Goal: Information Seeking & Learning: Find contact information

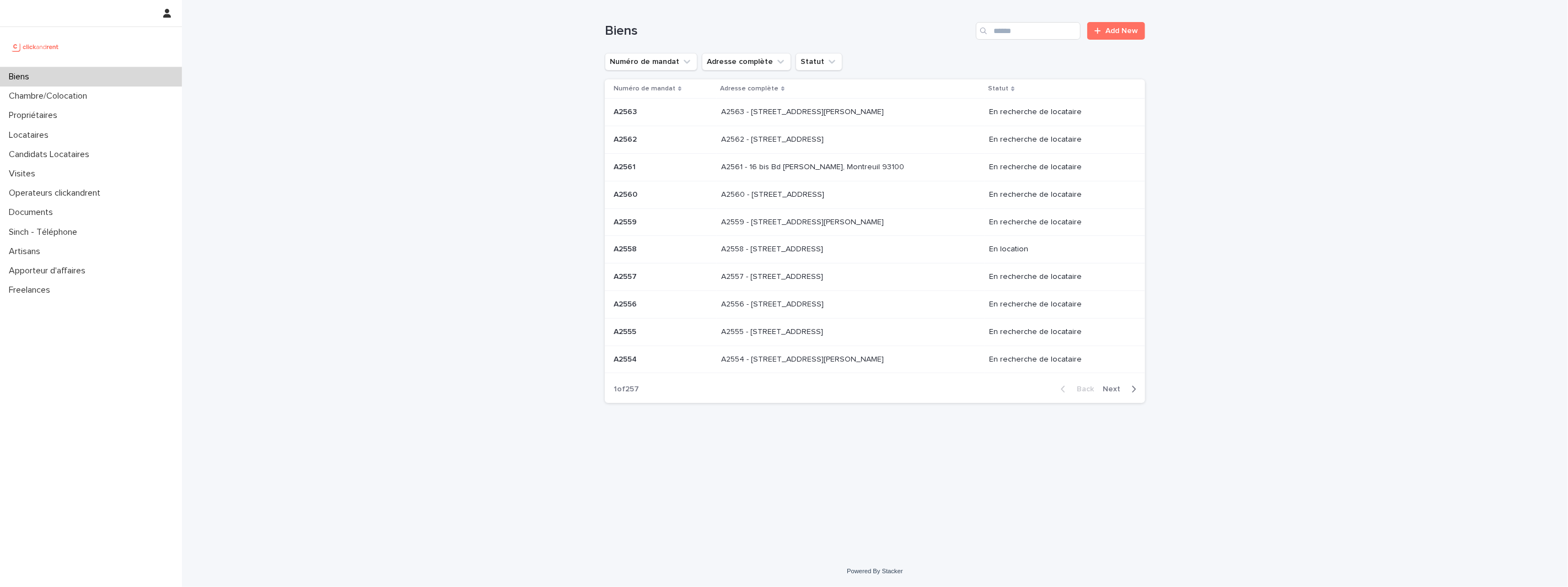
click at [859, 223] on p at bounding box center [812, 222] width 184 height 9
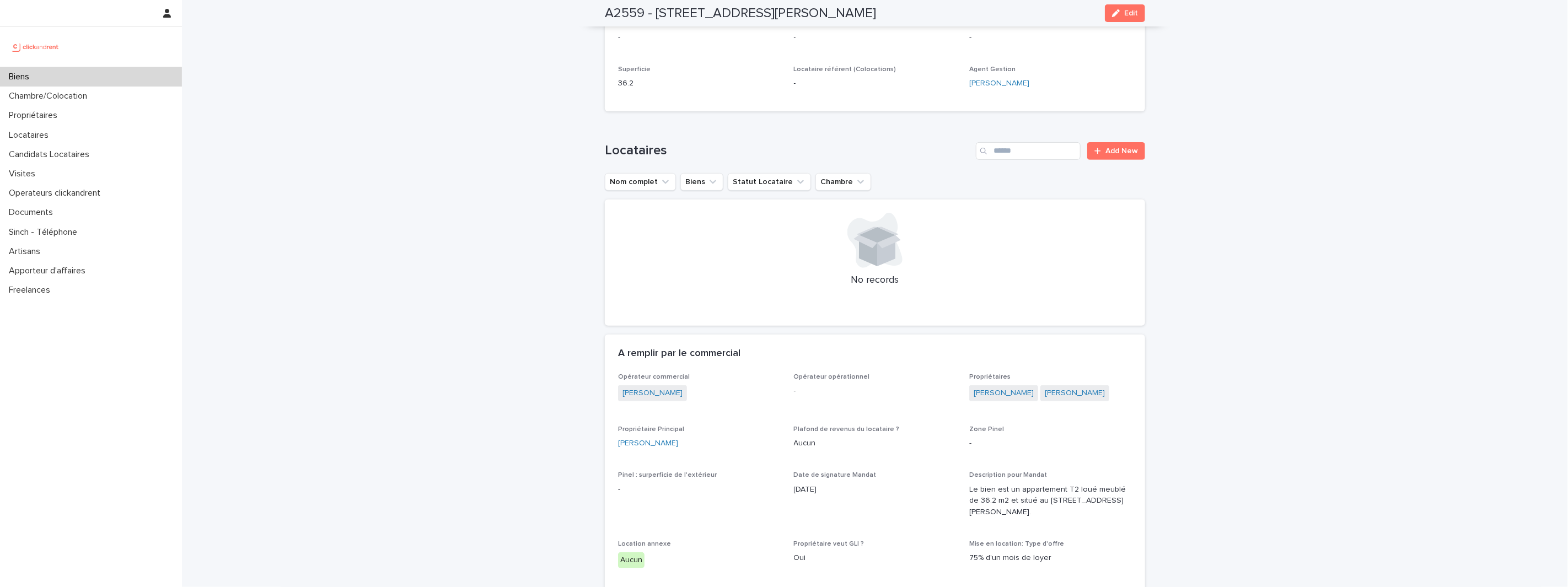
scroll to position [343, 0]
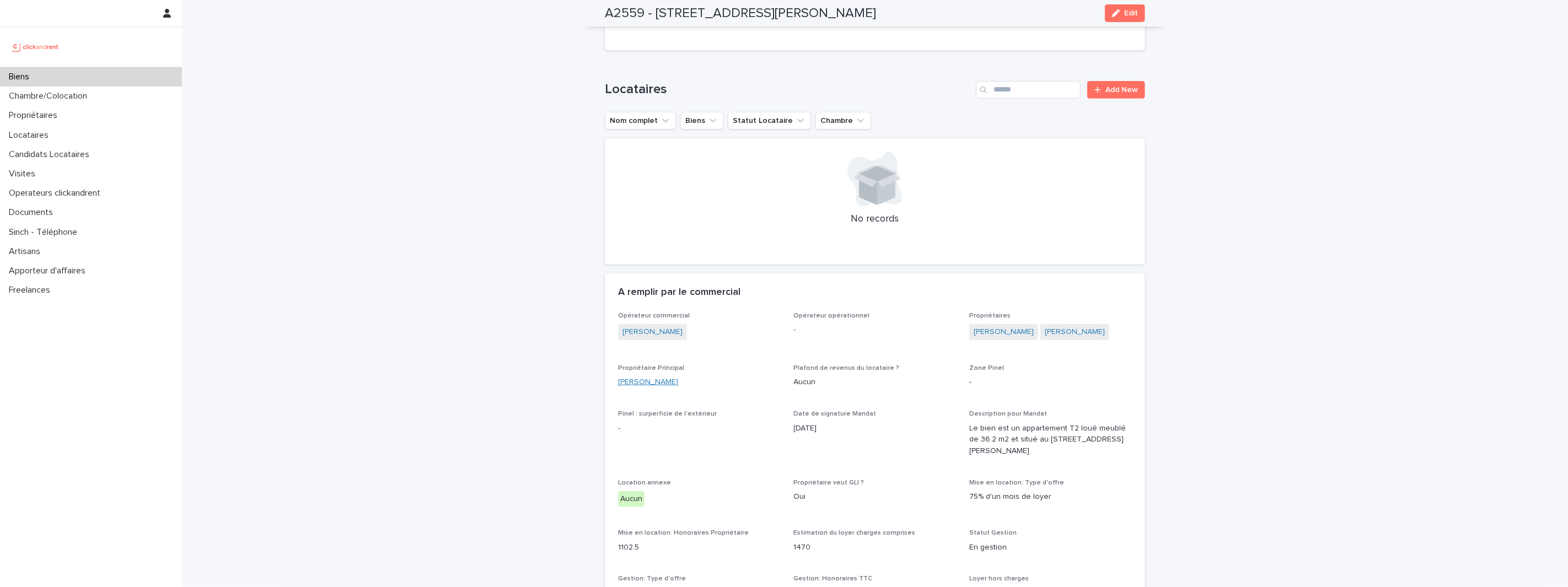
click at [671, 385] on link "[PERSON_NAME]" at bounding box center [648, 382] width 60 height 12
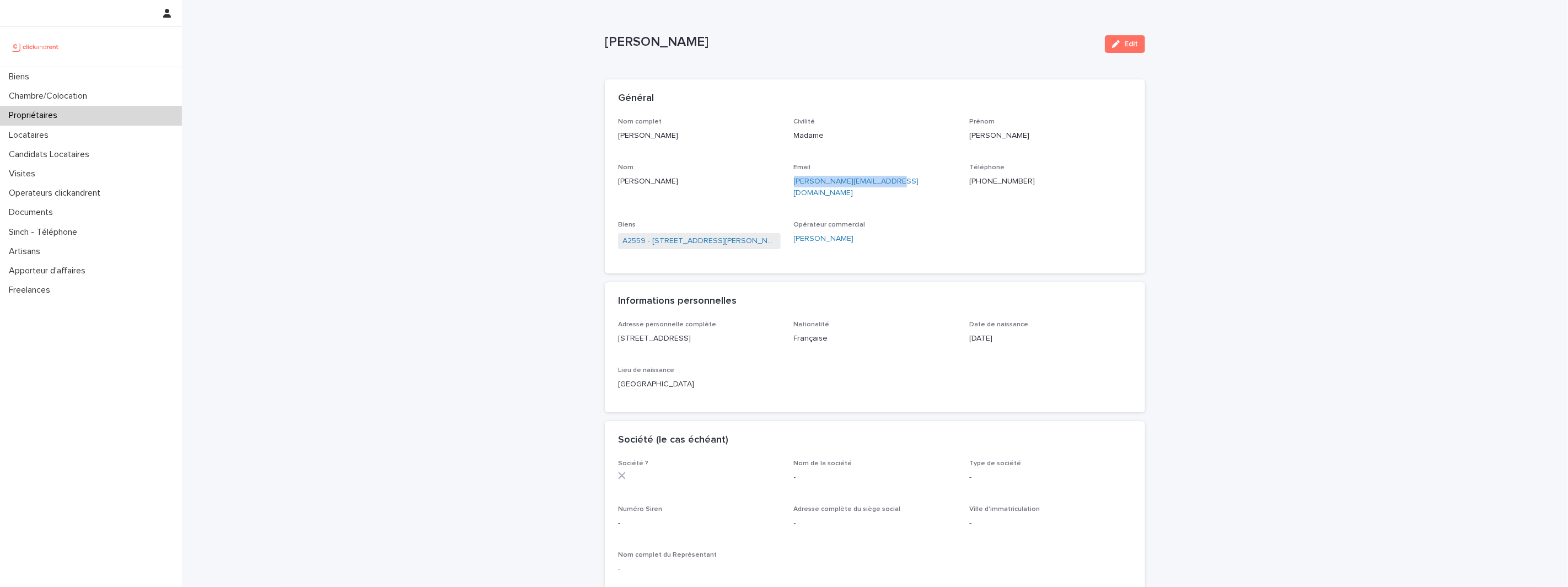
drag, startPoint x: 913, startPoint y: 186, endPoint x: 789, endPoint y: 184, distance: 124.0
click at [789, 184] on div "Nom complet Laura Chan Aramendi Civilité Madame Prénom Laura Nom Chan Aramendi …" at bounding box center [875, 189] width 514 height 142
copy link "l.chan.aramendi@gmail.com"
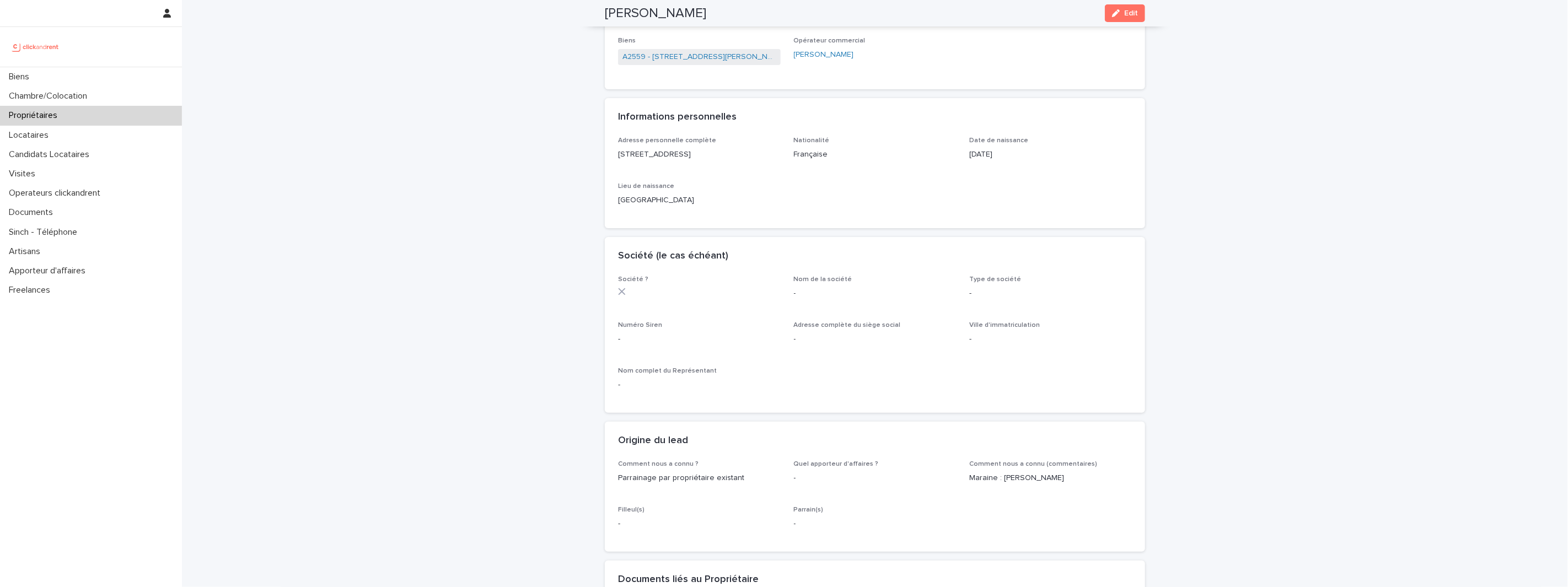
scroll to position [144, 0]
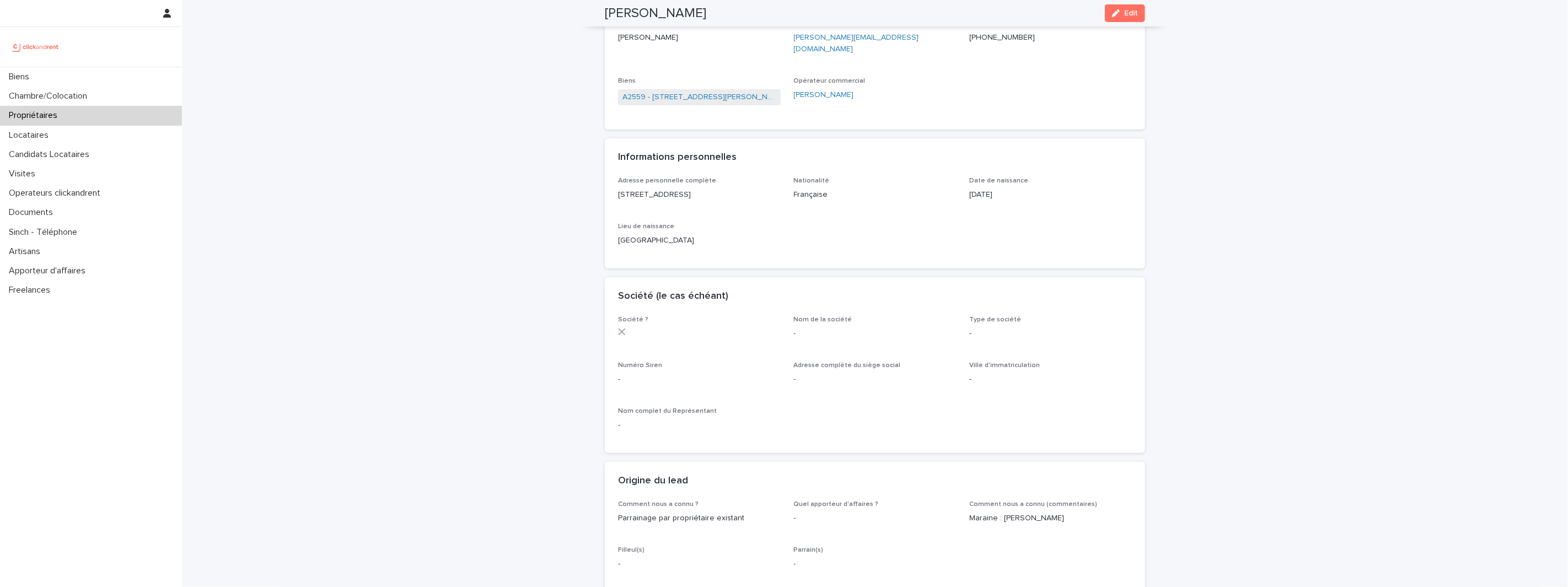
click at [650, 89] on span "A2559 - [STREET_ADDRESS][PERSON_NAME]" at bounding box center [699, 97] width 163 height 16
click at [650, 91] on link "A2559 - [STREET_ADDRESS][PERSON_NAME]" at bounding box center [699, 97] width 154 height 12
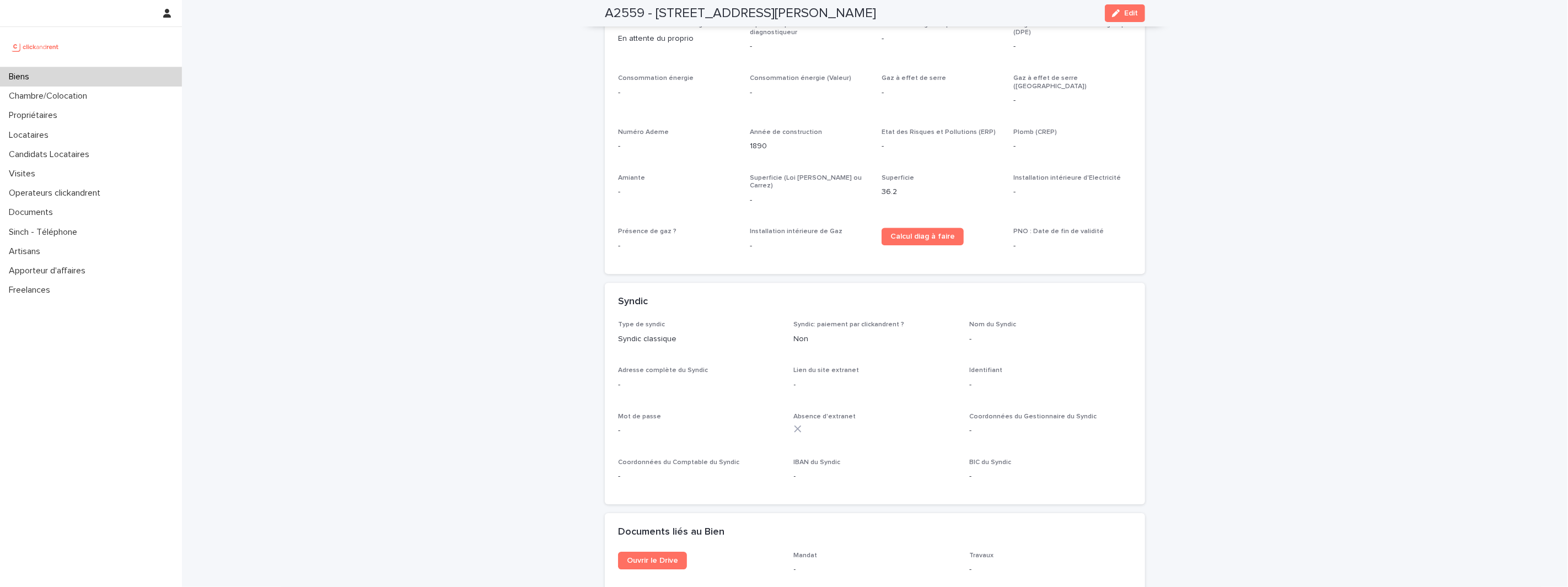
scroll to position [2567, 0]
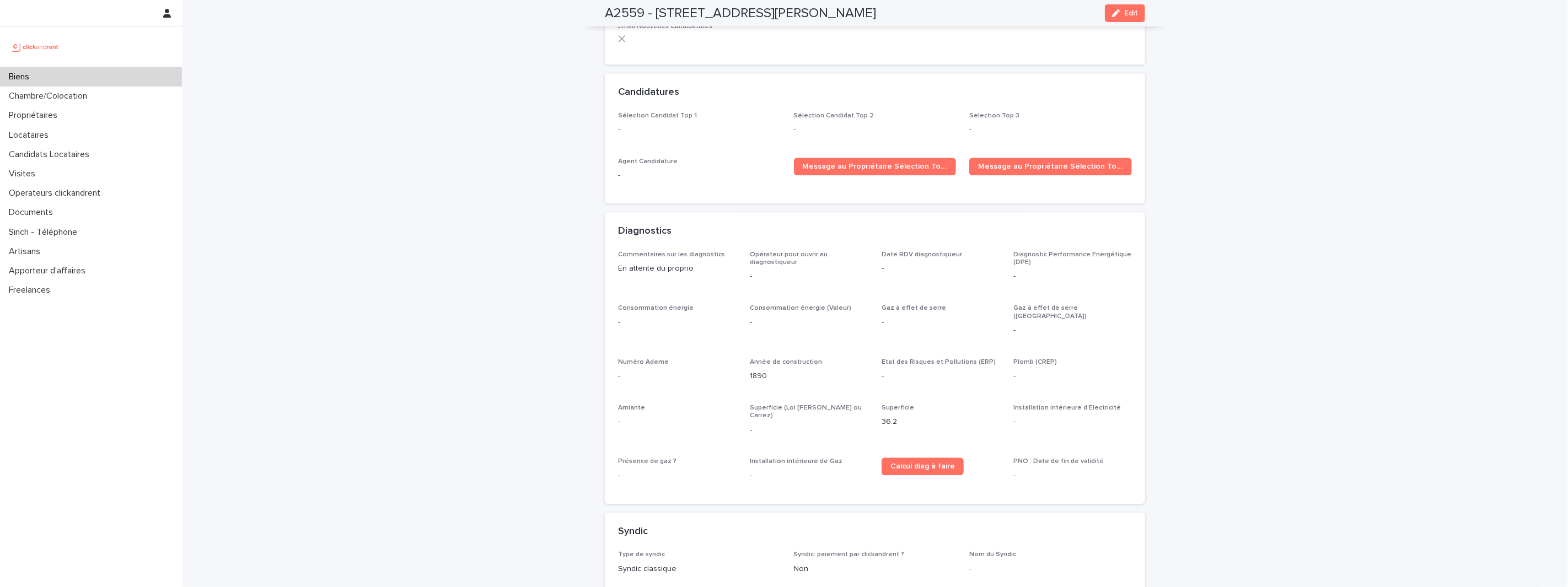
click at [616, 251] on div "Commentaires sur les diagnostics En attente du proprio Opérateur pour ouvrir au…" at bounding box center [874, 377] width 540 height 253
drag, startPoint x: 616, startPoint y: 248, endPoint x: 736, endPoint y: 248, distance: 120.0
click at [736, 251] on div "Commentaires sur les diagnostics En attente du proprio Opérateur pour ouvrir au…" at bounding box center [874, 377] width 540 height 253
copy p "En attente du proprio"
click at [1131, 11] on span "Edit" at bounding box center [1131, 13] width 14 height 8
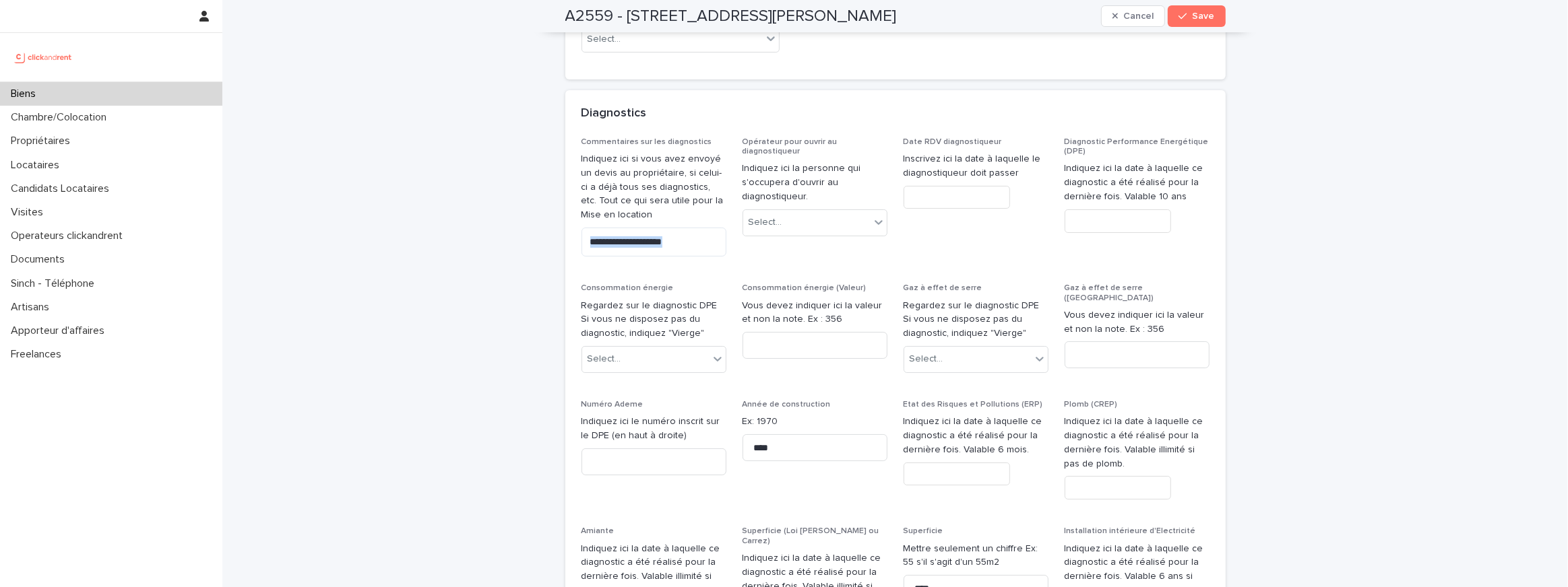
scroll to position [5763, 0]
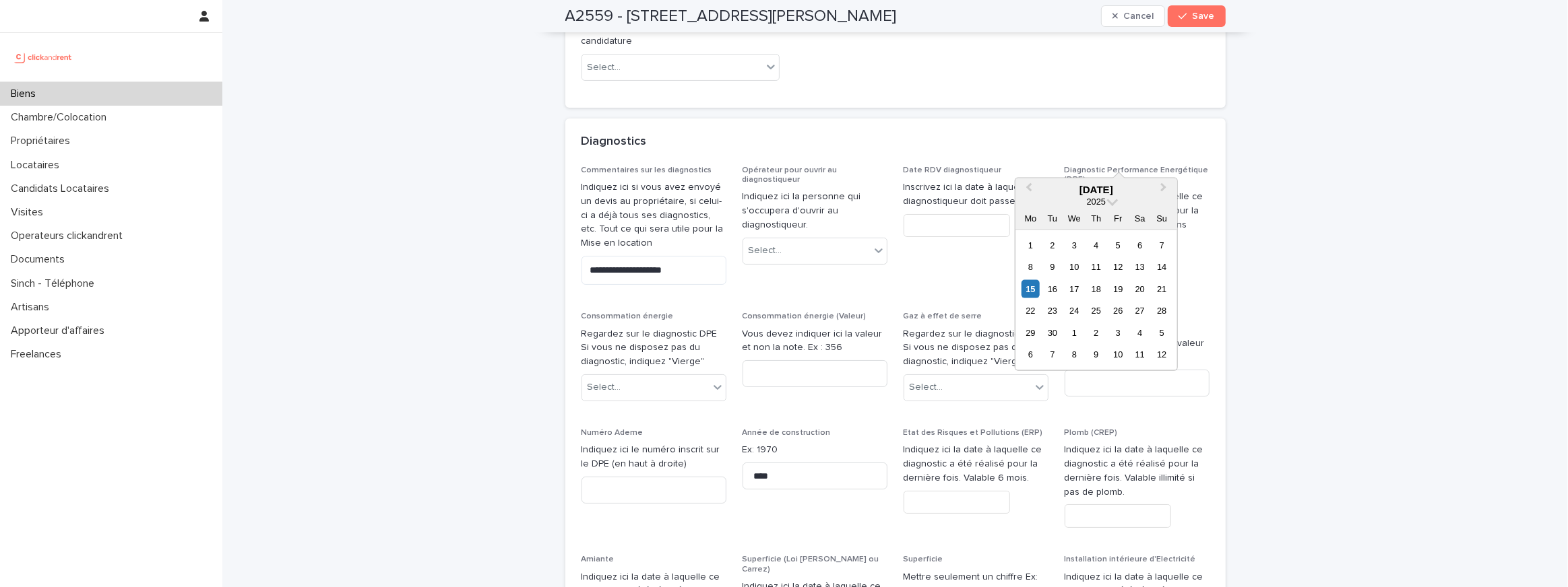
click at [1110, 238] on input "text" at bounding box center [1117, 250] width 107 height 24
click at [790, 328] on p "Vous devez indiquer ici la valeur et non la note. Ex : 356" at bounding box center [815, 341] width 145 height 28
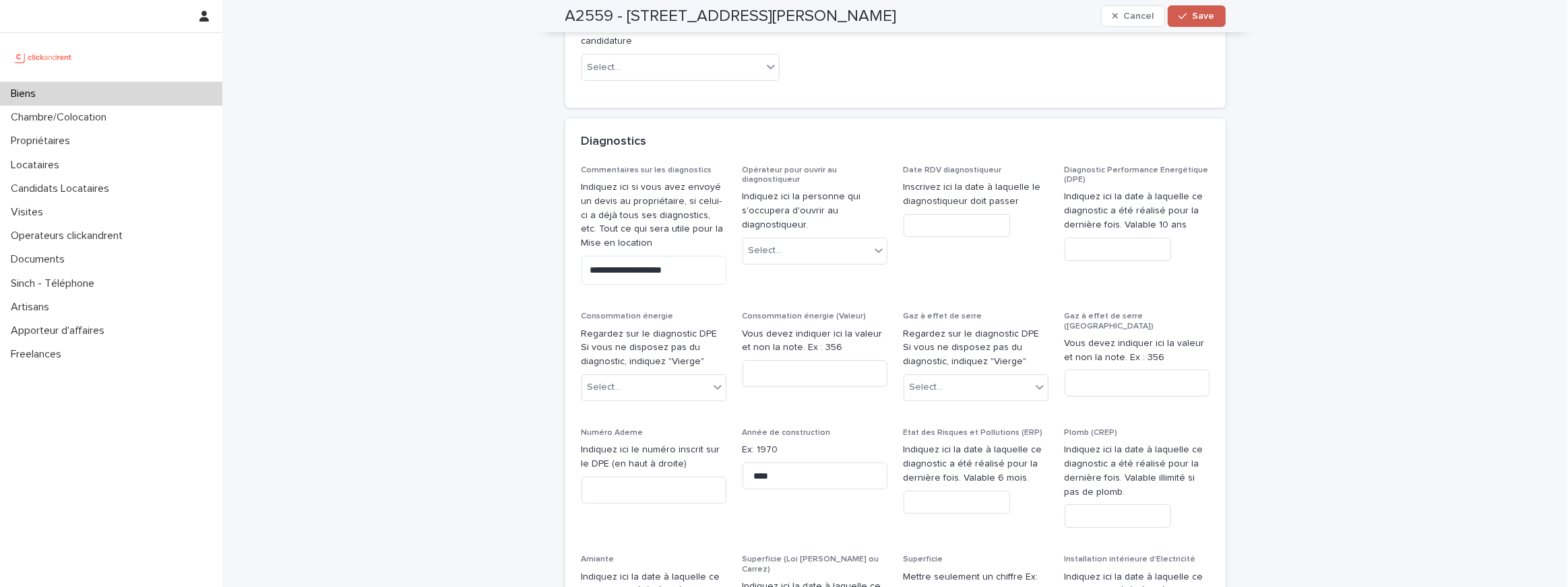
click at [1192, 19] on button "Save" at bounding box center [1196, 15] width 57 height 21
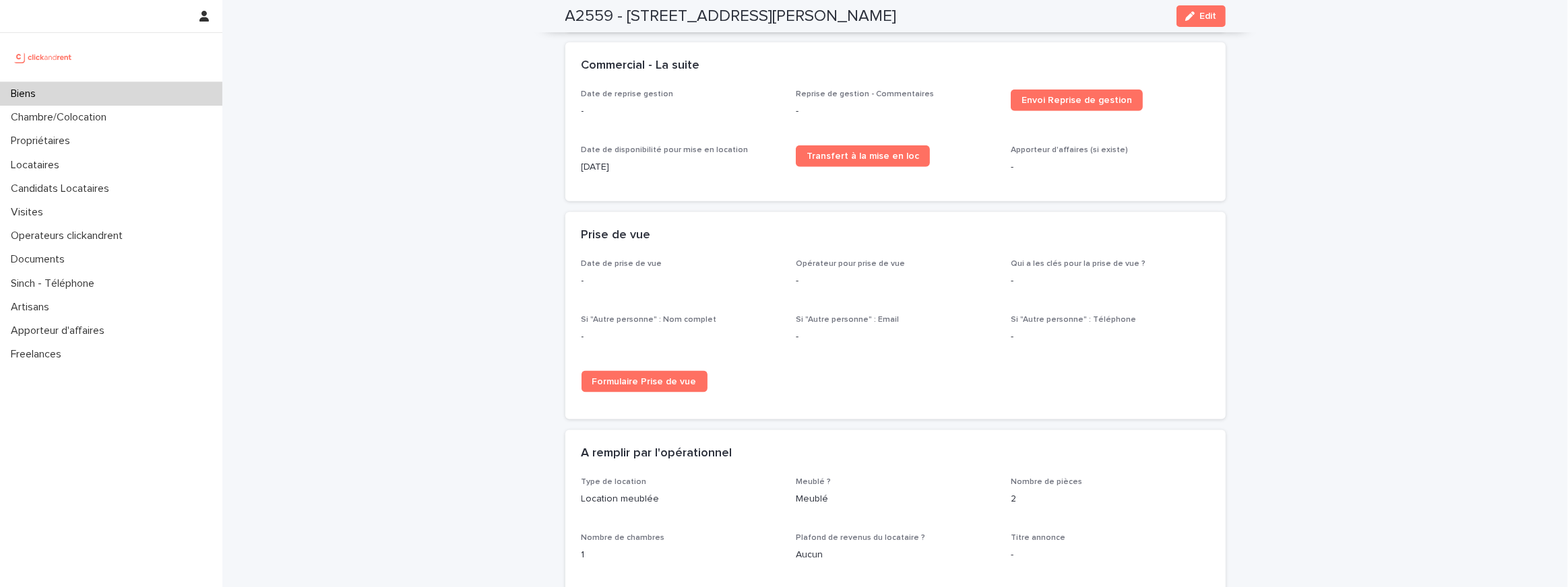
scroll to position [1648, 0]
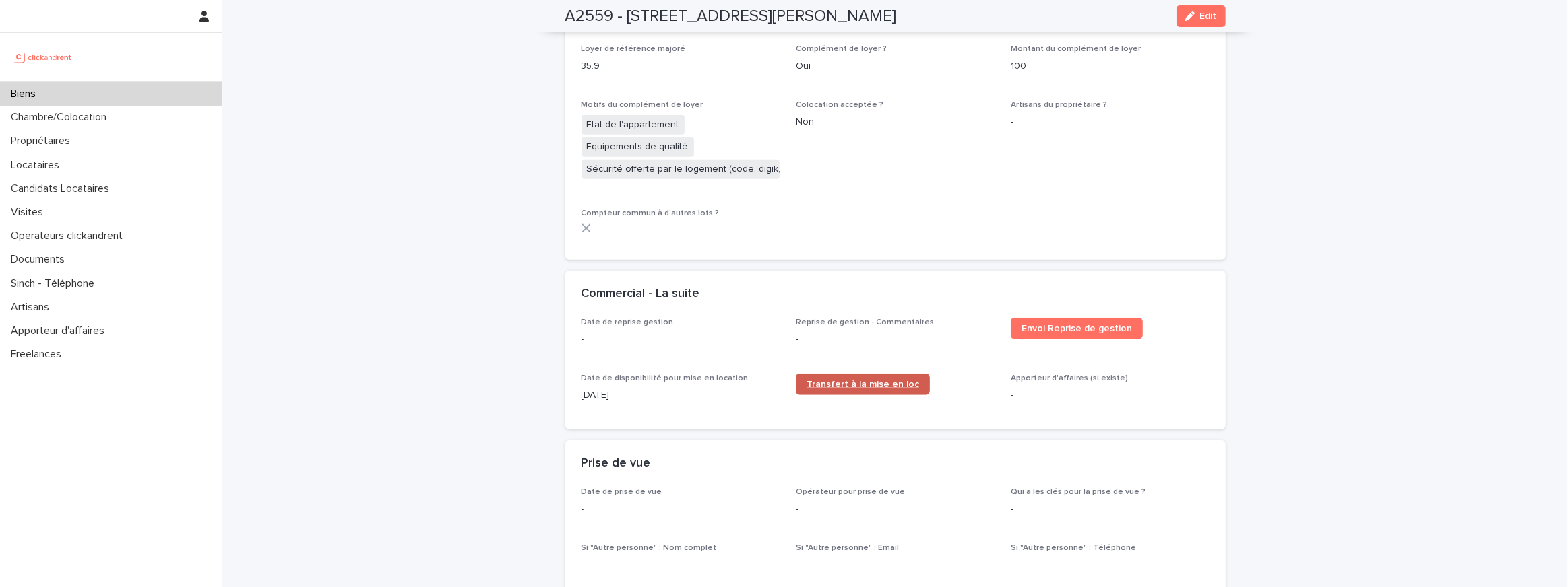
click at [875, 380] on span "Transfert à la mise en loc" at bounding box center [863, 384] width 113 height 9
click at [1211, 20] on span "Edit" at bounding box center [1209, 15] width 17 height 9
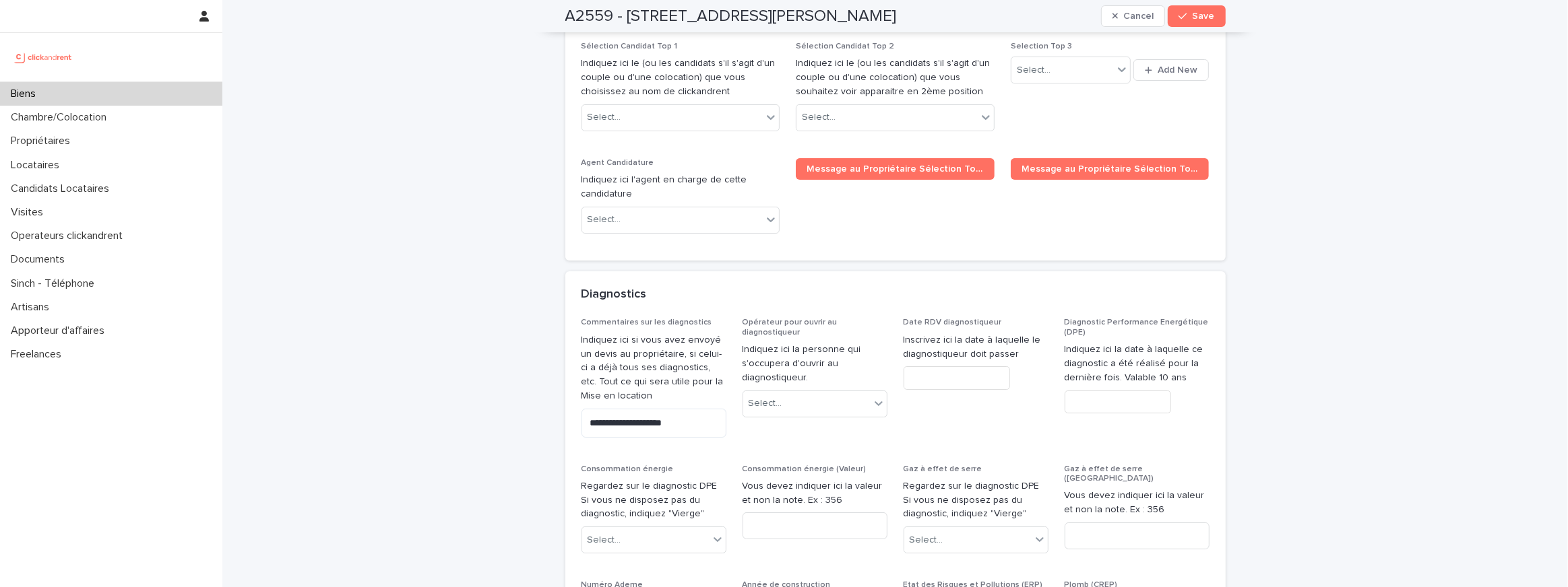
scroll to position [5650, 0]
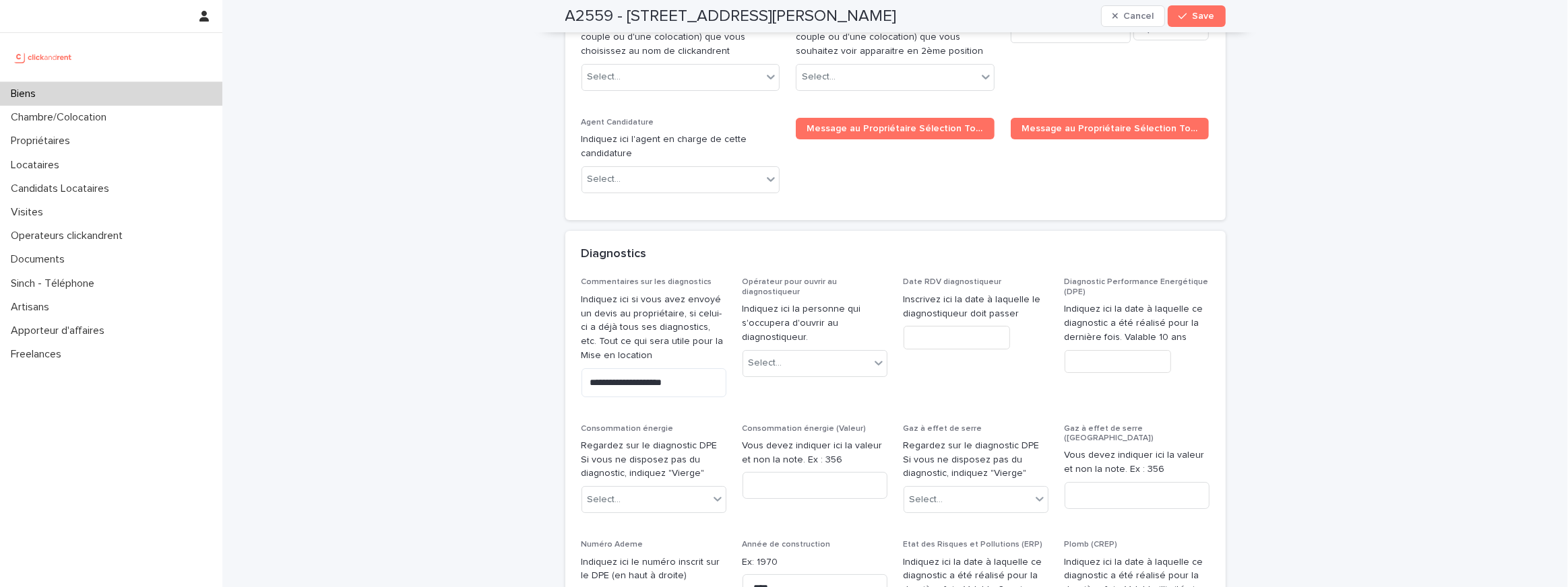
paste input "**********"
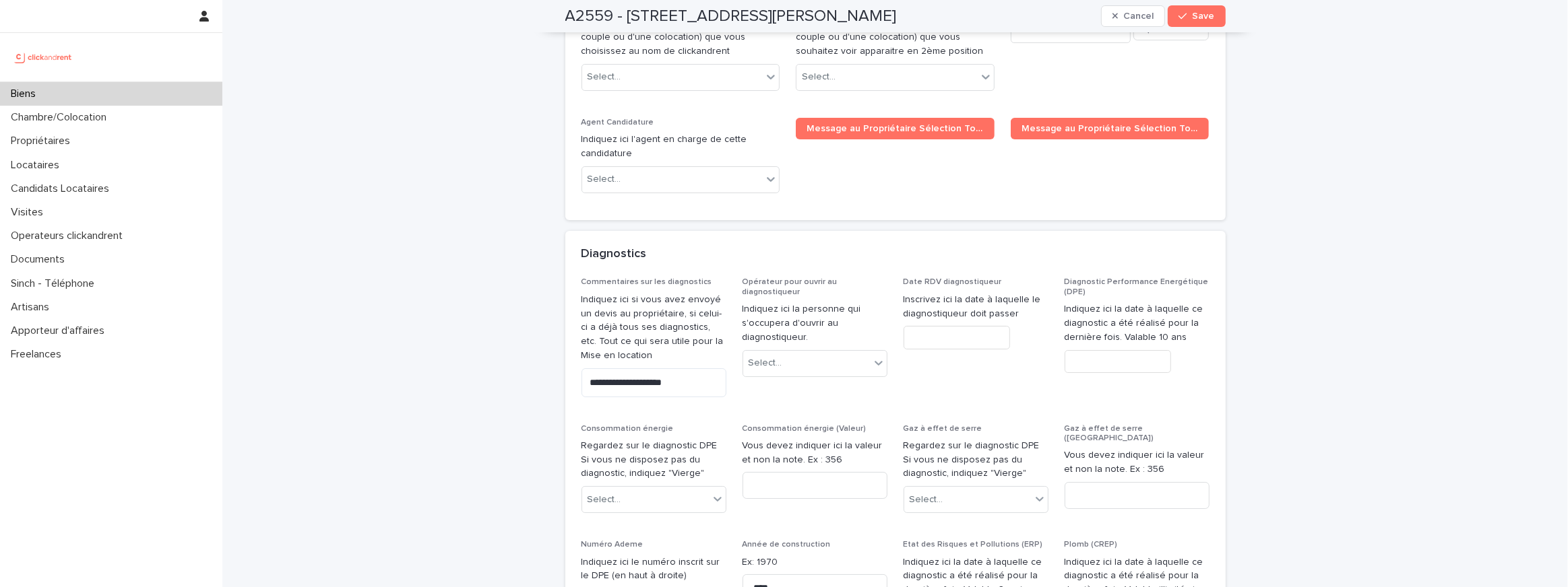
scroll to position [0, 0]
type input "**********"
click at [1205, 12] on span "Save" at bounding box center [1204, 15] width 22 height 9
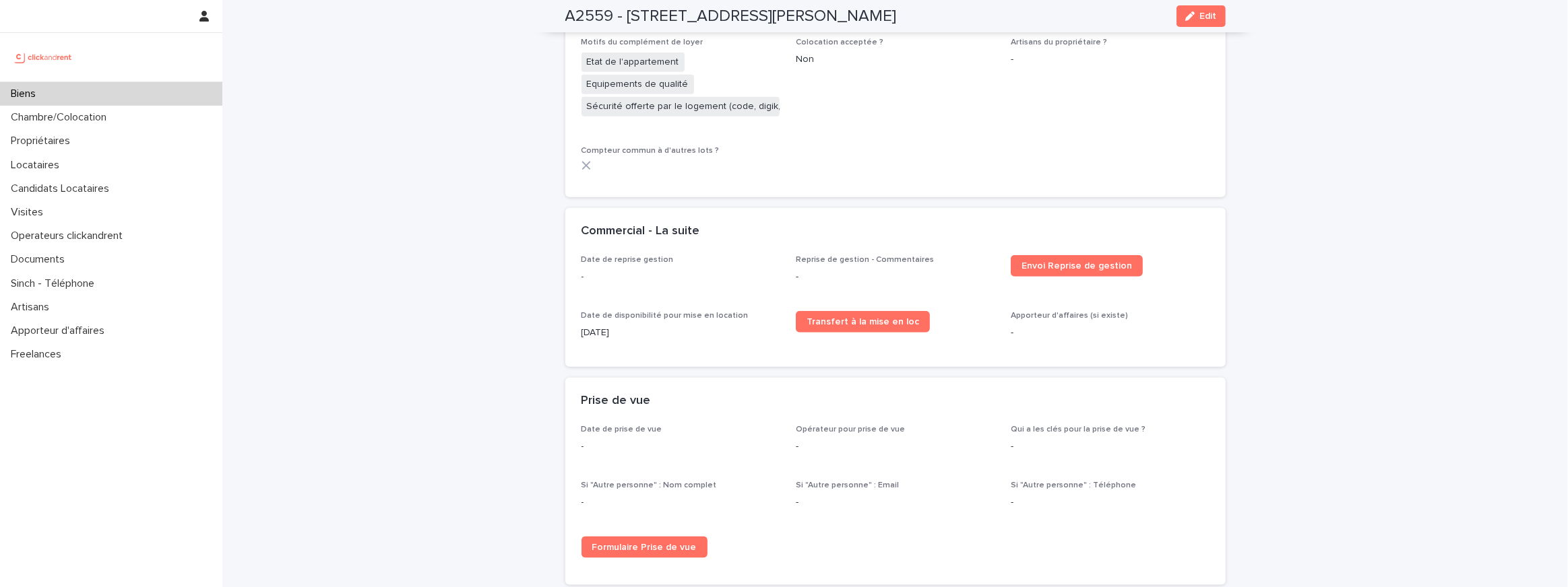
scroll to position [1750, 0]
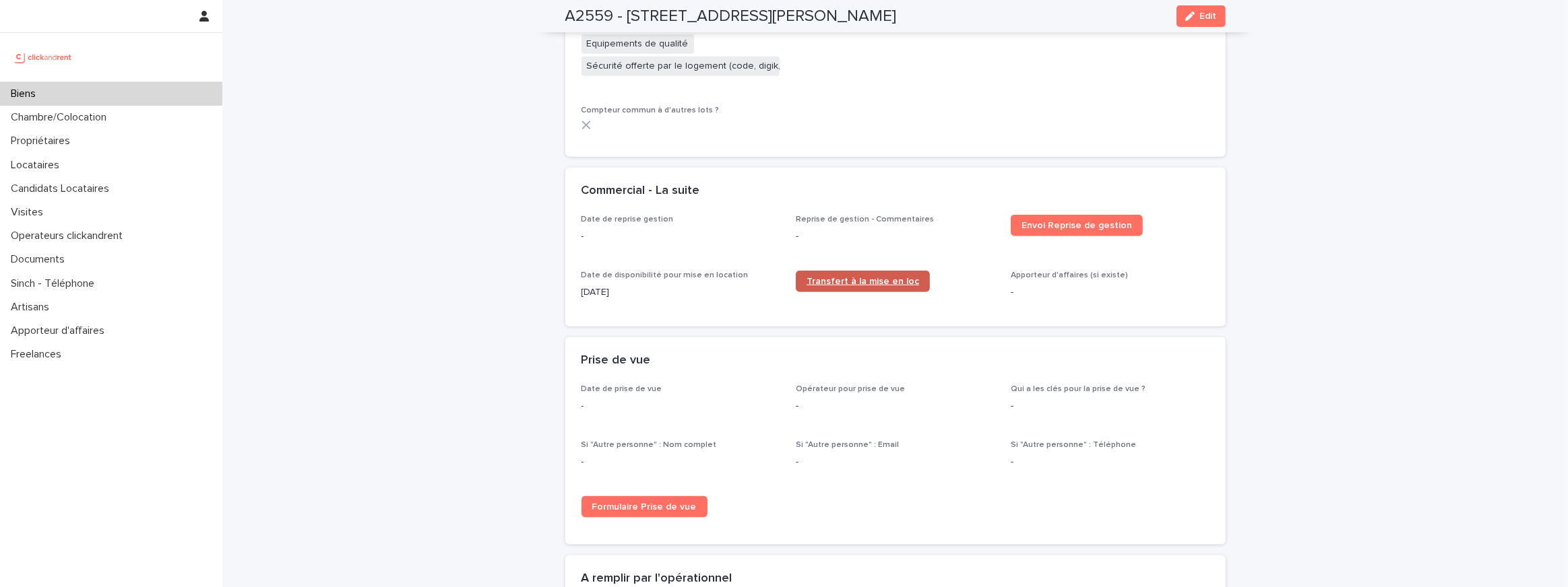
click at [887, 276] on span "Transfert à la mise en loc" at bounding box center [863, 281] width 113 height 9
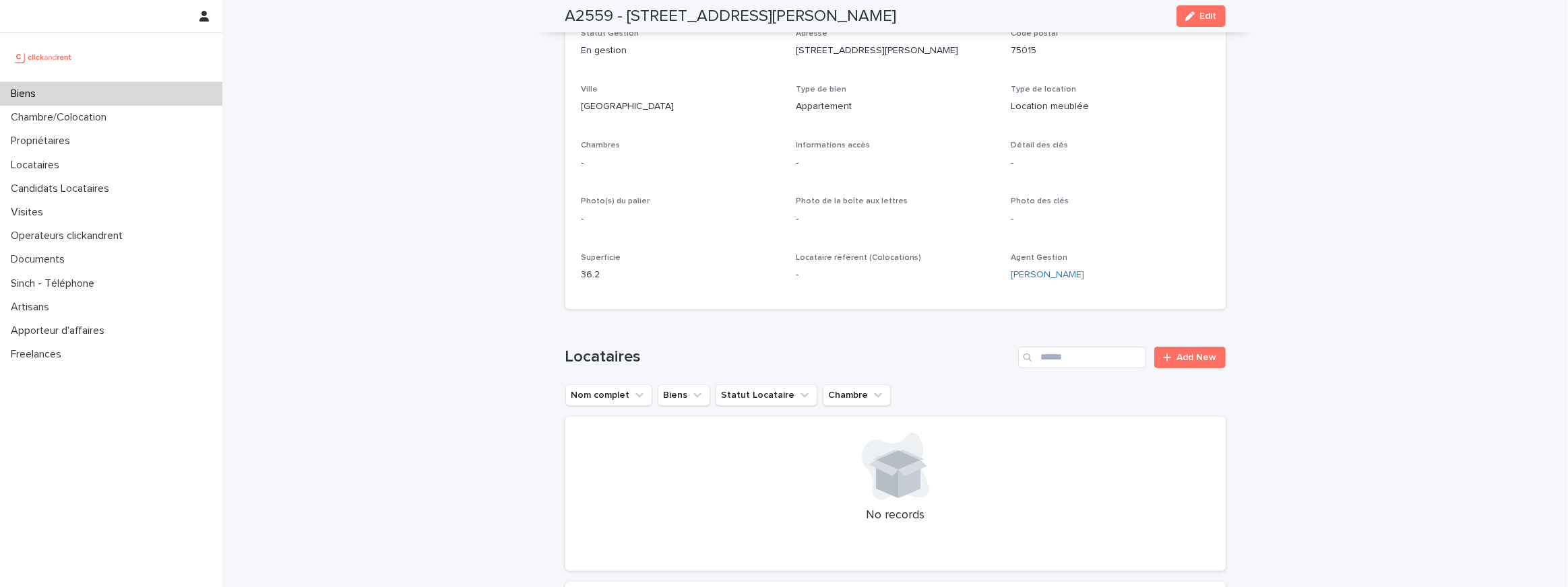
scroll to position [0, 0]
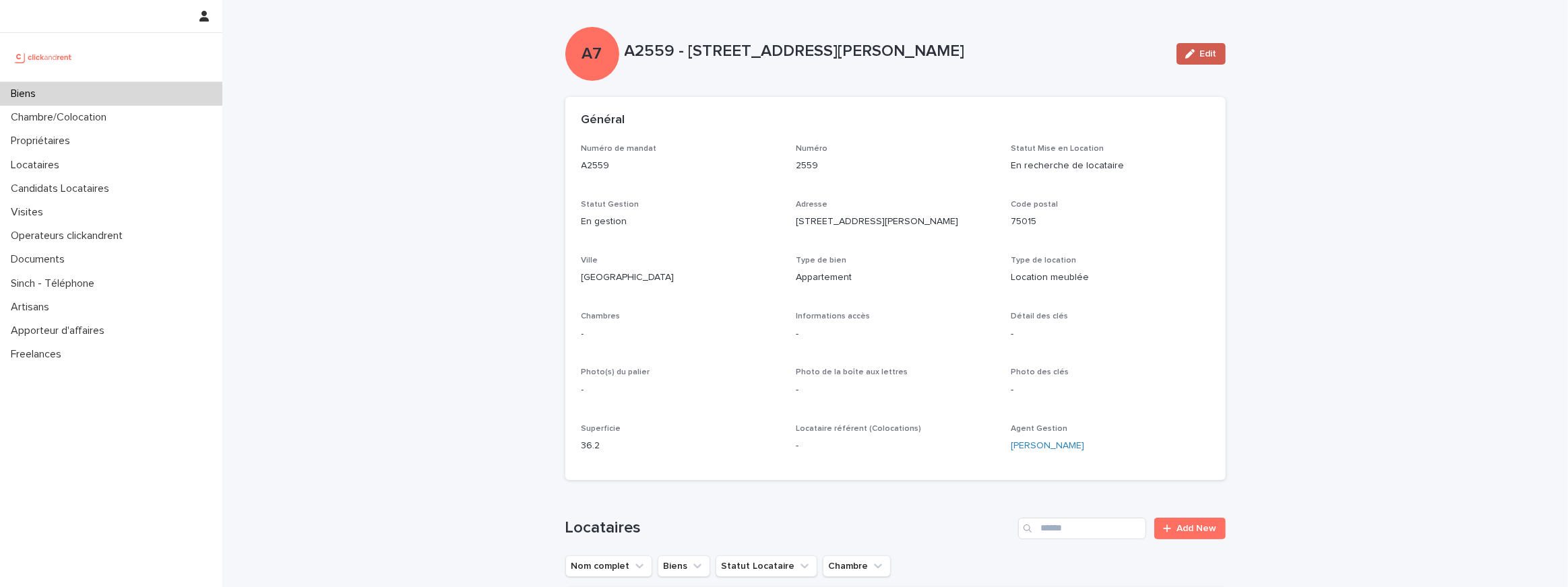
click at [1183, 54] on button "Edit" at bounding box center [1201, 54] width 50 height 21
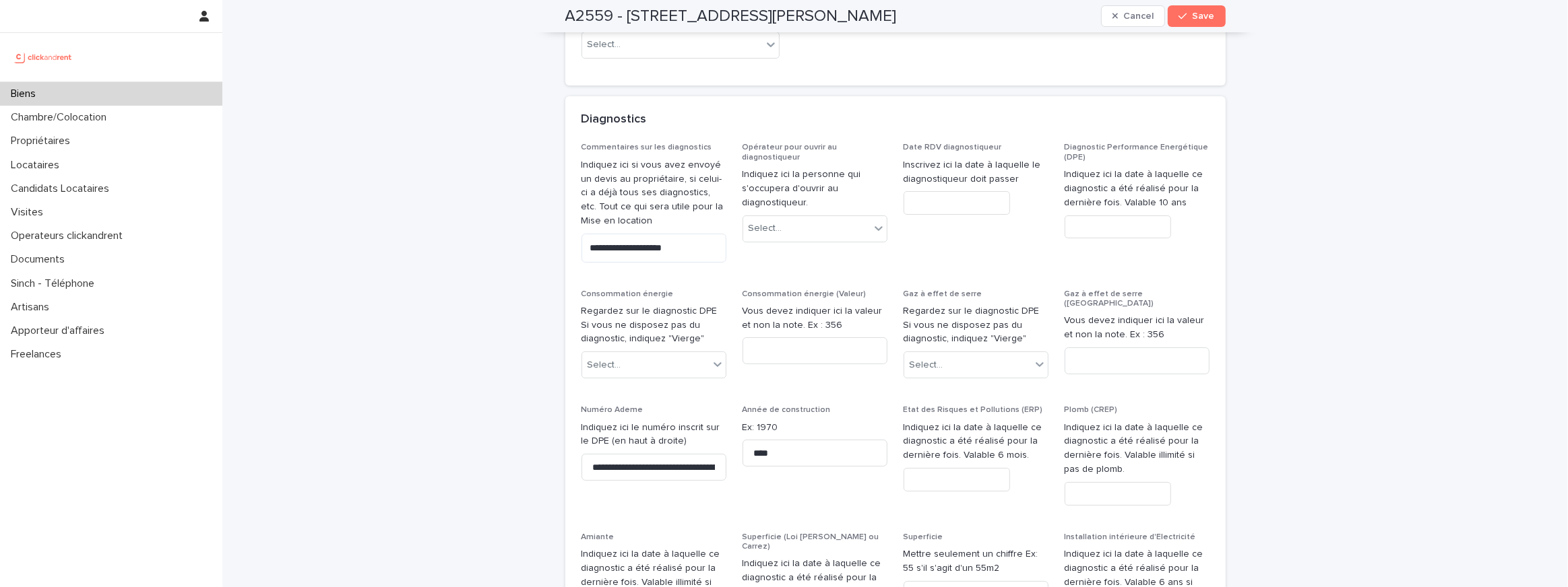
scroll to position [5823, 0]
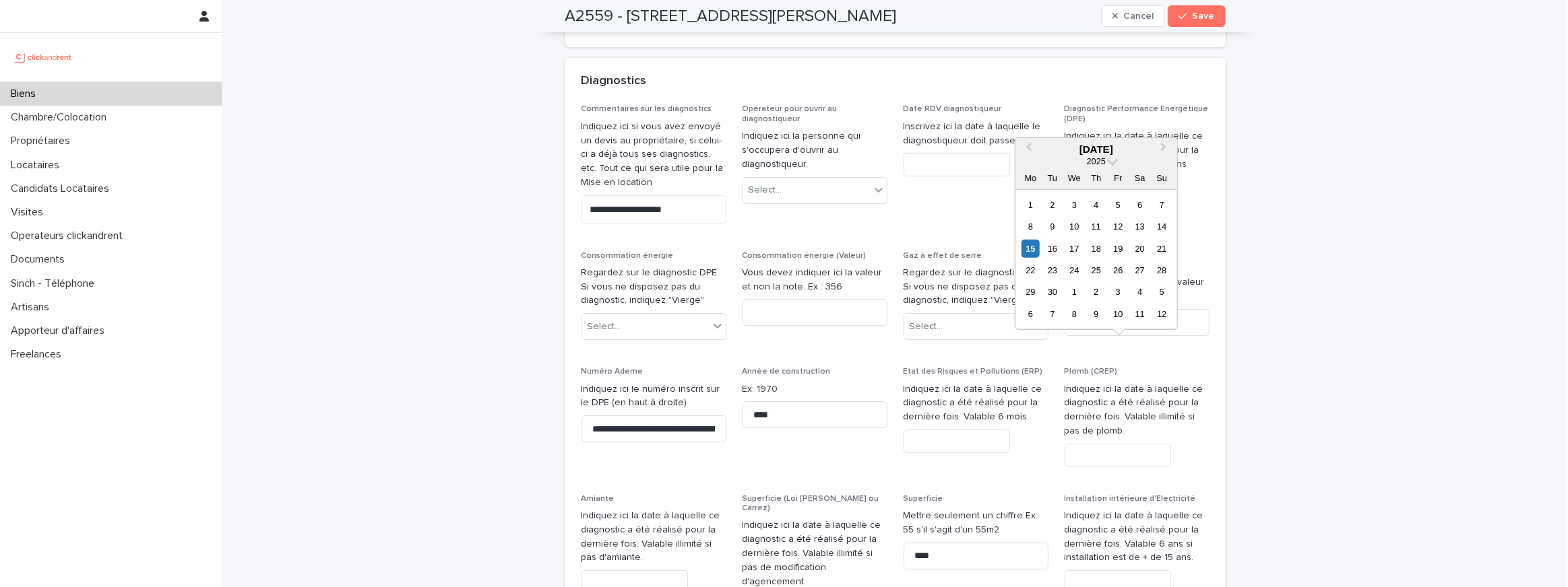
click at [1113, 444] on input "text" at bounding box center [1117, 456] width 107 height 24
click at [1175, 509] on p "Indiquez ici la date à laquelle ce diagnostic a été réalisé pour la dernière fo…" at bounding box center [1137, 538] width 145 height 56
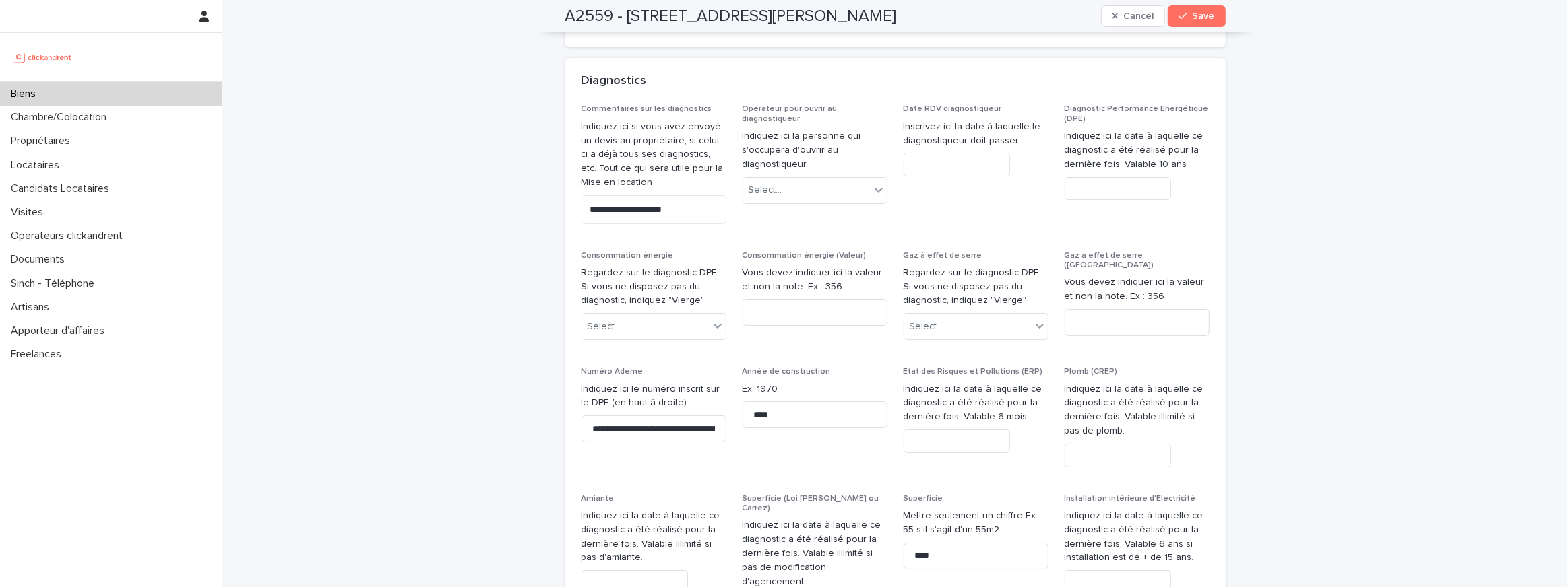
click at [1116, 372] on div "Plomb (CREP) Indiquez ici la date à laquelle ce diagnostic a été réalisé pour l…" at bounding box center [1137, 421] width 145 height 110
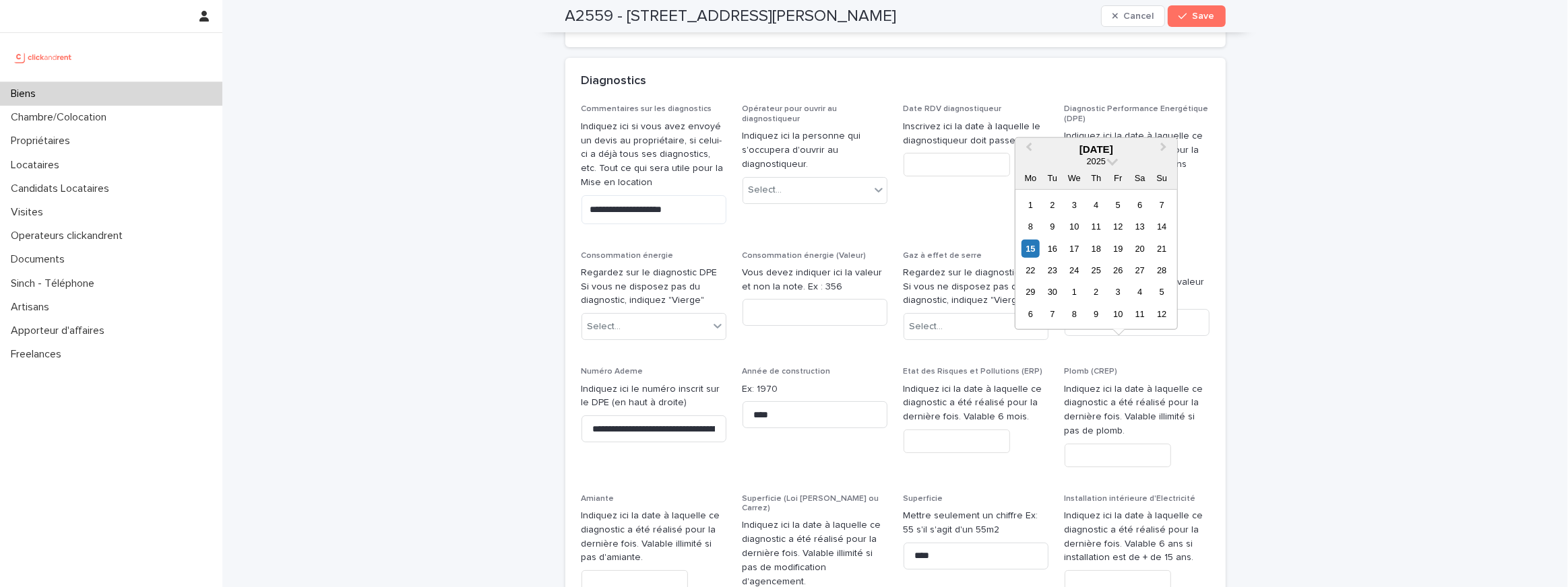
click at [1106, 444] on input "text" at bounding box center [1117, 456] width 107 height 24
type input "*"
type input "********"
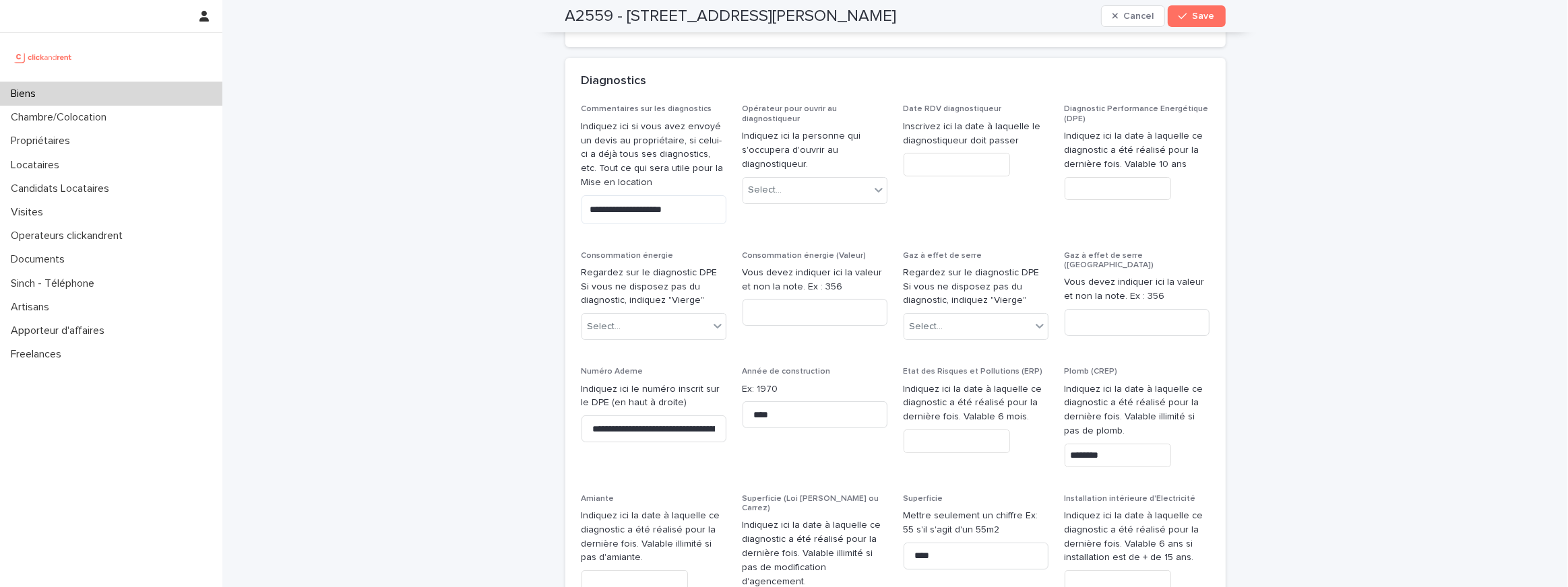
click at [1105, 509] on p "Indiquez ici la date à laquelle ce diagnostic a été réalisé pour la dernière fo…" at bounding box center [1137, 538] width 145 height 56
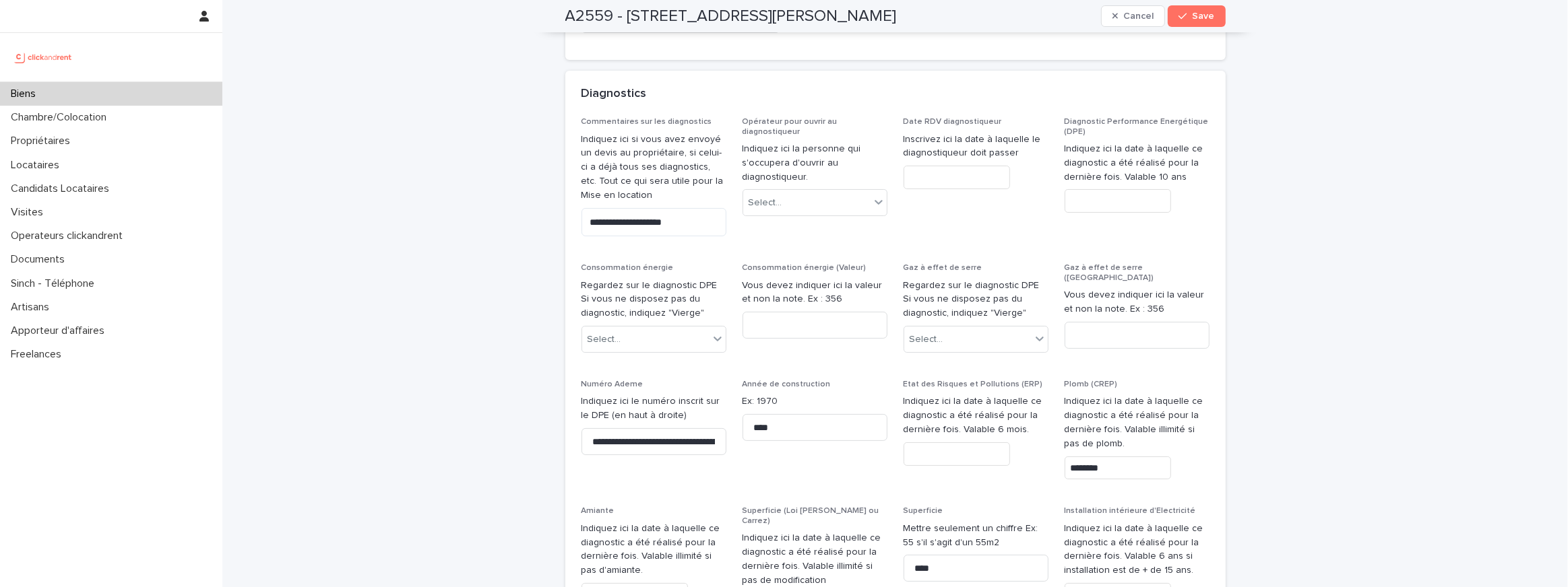
scroll to position [5904, 0]
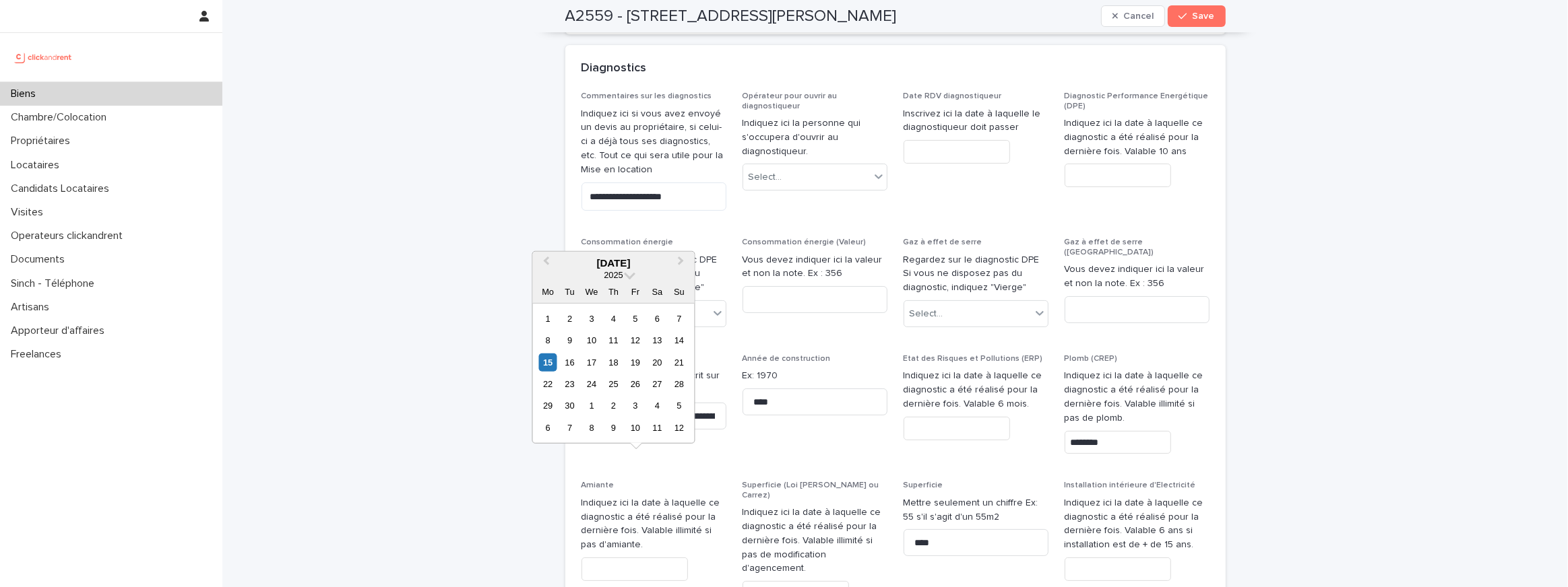
click at [604, 558] on input "text" at bounding box center [634, 570] width 107 height 24
type input "*********"
click at [802, 379] on div "**********" at bounding box center [895, 416] width 628 height 650
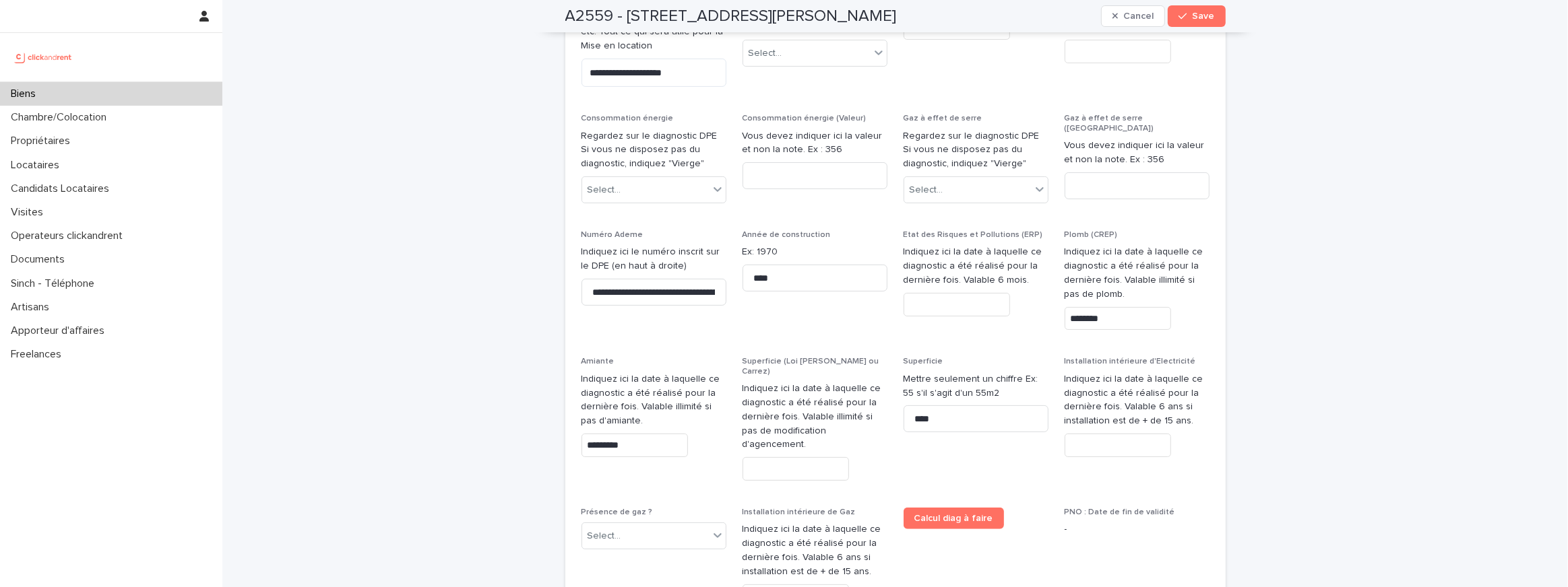
scroll to position [6032, 0]
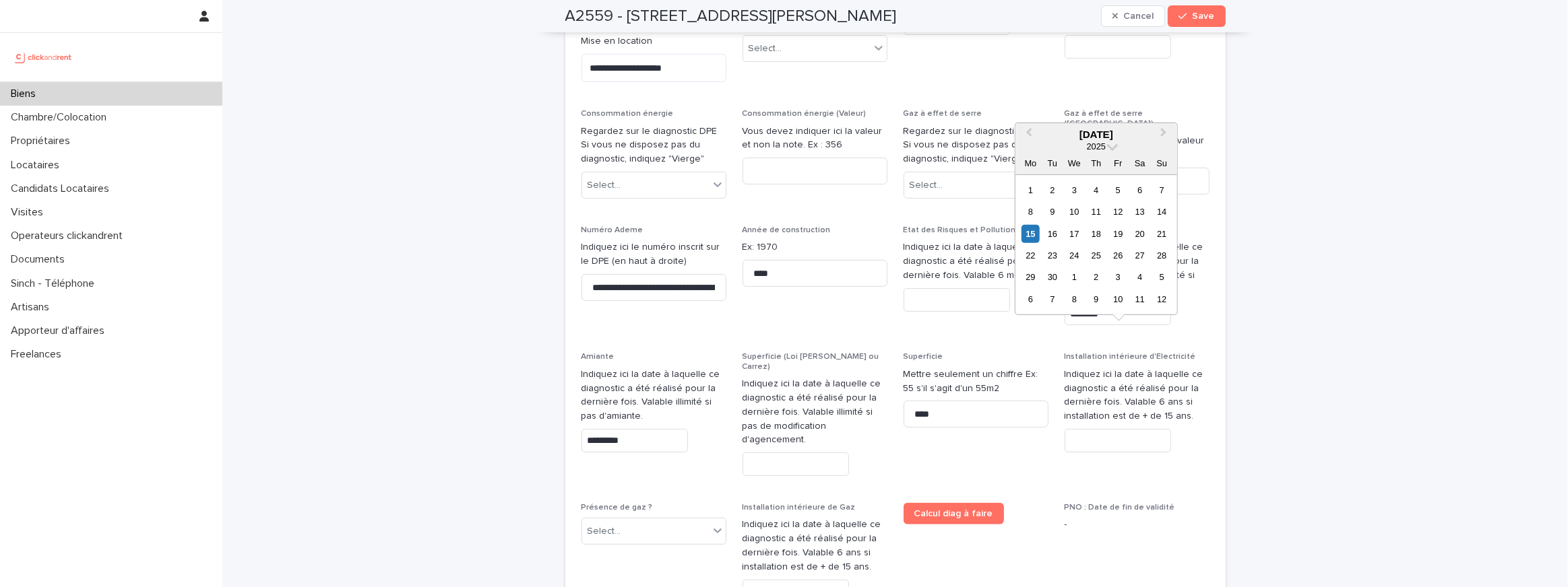
click at [1118, 429] on input "text" at bounding box center [1117, 441] width 107 height 24
paste input "**********"
click at [1037, 503] on span "Calcul diag à faire" at bounding box center [976, 558] width 145 height 110
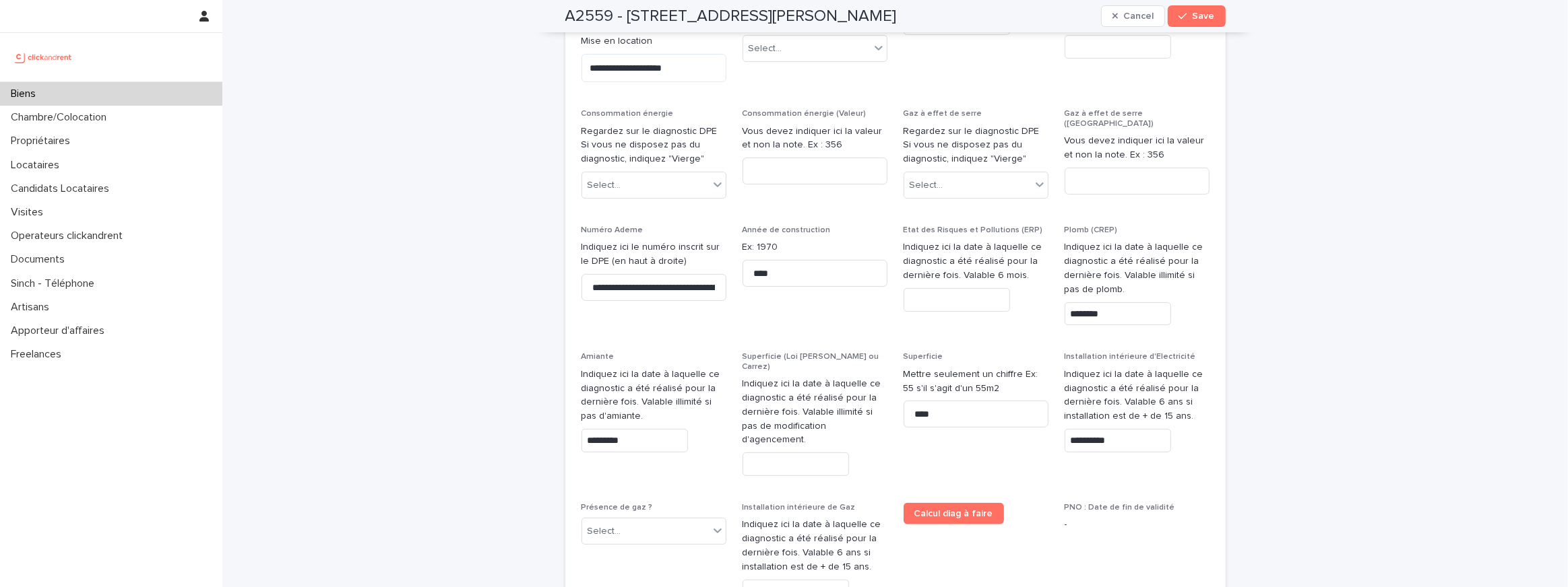
type input "*********"
click at [601, 375] on div "**********" at bounding box center [895, 288] width 628 height 650
click at [606, 520] on div "Select..." at bounding box center [645, 532] width 126 height 22
click at [624, 460] on div "Non" at bounding box center [654, 461] width 143 height 24
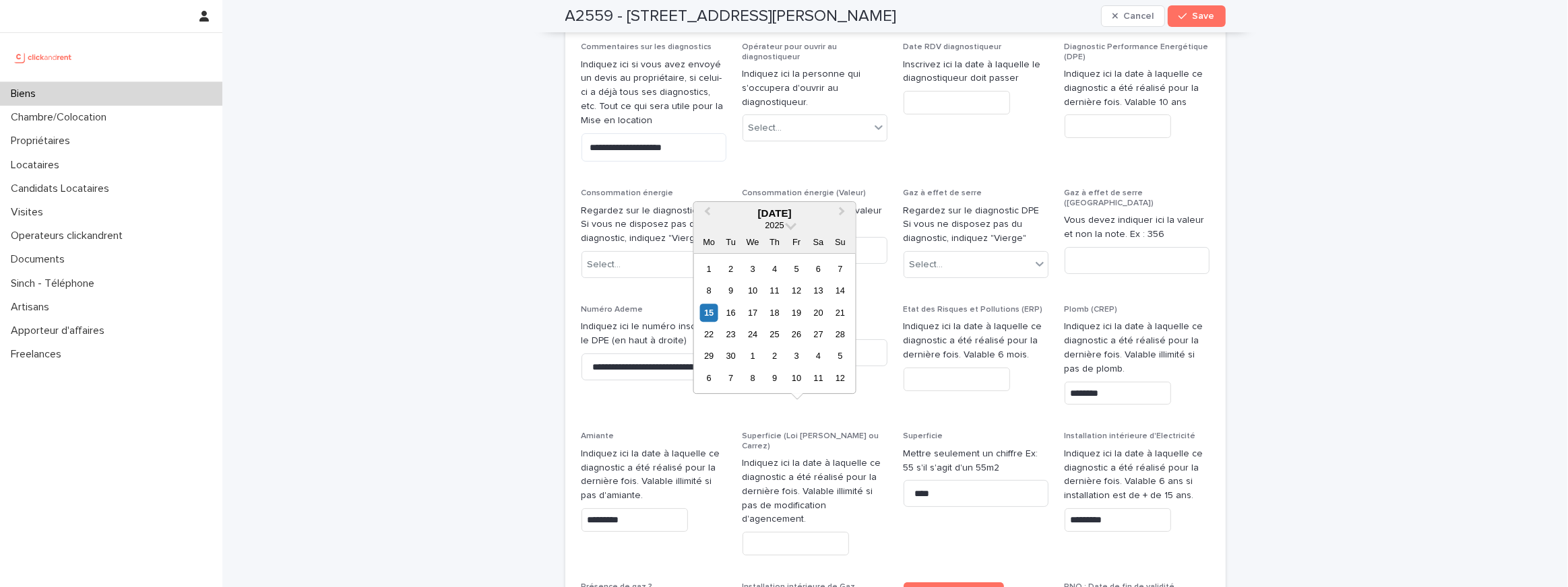
click at [765, 434] on div "Superficie (Loi Boutin ou Carrez) Indiquez ici la date à laquelle ce diagnostic…" at bounding box center [815, 499] width 145 height 135
paste input "**********"
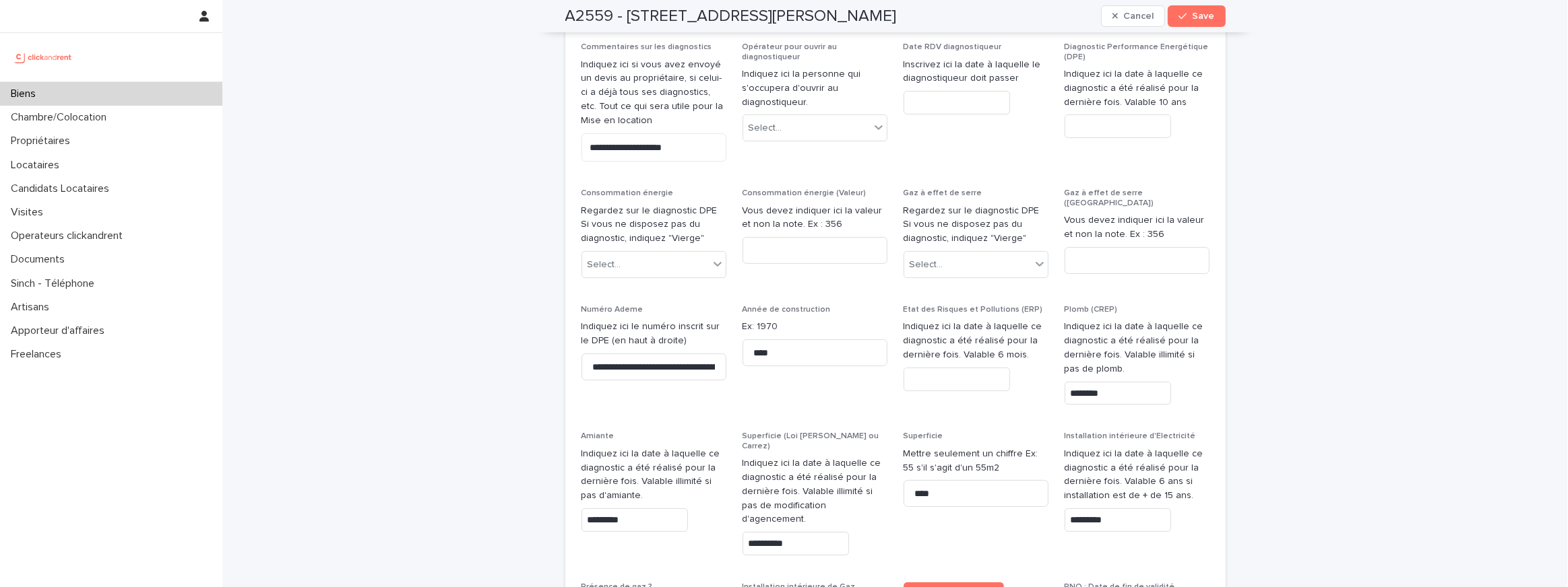
type input "*********"
click at [785, 450] on div "**********" at bounding box center [895, 368] width 628 height 650
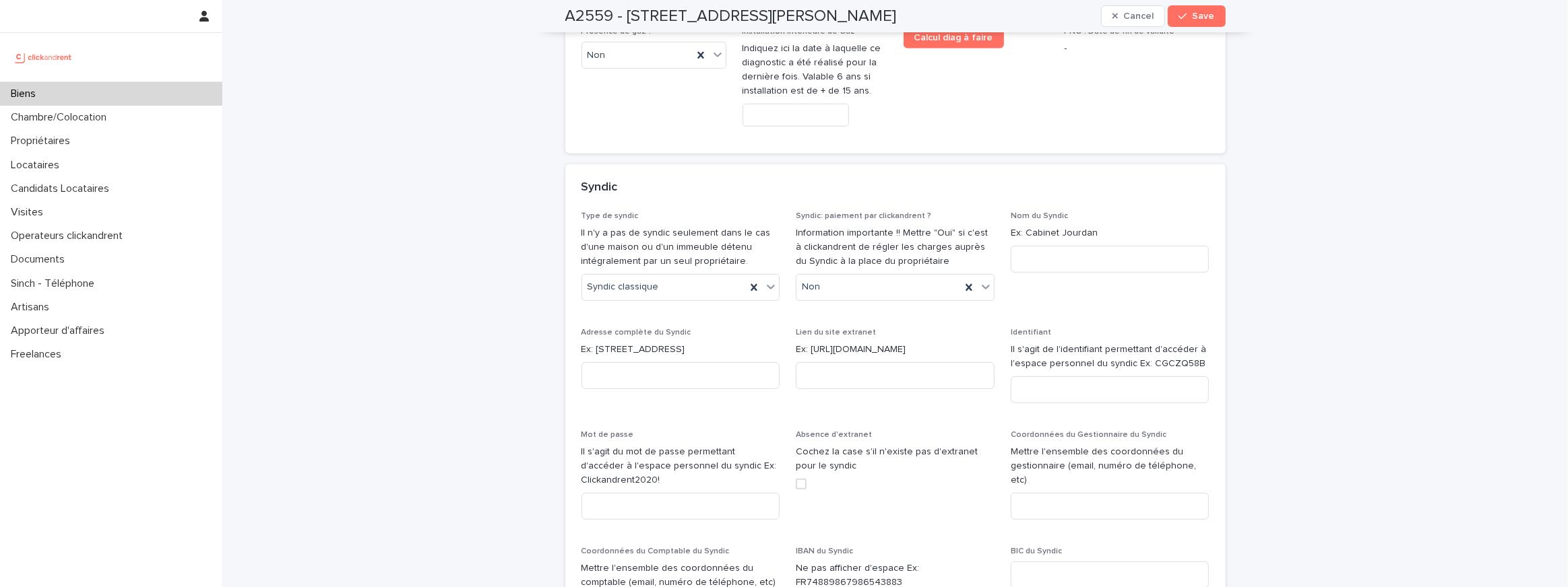
scroll to position [6600, 0]
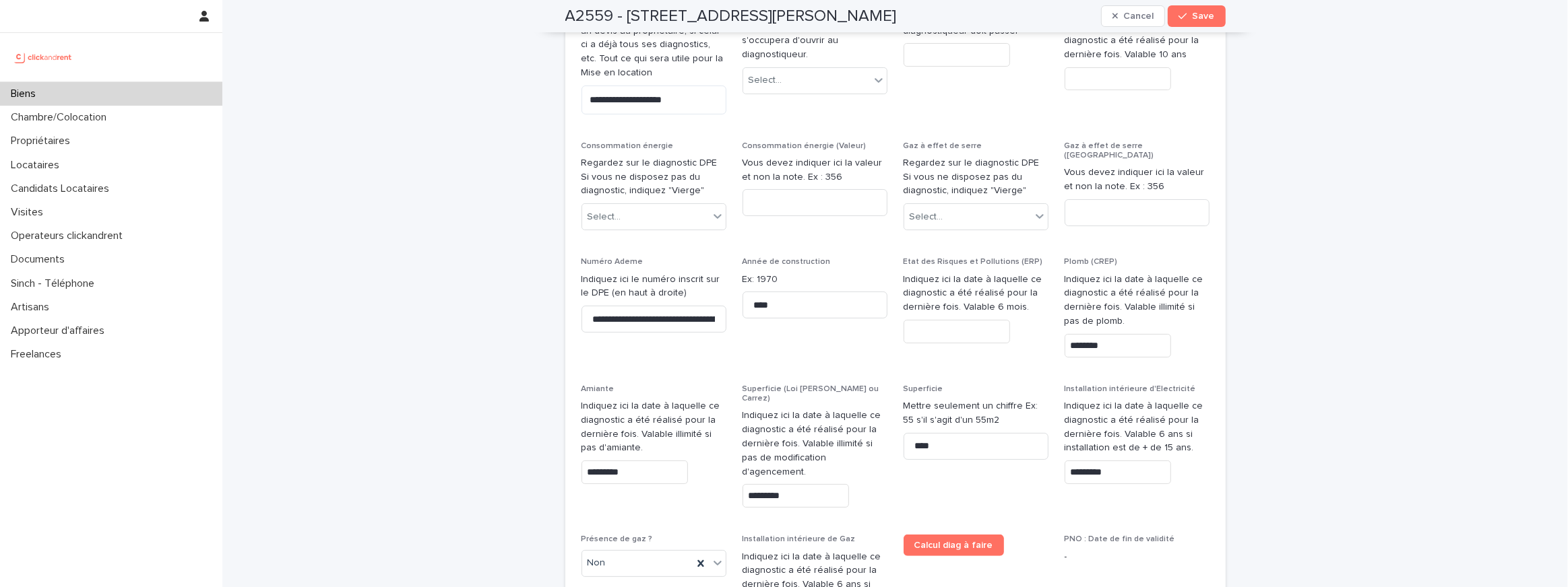
scroll to position [5932, 0]
click at [930, 321] on input "text" at bounding box center [956, 333] width 107 height 24
type input "*********"
click at [697, 385] on div "Amiante Indiquez ici la date à laquelle ce diagnostic a été réalisé pour la der…" at bounding box center [654, 439] width 145 height 110
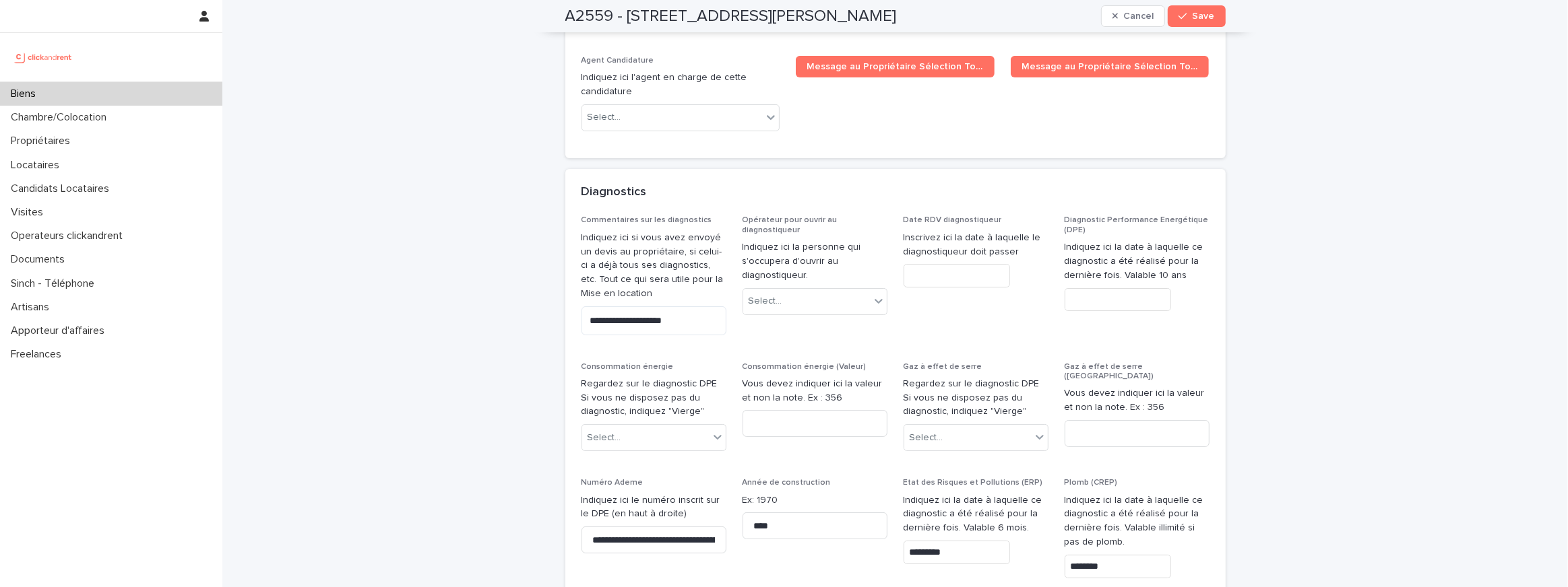
scroll to position [5711, 0]
click at [699, 527] on input "**********" at bounding box center [654, 541] width 145 height 27
click at [1199, 11] on span "Save" at bounding box center [1204, 15] width 22 height 9
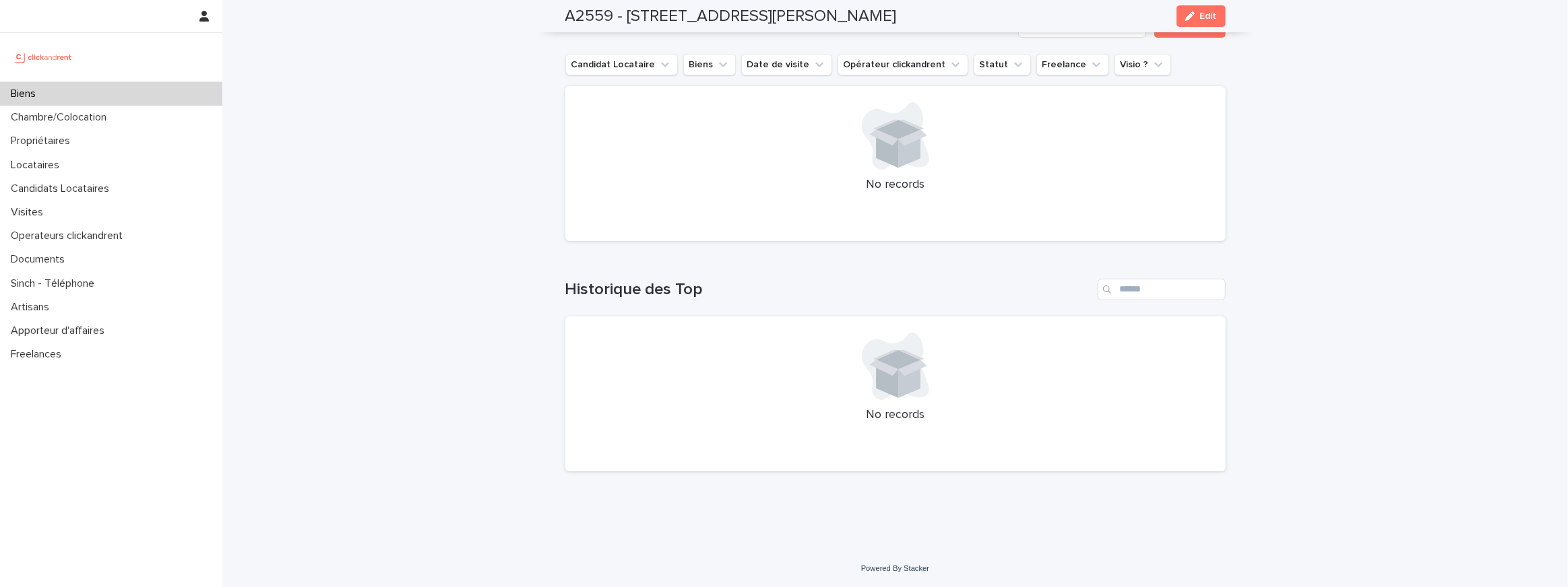
scroll to position [4284, 0]
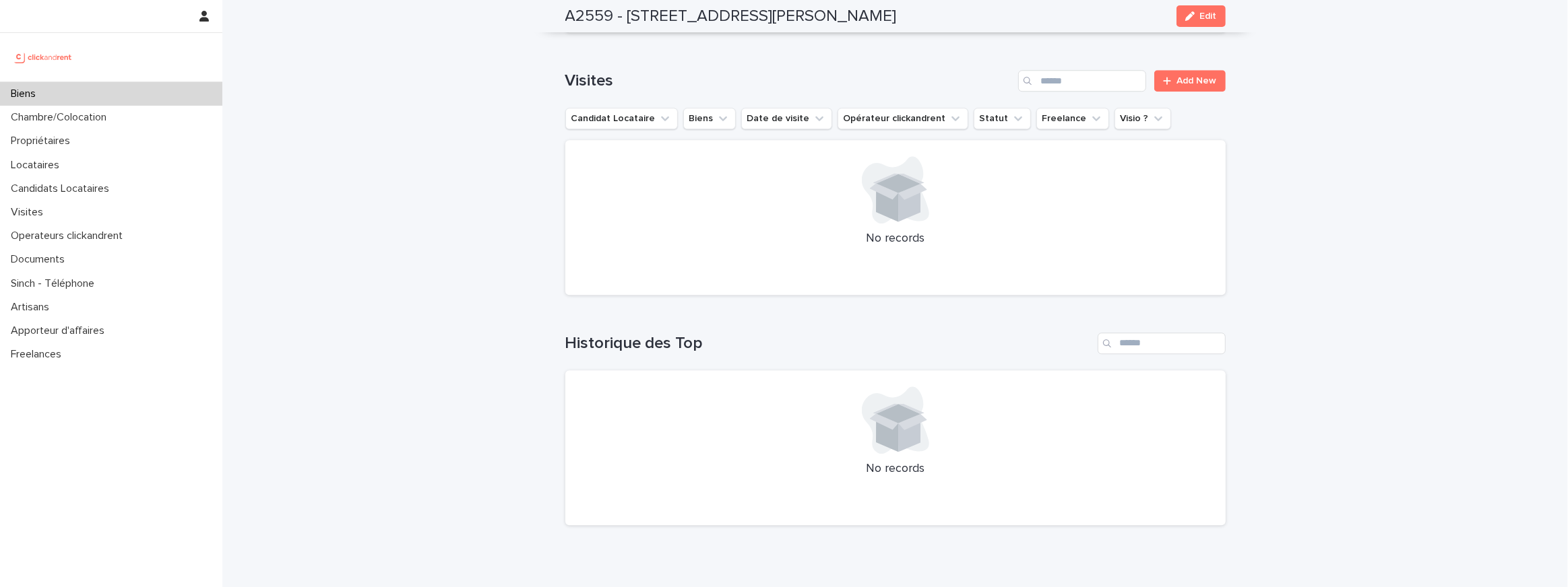
click at [756, 19] on h2 "A2559 - [STREET_ADDRESS][PERSON_NAME]" at bounding box center [731, 16] width 331 height 20
click at [835, 15] on h2 "A2559 - [STREET_ADDRESS][PERSON_NAME]" at bounding box center [731, 16] width 331 height 20
drag, startPoint x: 623, startPoint y: 8, endPoint x: 901, endPoint y: 22, distance: 278.4
click at [901, 22] on div "A2559 - 15 Rue Daniel Stern, Paris 75015 Edit" at bounding box center [895, 16] width 660 height 32
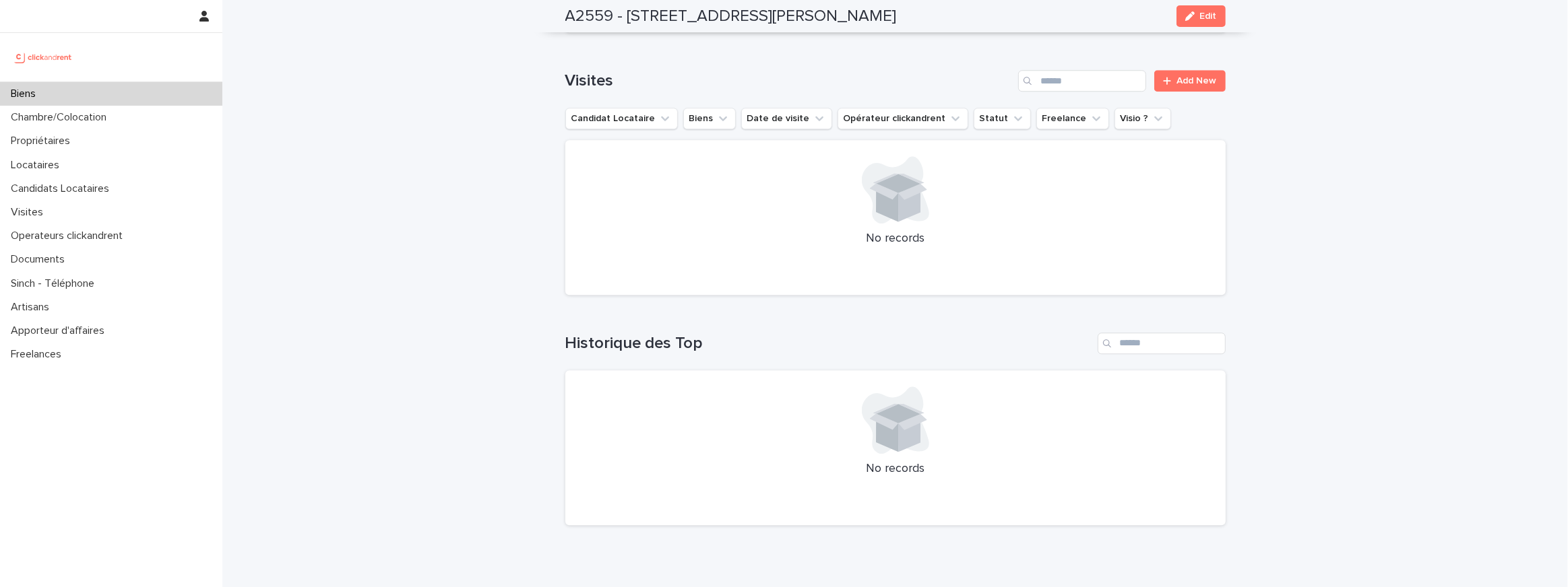
copy h2 "15 Rue Daniel Stern, Paris 75015"
click at [821, 14] on h2 "A2559 - [STREET_ADDRESS][PERSON_NAME]" at bounding box center [731, 16] width 331 height 20
drag, startPoint x: 627, startPoint y: 13, endPoint x: 781, endPoint y: 15, distance: 154.0
click at [781, 15] on h2 "A2559 - [STREET_ADDRESS][PERSON_NAME]" at bounding box center [731, 16] width 331 height 20
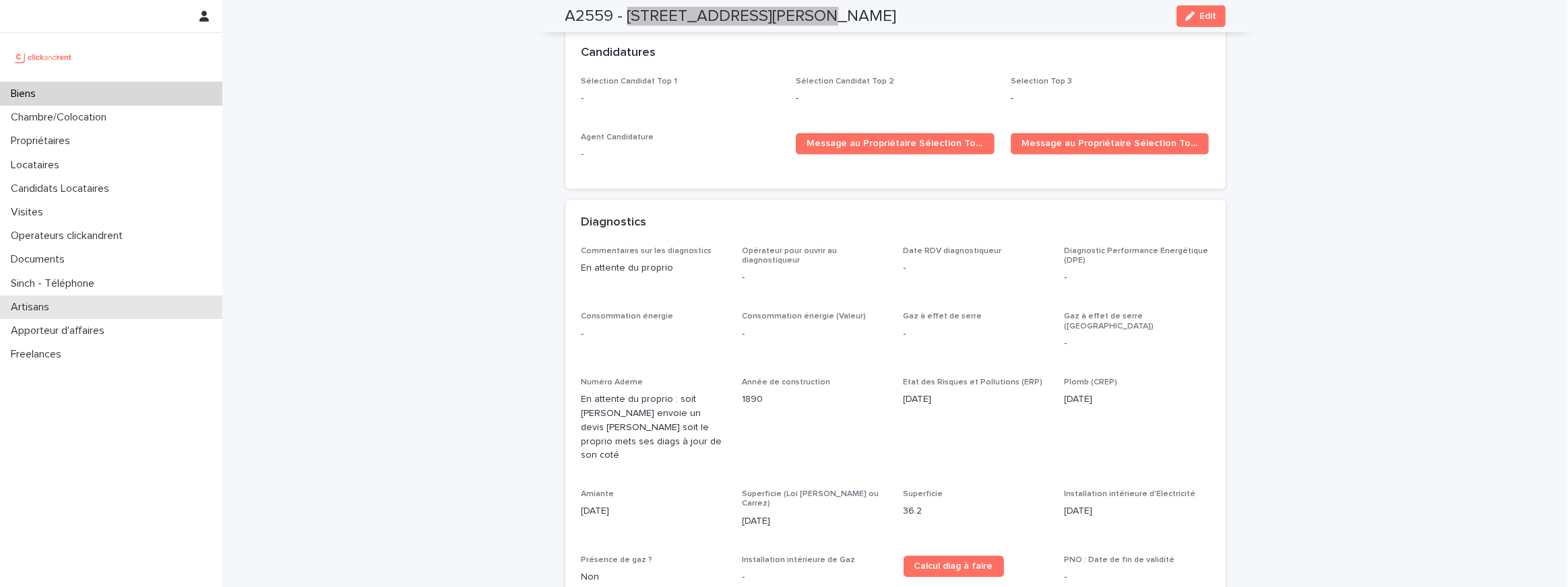
scroll to position [2863, 0]
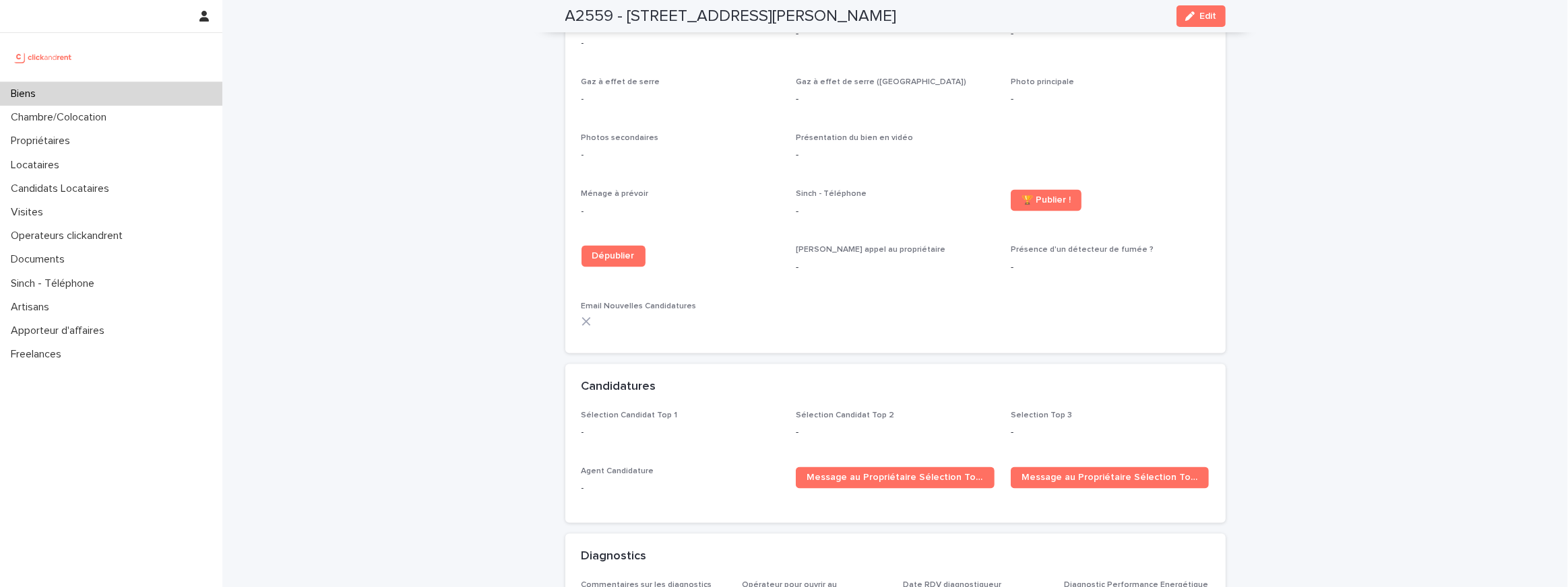
click at [721, 10] on h2 "A2559 - [STREET_ADDRESS][PERSON_NAME]" at bounding box center [731, 16] width 331 height 20
drag, startPoint x: 625, startPoint y: 20, endPoint x: 765, endPoint y: 19, distance: 140.0
click at [765, 19] on h2 "A2559 - [STREET_ADDRESS][PERSON_NAME]" at bounding box center [731, 16] width 331 height 20
copy h2 "15 Rue Daniel Stern"
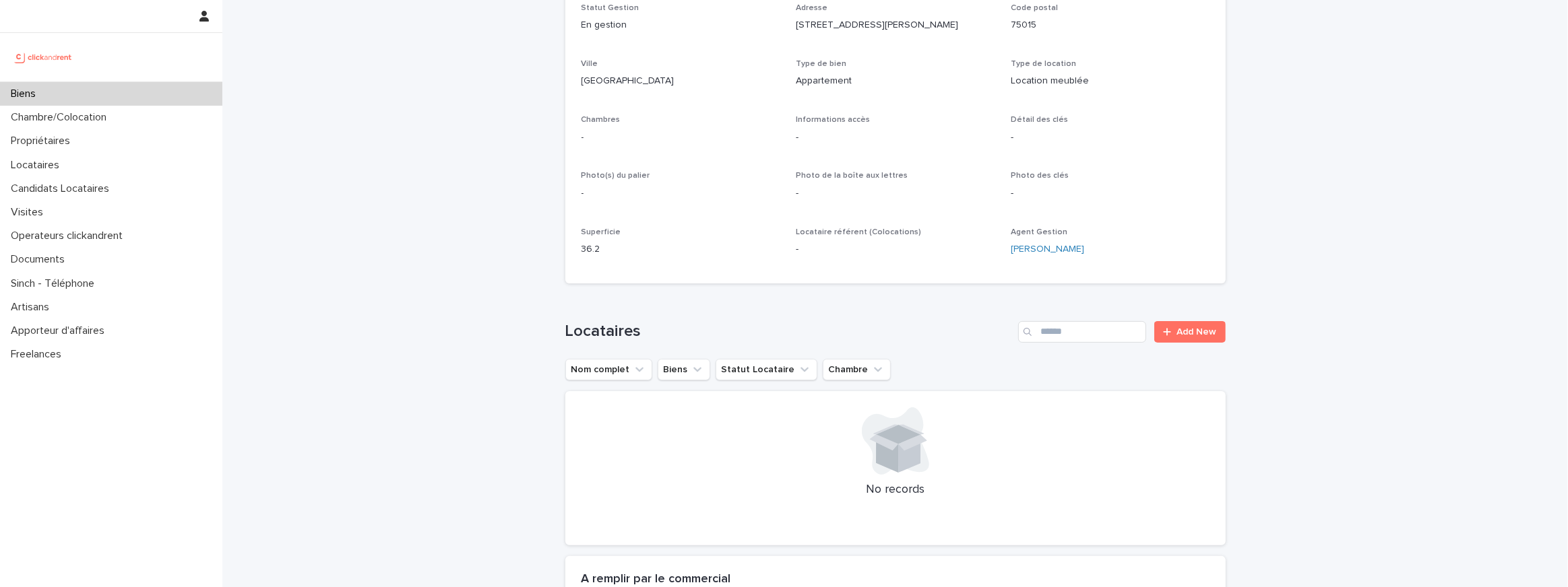
scroll to position [266, 0]
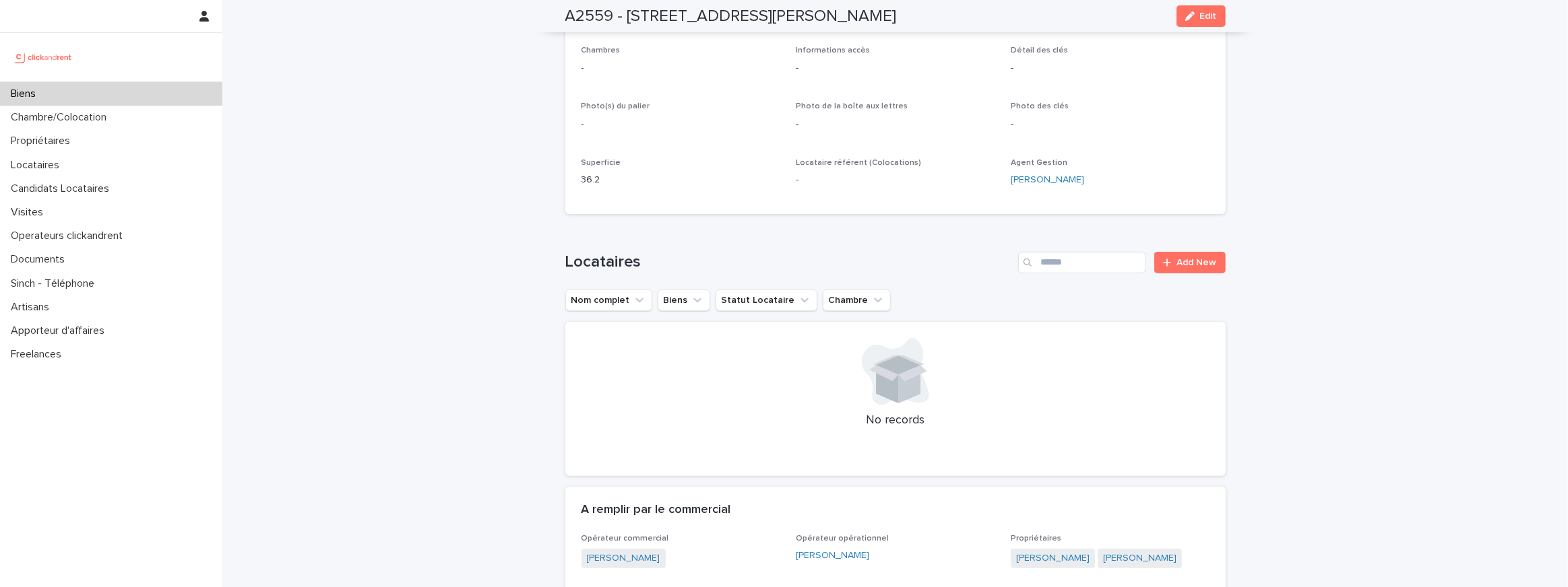
click at [590, 188] on div "Superficie 36.2" at bounding box center [680, 177] width 199 height 40
copy p "36.2"
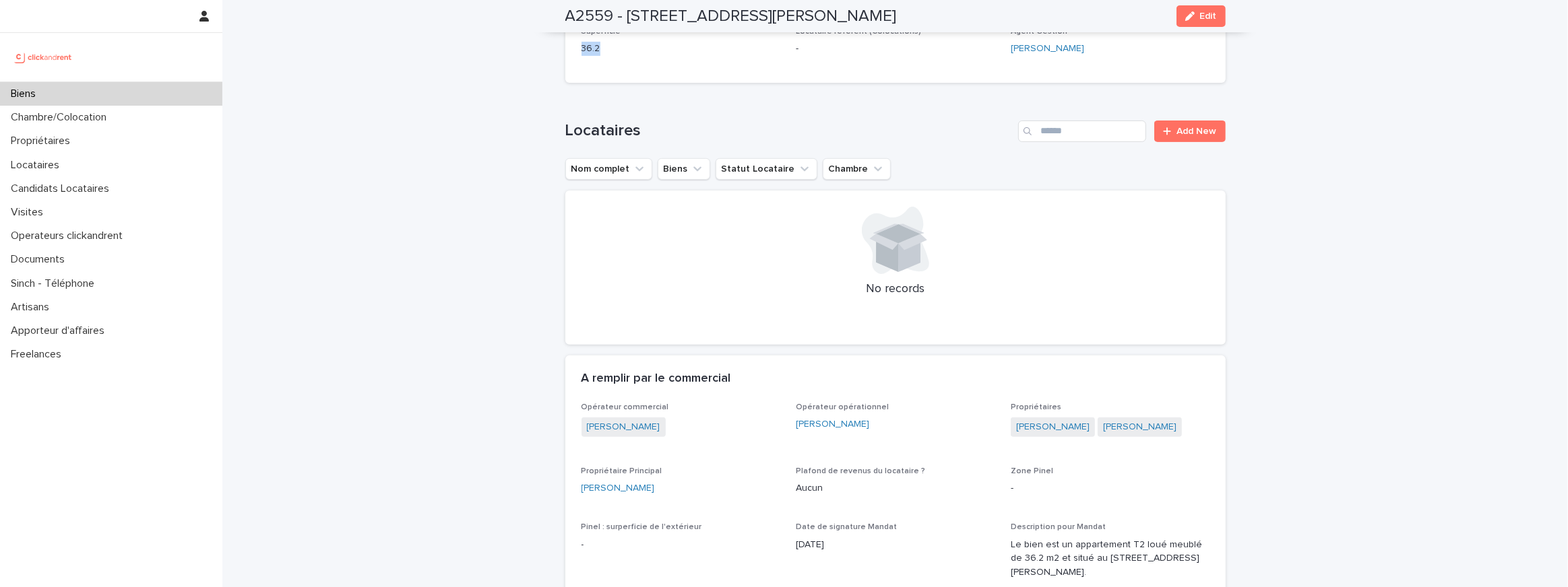
scroll to position [398, 0]
click at [694, 493] on div "[PERSON_NAME]" at bounding box center [680, 487] width 199 height 15
drag, startPoint x: 694, startPoint y: 493, endPoint x: 583, endPoint y: 491, distance: 111.0
click at [583, 491] on div "[PERSON_NAME]" at bounding box center [680, 487] width 199 height 15
copy link "[PERSON_NAME]"
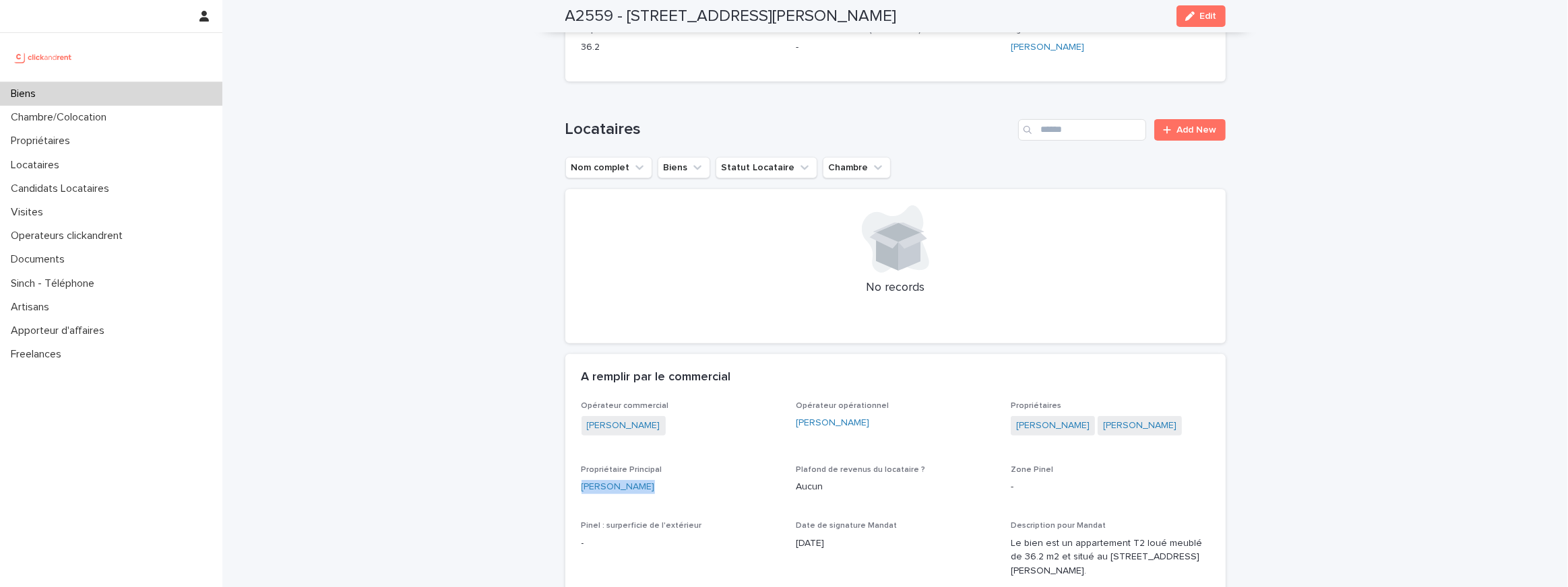
click at [731, 499] on div "Propriétaire Principal Laura Chan Aramendi" at bounding box center [680, 485] width 199 height 40
click at [1130, 432] on link "[PERSON_NAME]" at bounding box center [1140, 426] width 73 height 15
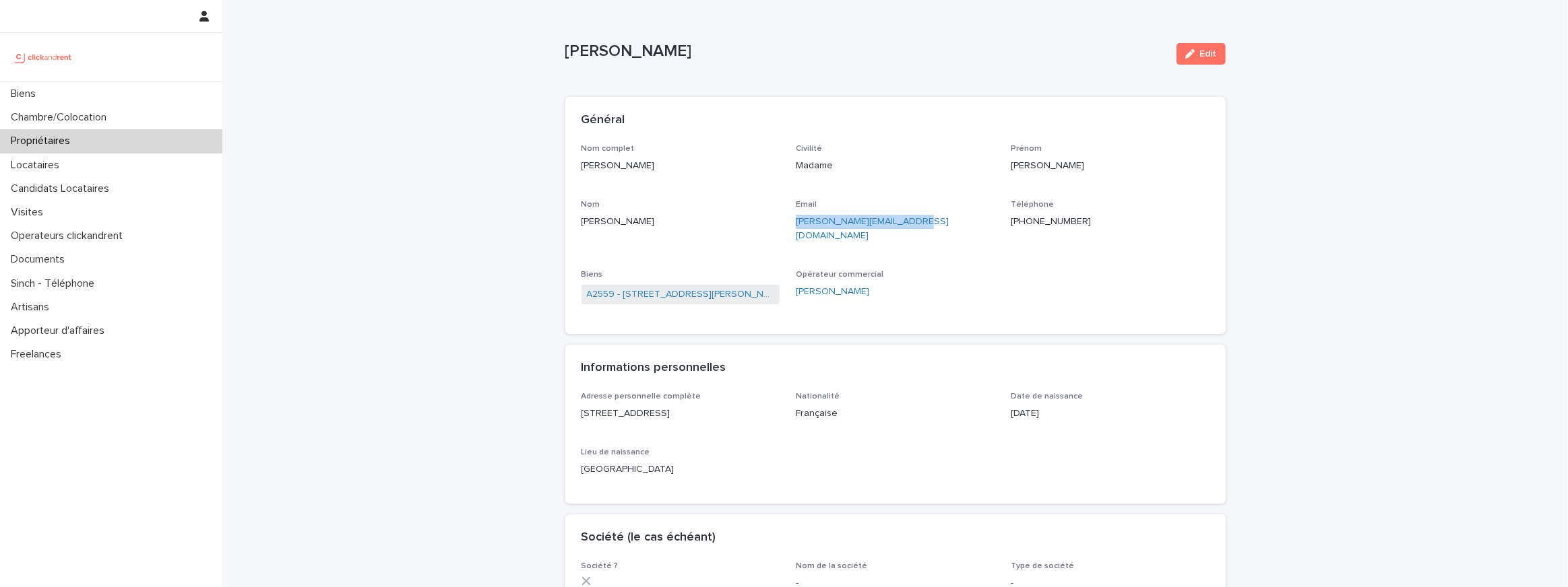
drag, startPoint x: 916, startPoint y: 230, endPoint x: 791, endPoint y: 223, distance: 125.2
click at [791, 223] on div "Nom complet Laura Chan Aramendi Civilité Madame Prénom Laura Nom Chan Aramendi …" at bounding box center [895, 231] width 628 height 174
copy link "l.chan.aramendi@gmail.com"
click at [648, 163] on p "[PERSON_NAME]" at bounding box center [680, 166] width 199 height 15
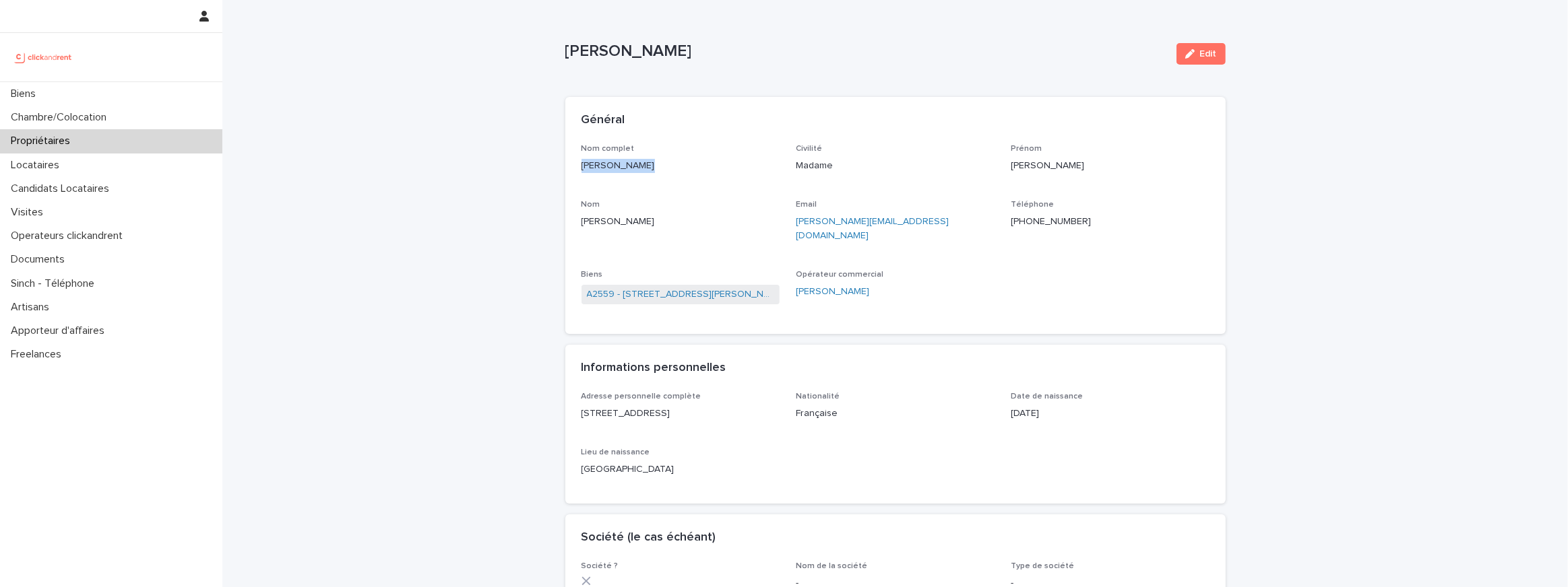
click at [648, 163] on p "[PERSON_NAME]" at bounding box center [680, 166] width 199 height 15
copy p "[PERSON_NAME]"
click at [1035, 215] on p "+33640694132" at bounding box center [1110, 222] width 199 height 15
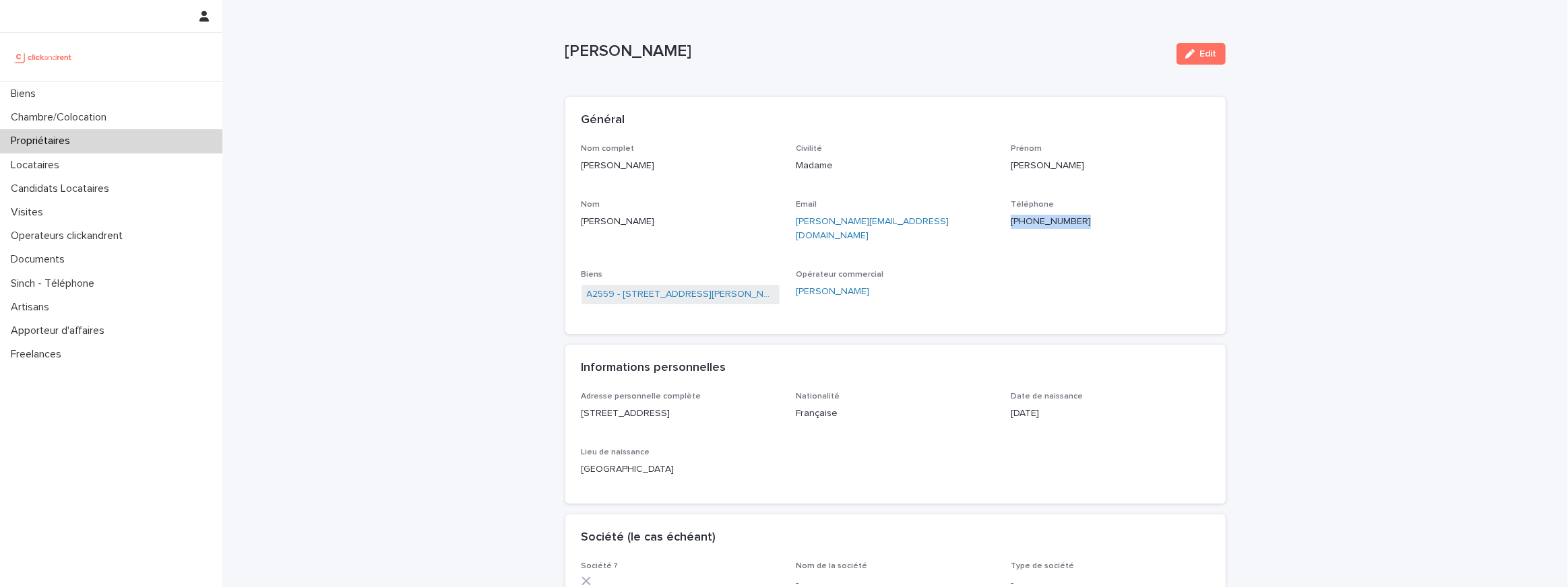
copy p "+33640694132"
click at [980, 225] on p "l.chan.aramendi@gmail.com" at bounding box center [895, 229] width 199 height 28
drag, startPoint x: 930, startPoint y: 225, endPoint x: 792, endPoint y: 226, distance: 138.0
click at [792, 226] on div "Nom complet Laura Chan Aramendi Civilité Madame Prénom Laura Nom Chan Aramendi …" at bounding box center [895, 231] width 628 height 174
copy link "l.chan.aramendi@gmail.com"
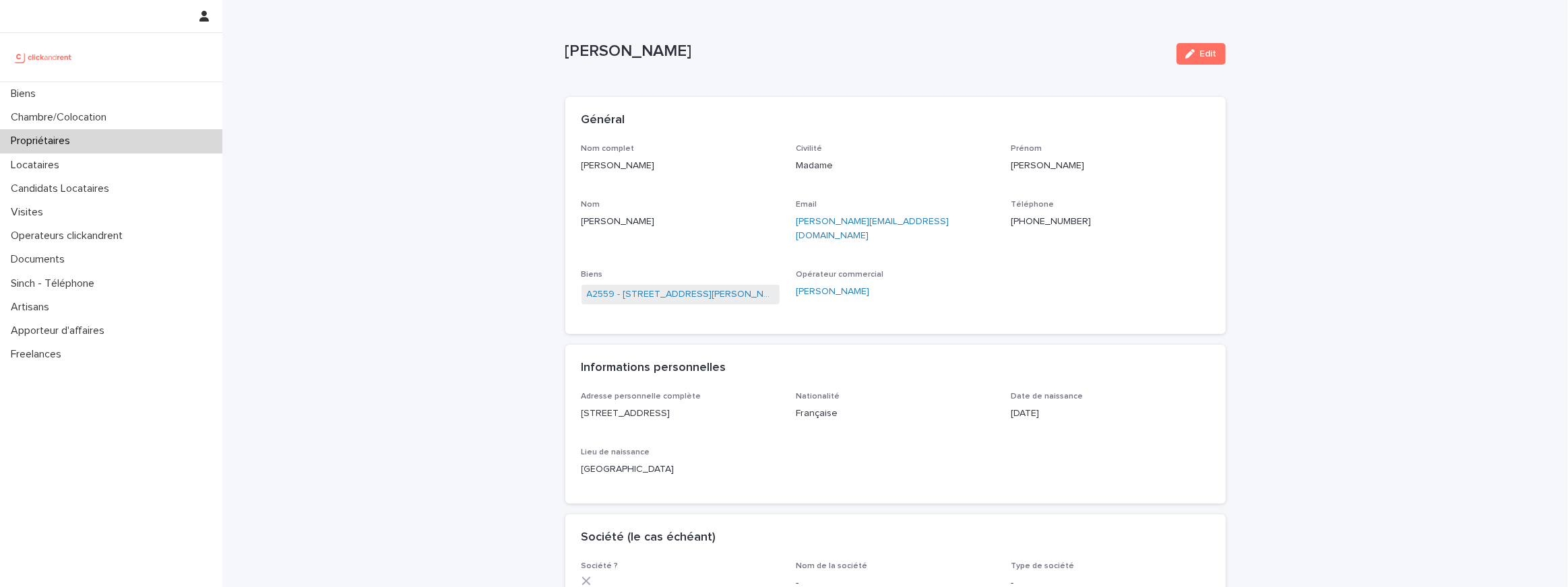
click at [670, 285] on span "A2559 - [STREET_ADDRESS][PERSON_NAME]" at bounding box center [680, 294] width 199 height 20
click at [669, 289] on span "A2559 - [STREET_ADDRESS][PERSON_NAME]" at bounding box center [680, 294] width 199 height 20
click at [669, 285] on div "A2559 - [STREET_ADDRESS][PERSON_NAME]" at bounding box center [680, 296] width 199 height 22
click at [662, 288] on link "A2559 - [STREET_ADDRESS][PERSON_NAME]" at bounding box center [680, 294] width 188 height 15
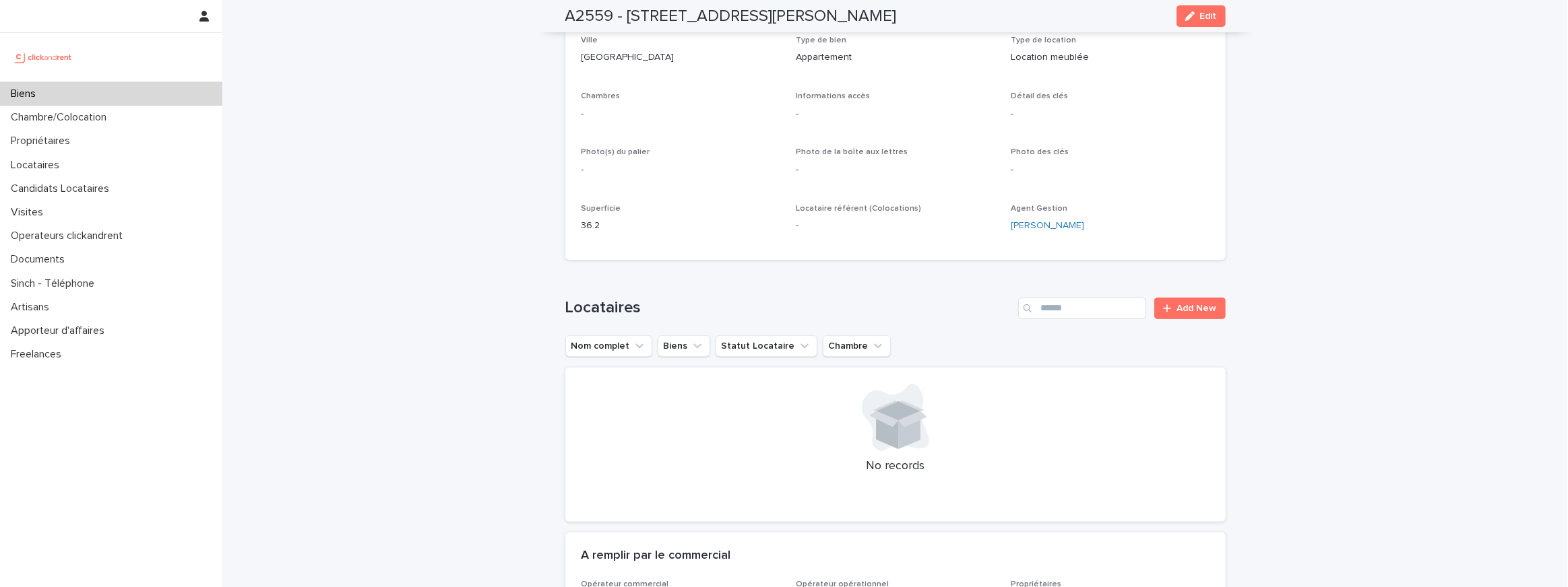
scroll to position [156, 0]
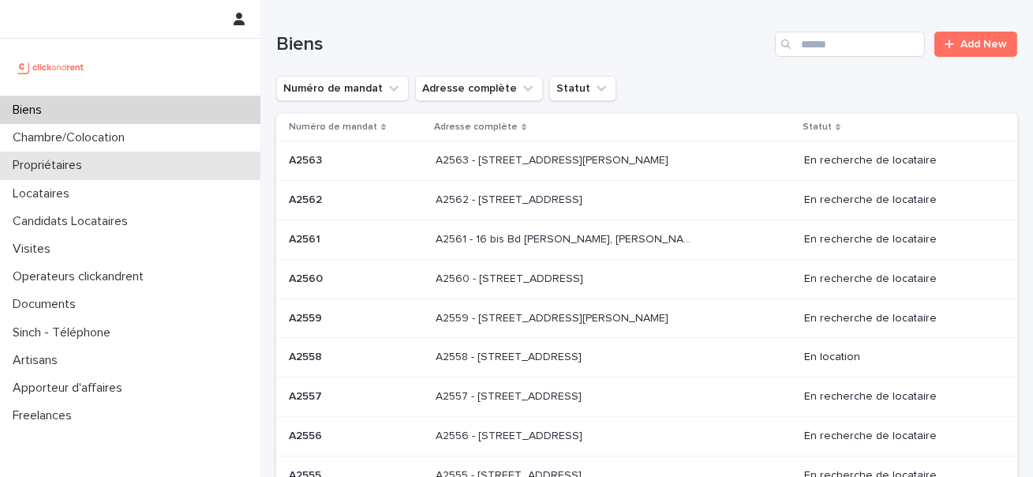
click at [37, 169] on p "Propriétaires" at bounding box center [50, 165] width 88 height 15
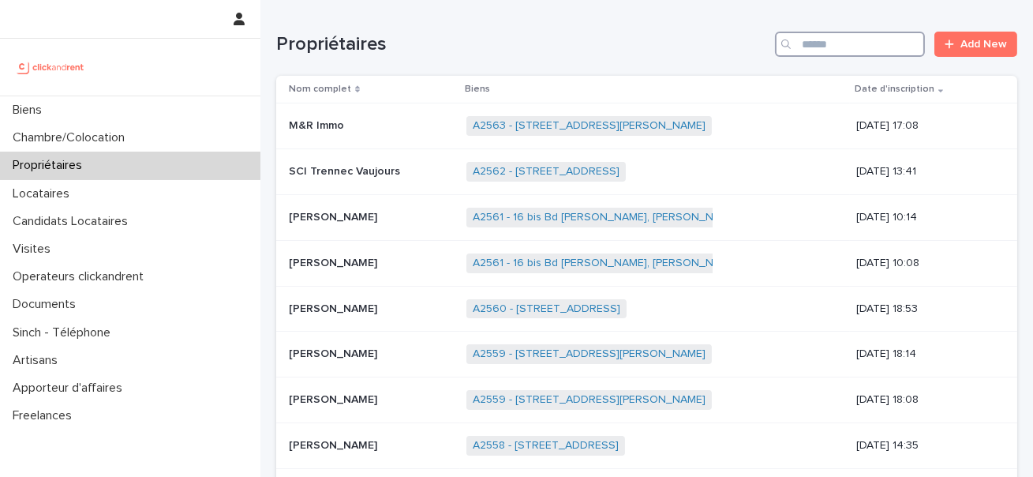
click at [821, 45] on input "Search" at bounding box center [850, 44] width 150 height 25
paste input "******"
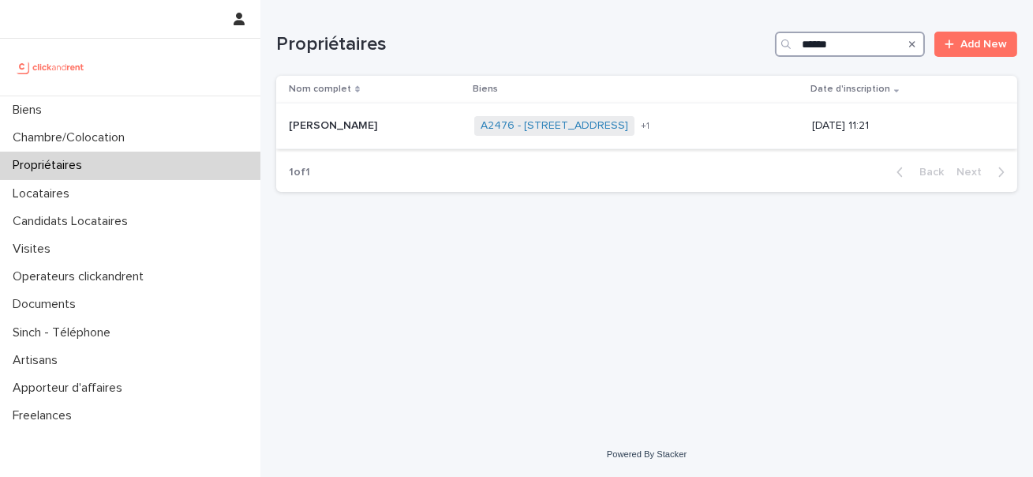
type input "******"
click at [313, 123] on p "Chantal Abondo" at bounding box center [335, 124] width 92 height 17
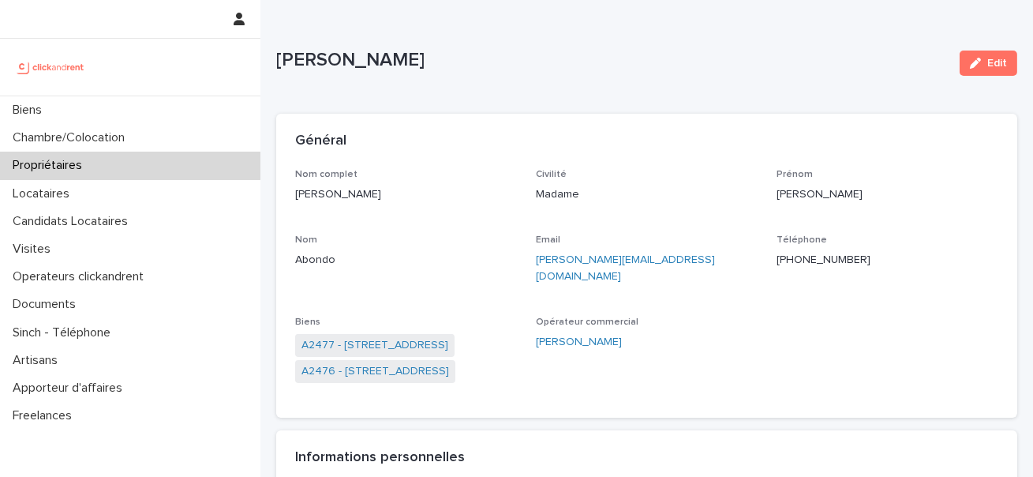
click at [798, 253] on p "+33662053807" at bounding box center [888, 260] width 222 height 17
copy p "+33662053807"
click at [729, 76] on div "Chantal Abondo" at bounding box center [611, 63] width 671 height 29
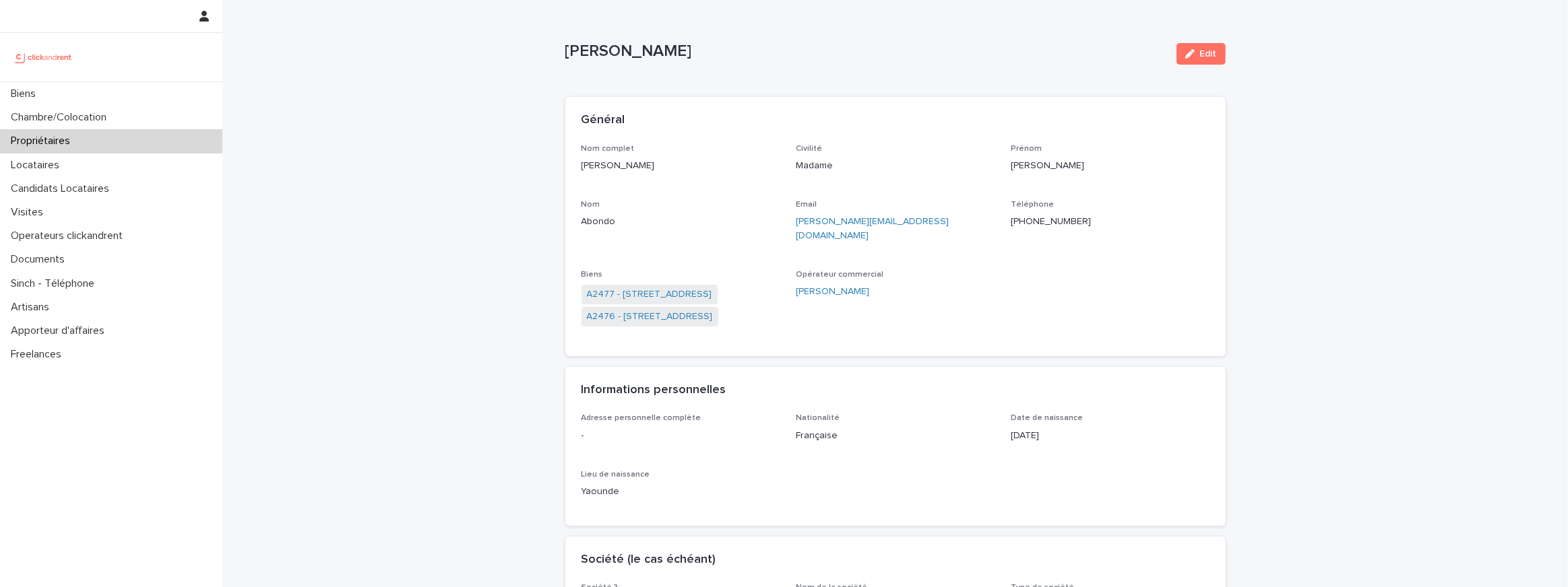
click at [620, 46] on p "Chantal Abondo" at bounding box center [865, 51] width 600 height 20
copy div "Chantal Abondo Edit Sorry, there was an error saving your record. Please try ag…"
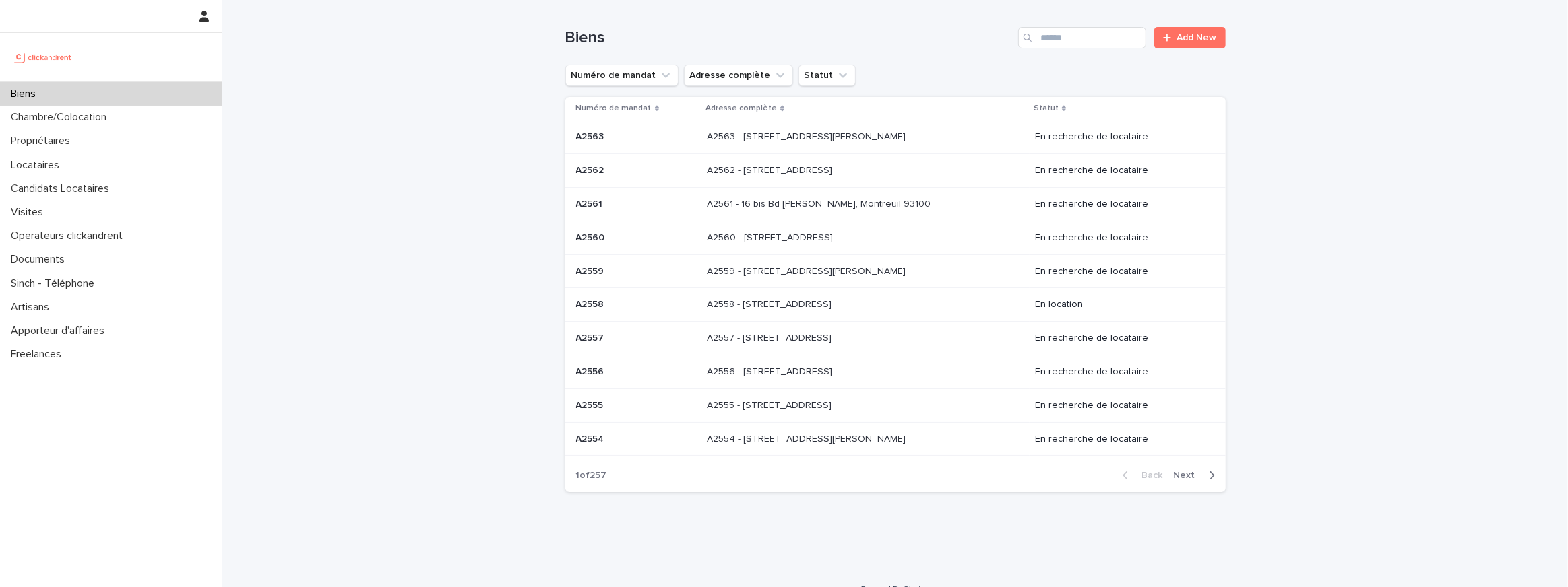
click at [1028, 35] on icon "Search" at bounding box center [1027, 37] width 8 height 8
click at [1050, 35] on input "Search" at bounding box center [1082, 38] width 128 height 21
paste input "*****"
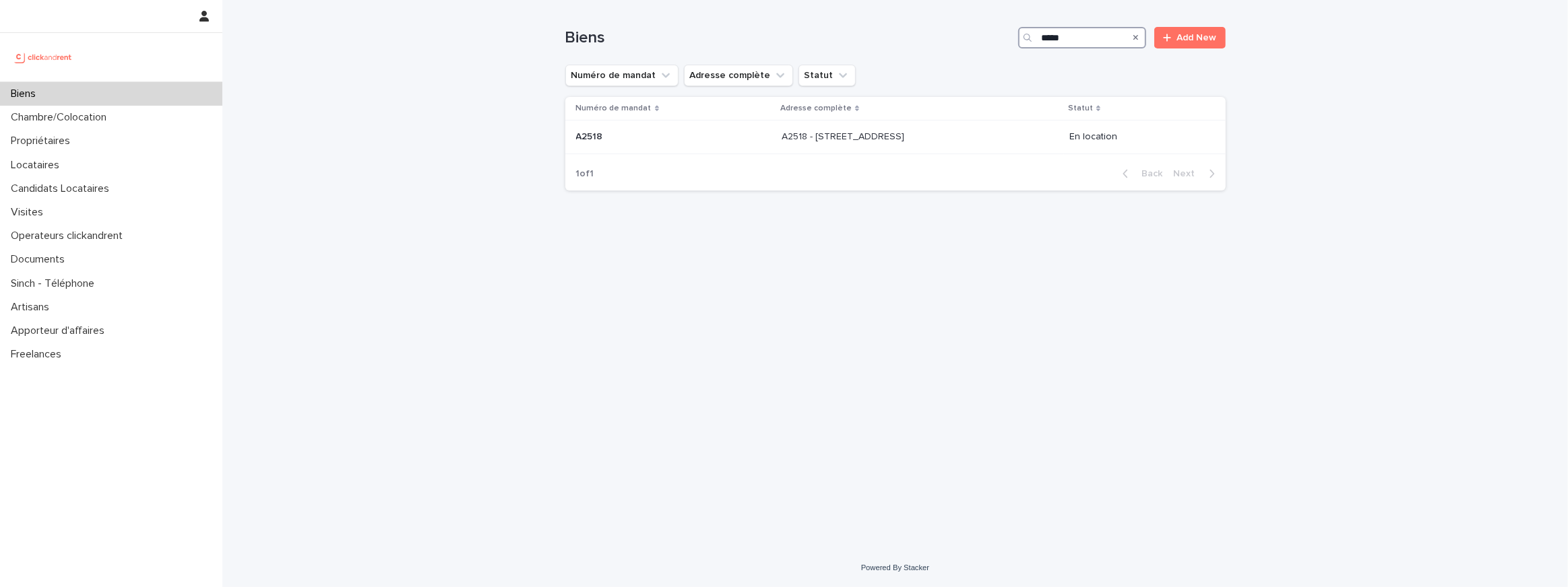
type input "*****"
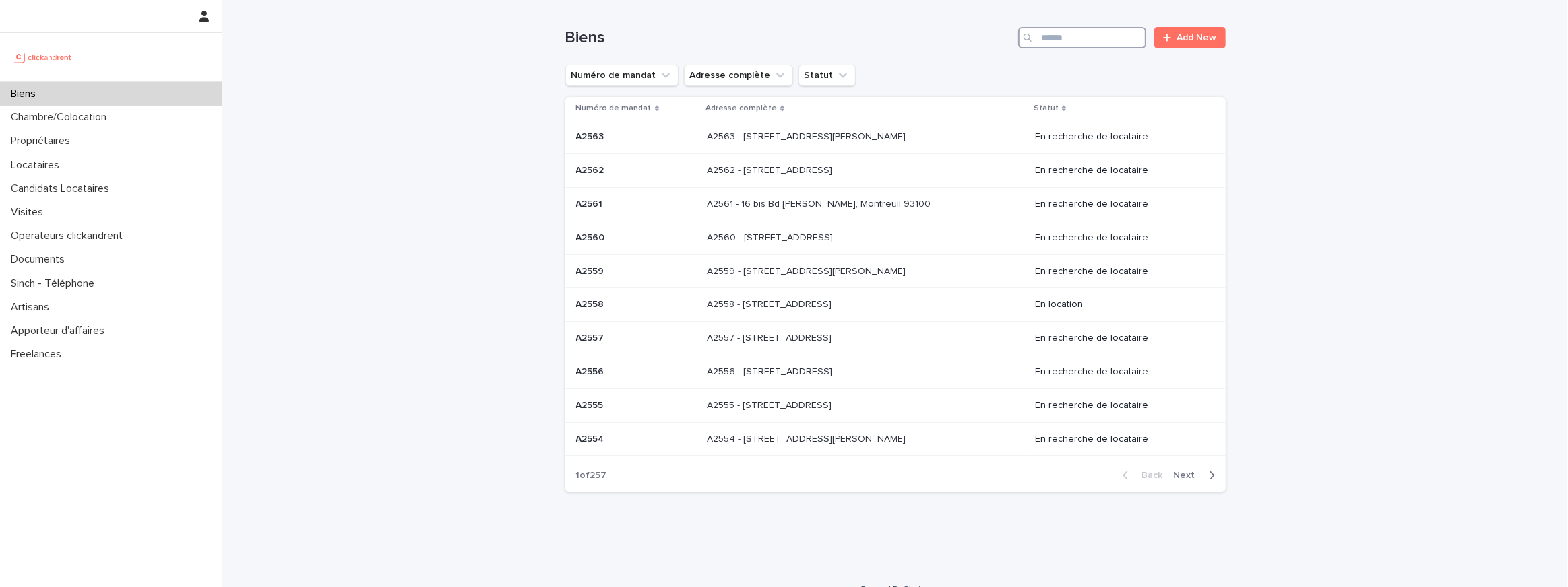
click at [1055, 31] on input "Search" at bounding box center [1082, 38] width 128 height 21
paste input "*****"
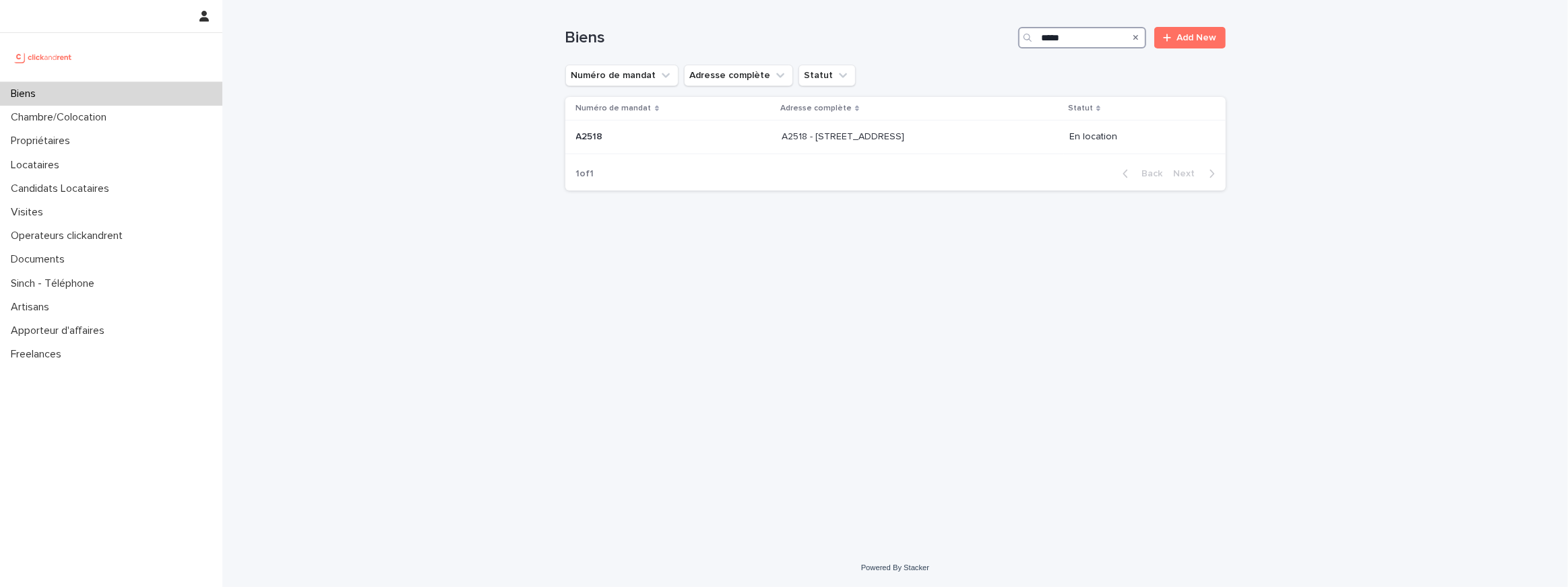
type input "*****"
click at [782, 139] on p "A2518 - 32 Rue de la Baïsse, Villeurbanne 69100" at bounding box center [844, 136] width 125 height 15
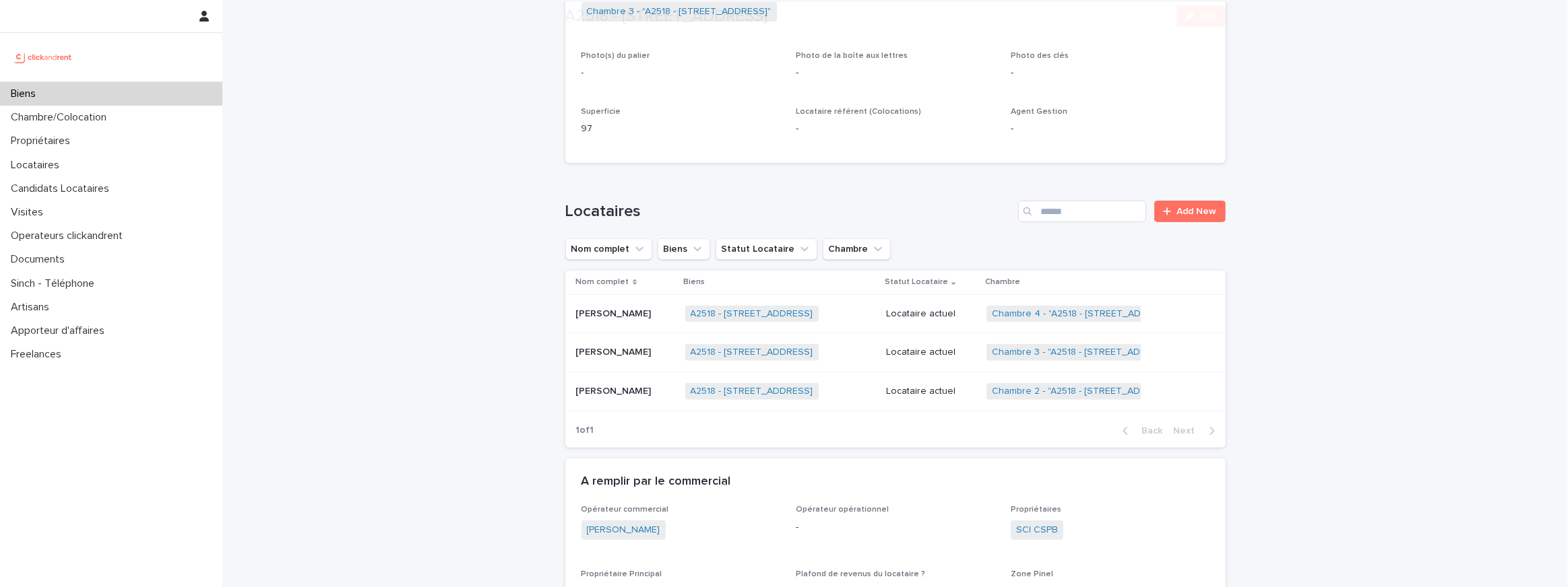
scroll to position [811, 0]
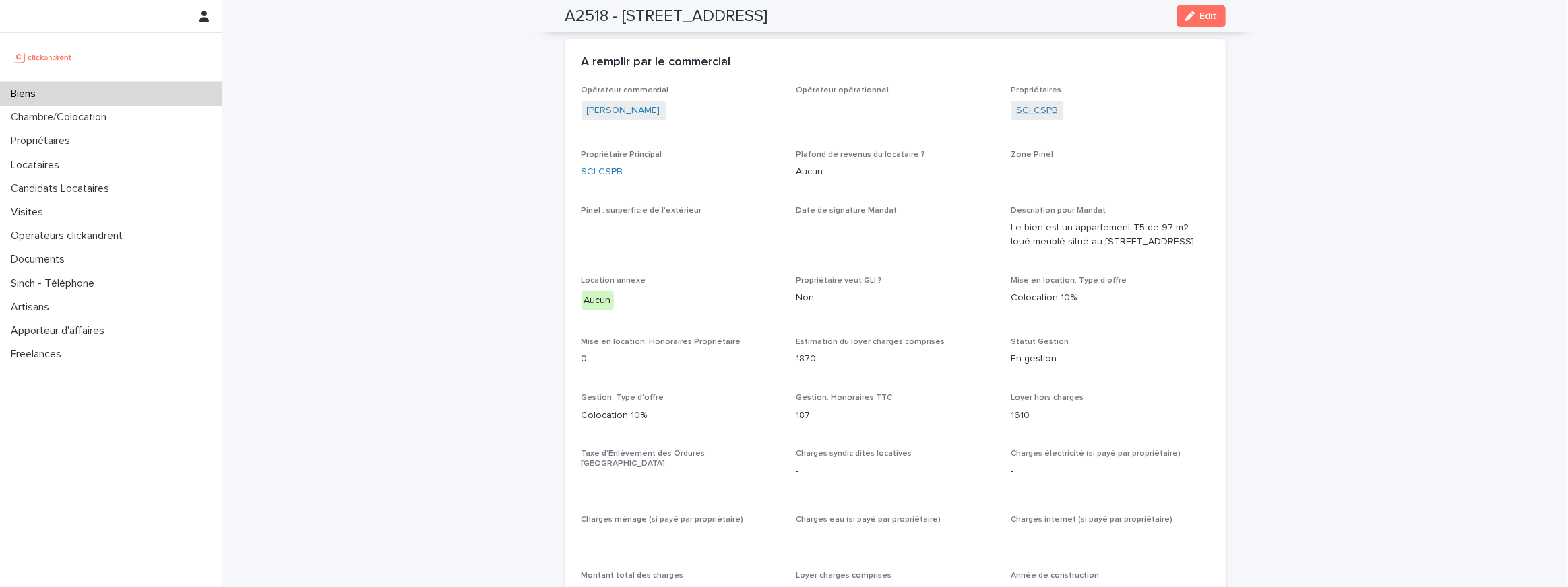
click at [1035, 111] on link "SCI CSPB" at bounding box center [1036, 111] width 42 height 15
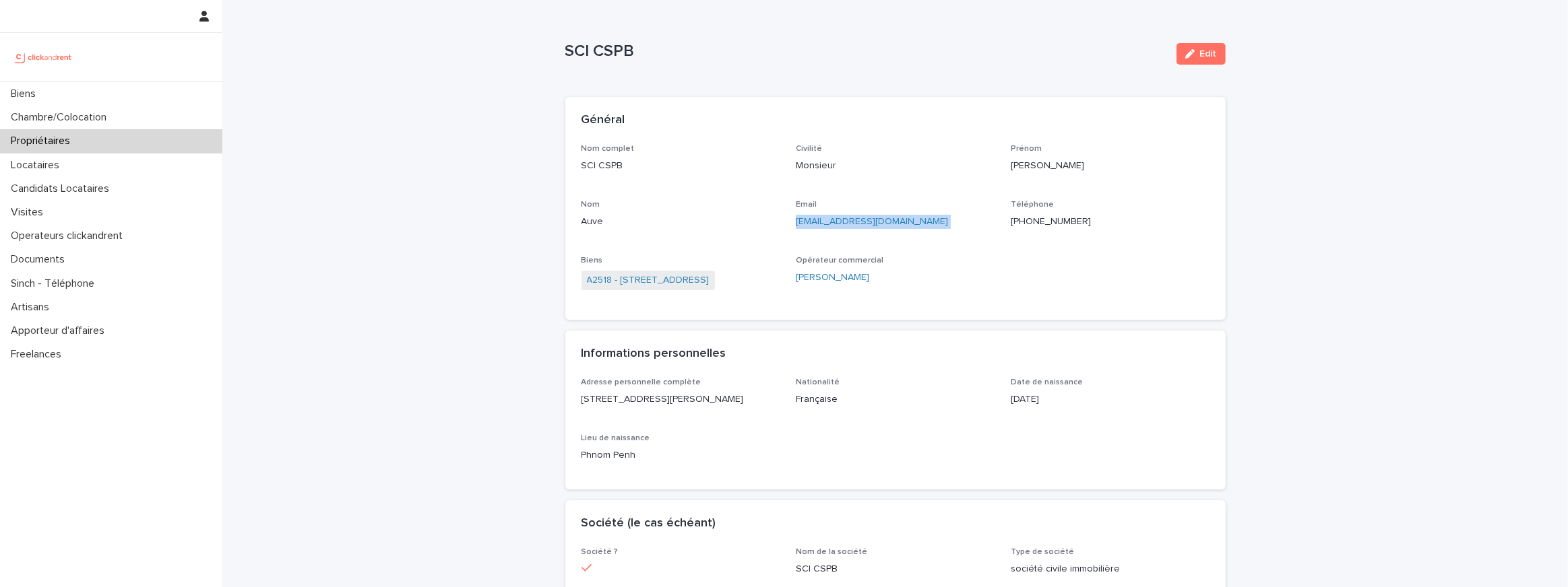
drag, startPoint x: 916, startPoint y: 238, endPoint x: 792, endPoint y: 227, distance: 124.5
click at [792, 227] on div "Nom complet SCI CSPB Civilité Monsieur Prénom Jean-yves Nom Auve Email francetr…" at bounding box center [895, 224] width 628 height 160
copy p "francetrust_mag@hotmail.fr"
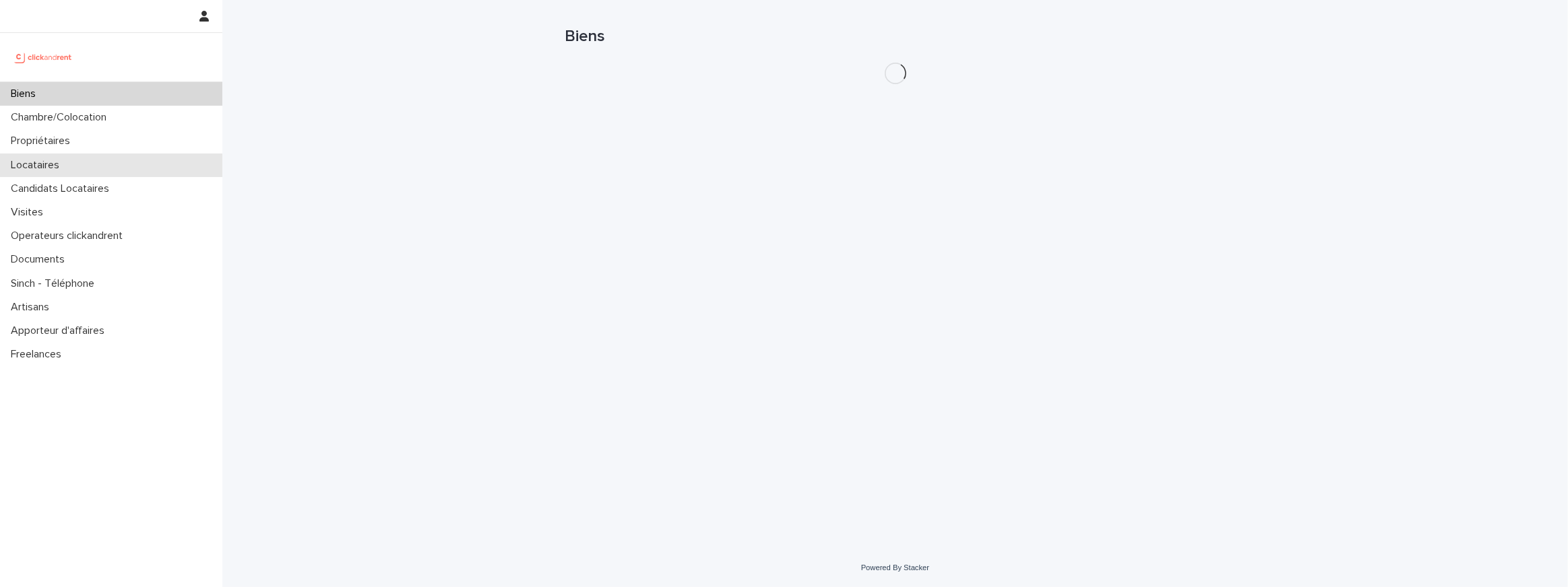
click at [40, 154] on div "Locataires" at bounding box center [111, 166] width 222 height 24
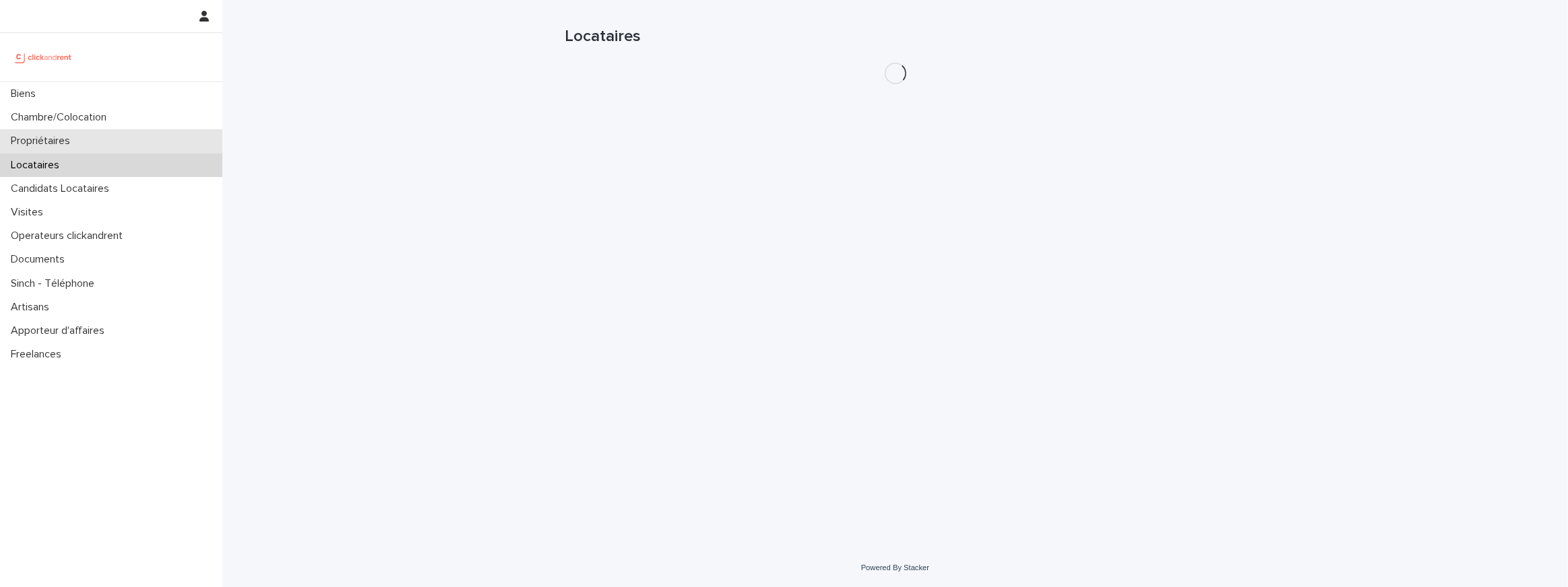
click at [49, 139] on p "Propriétaires" at bounding box center [43, 141] width 75 height 13
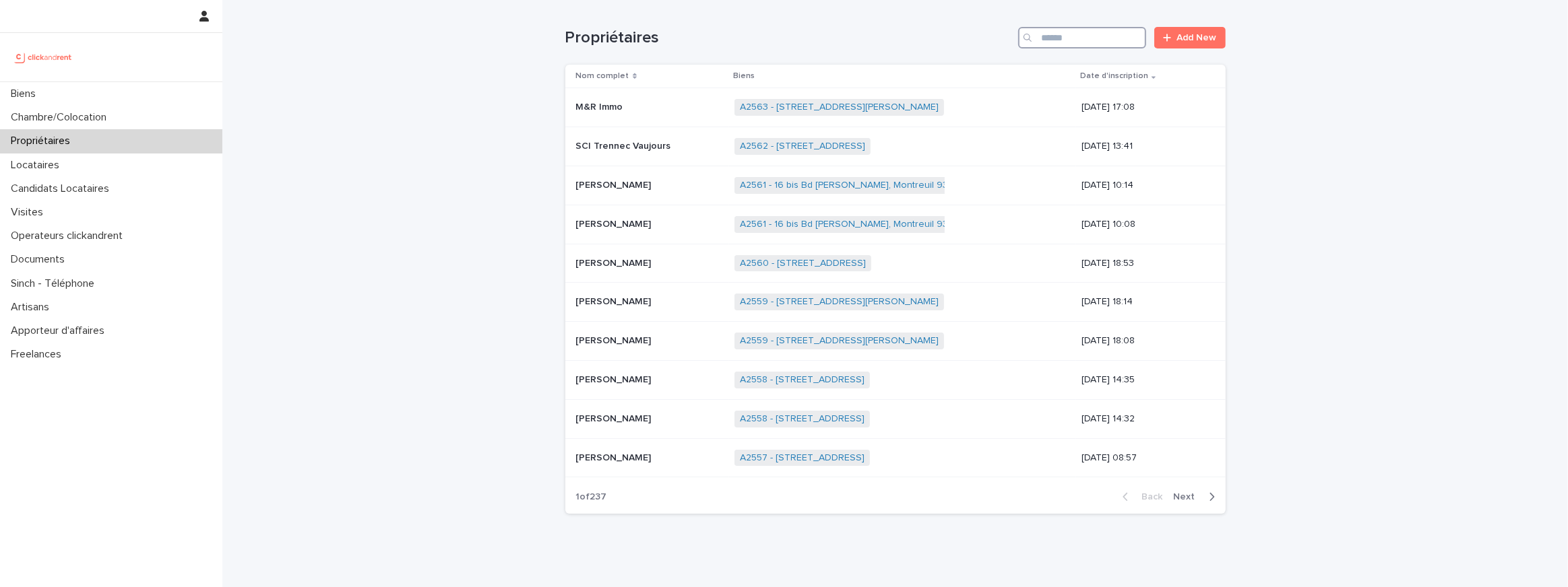
click at [1083, 37] on input "Search" at bounding box center [1082, 38] width 128 height 21
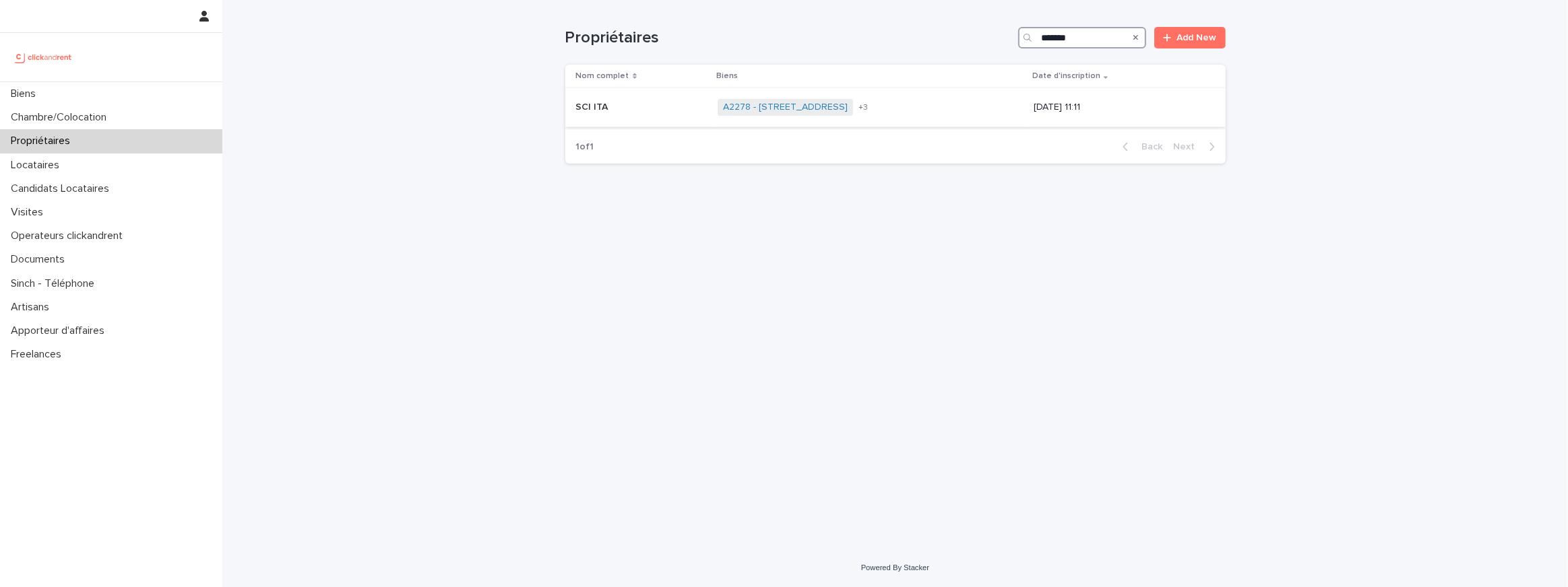
type input "*******"
click at [586, 110] on p "SCI ITA" at bounding box center [593, 106] width 35 height 15
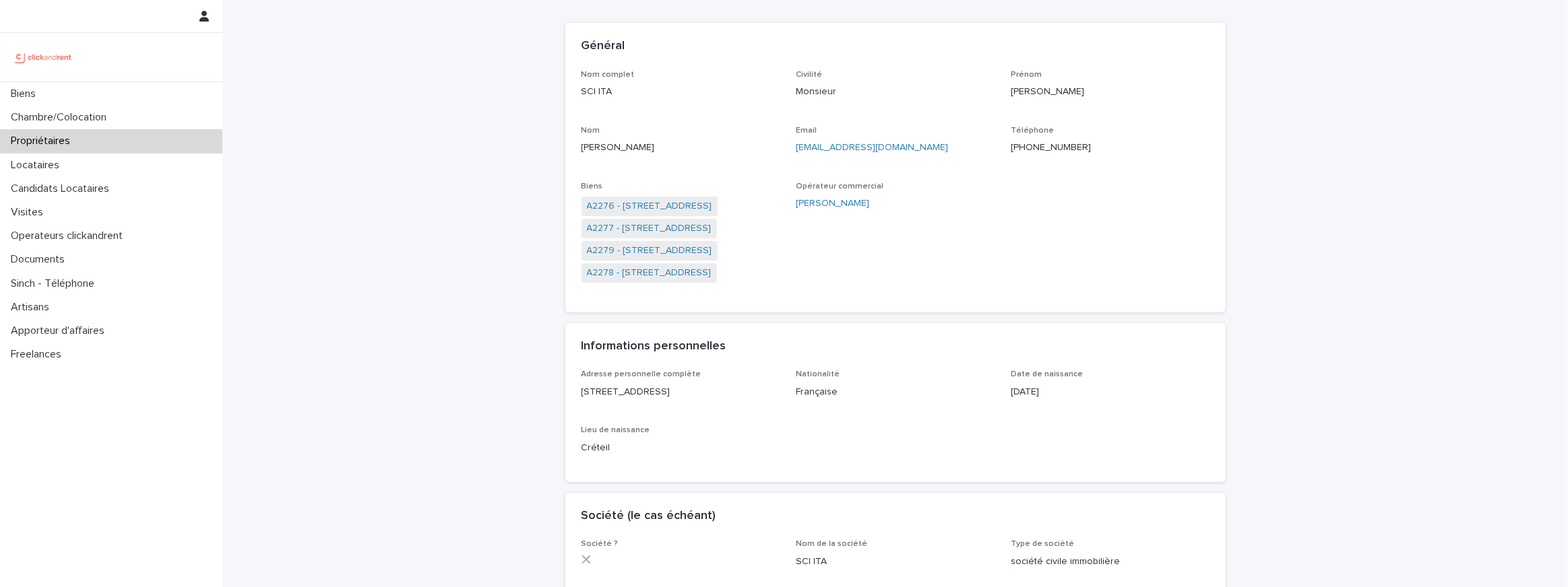
scroll to position [77, 0]
click at [621, 273] on link "A2278 - [STREET_ADDRESS]" at bounding box center [649, 270] width 125 height 15
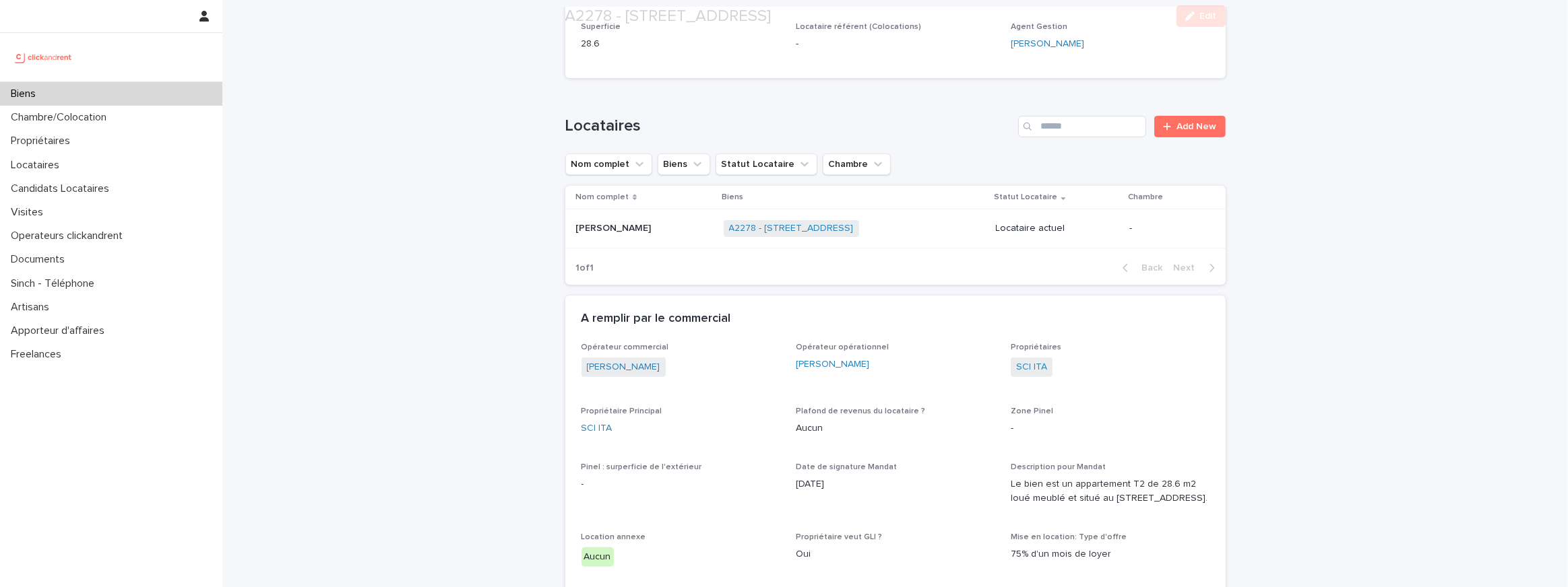
scroll to position [490, 0]
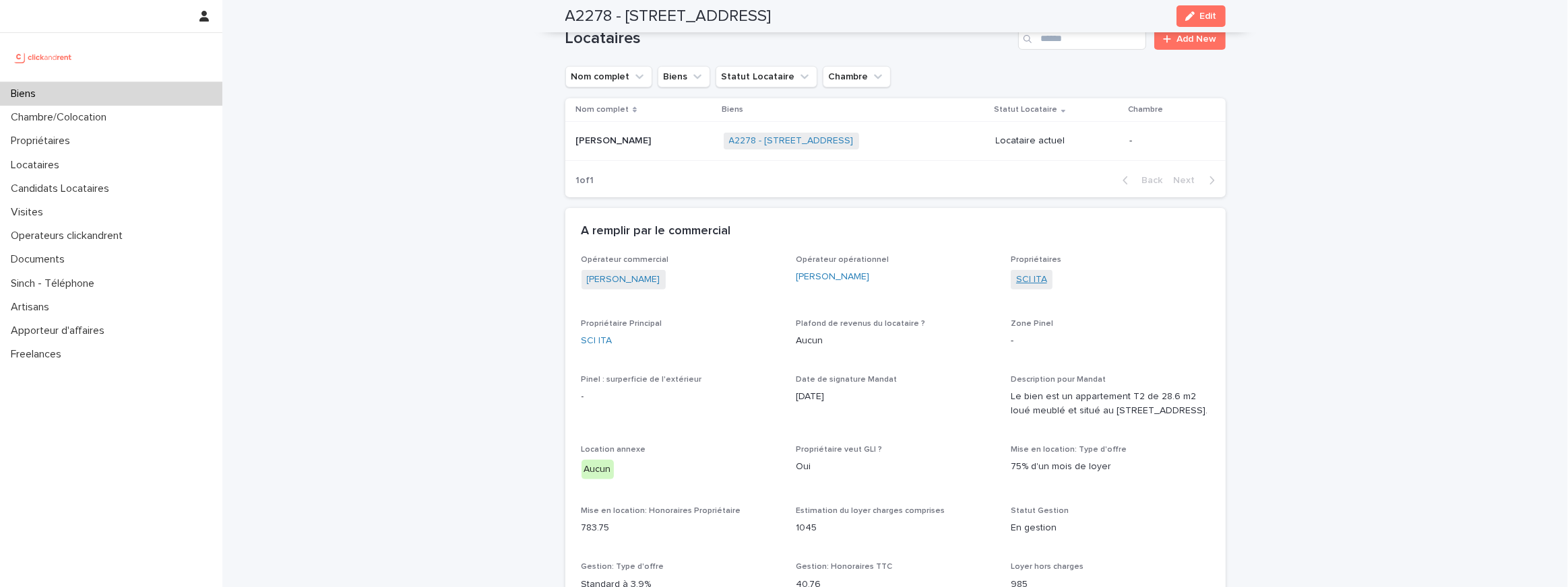
click at [1024, 276] on link "SCI ITA" at bounding box center [1031, 280] width 31 height 15
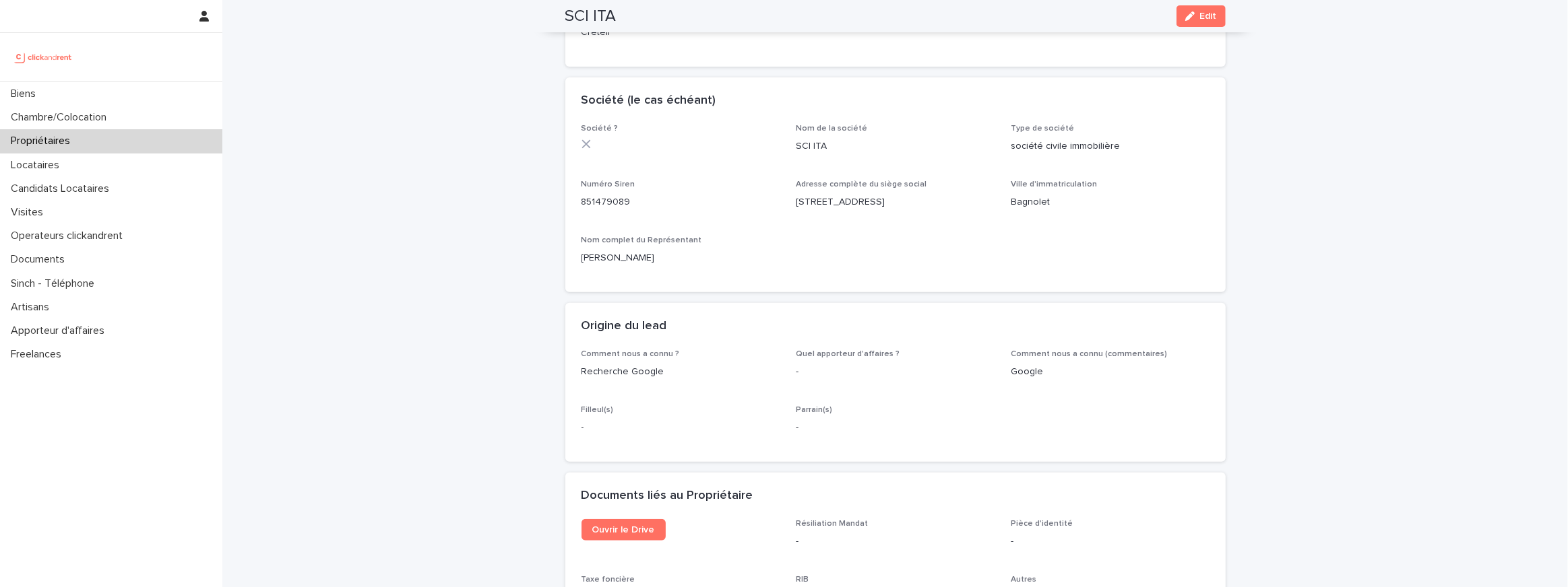
scroll to position [14, 0]
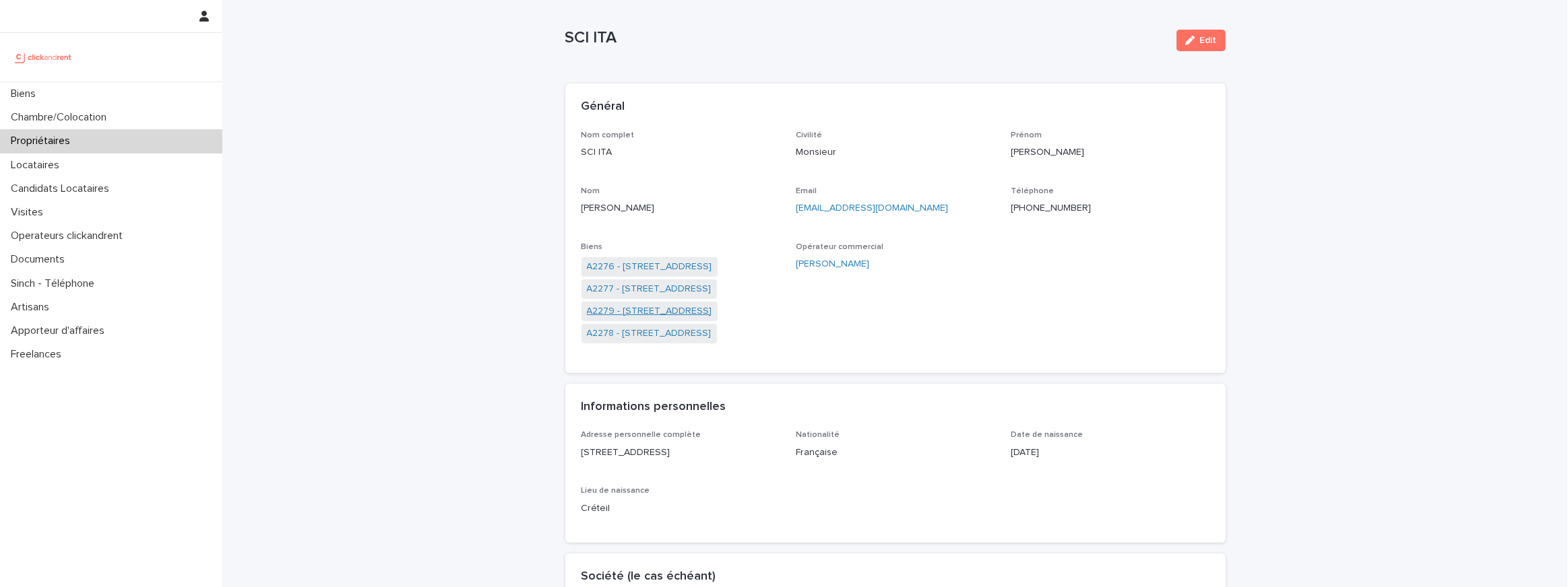
click at [659, 313] on link "A2279 - [STREET_ADDRESS]" at bounding box center [649, 311] width 125 height 15
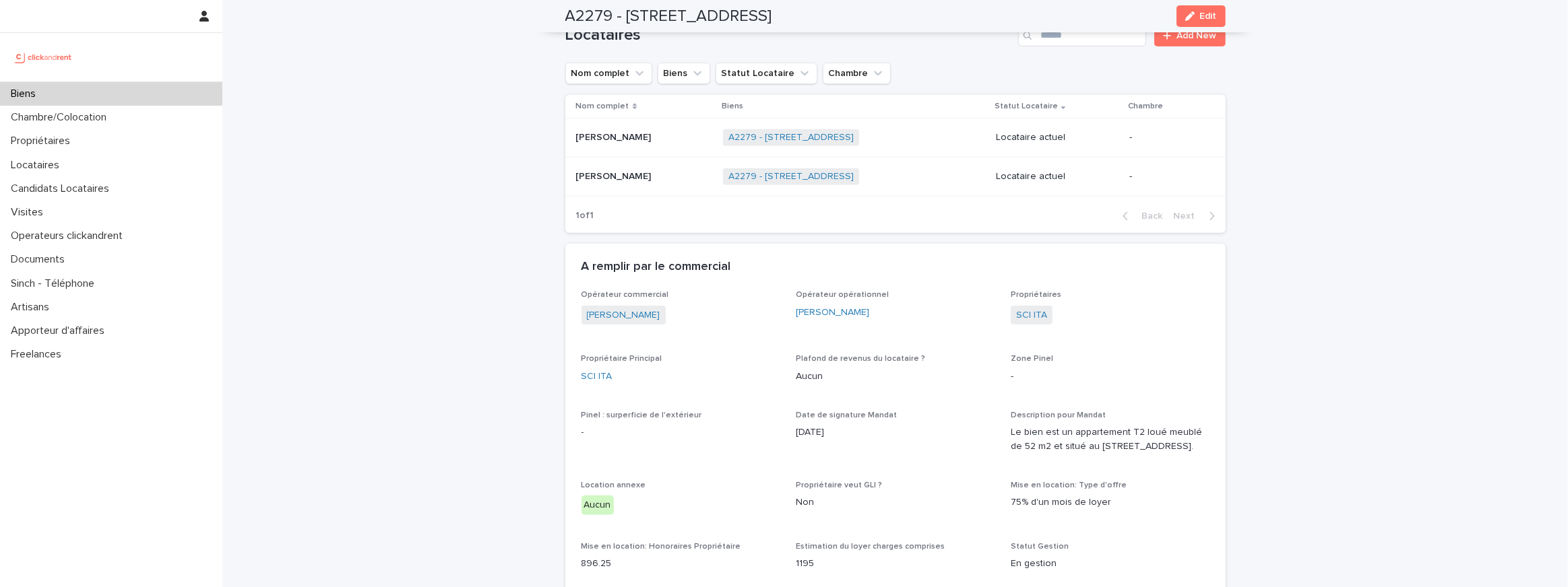
scroll to position [741, 0]
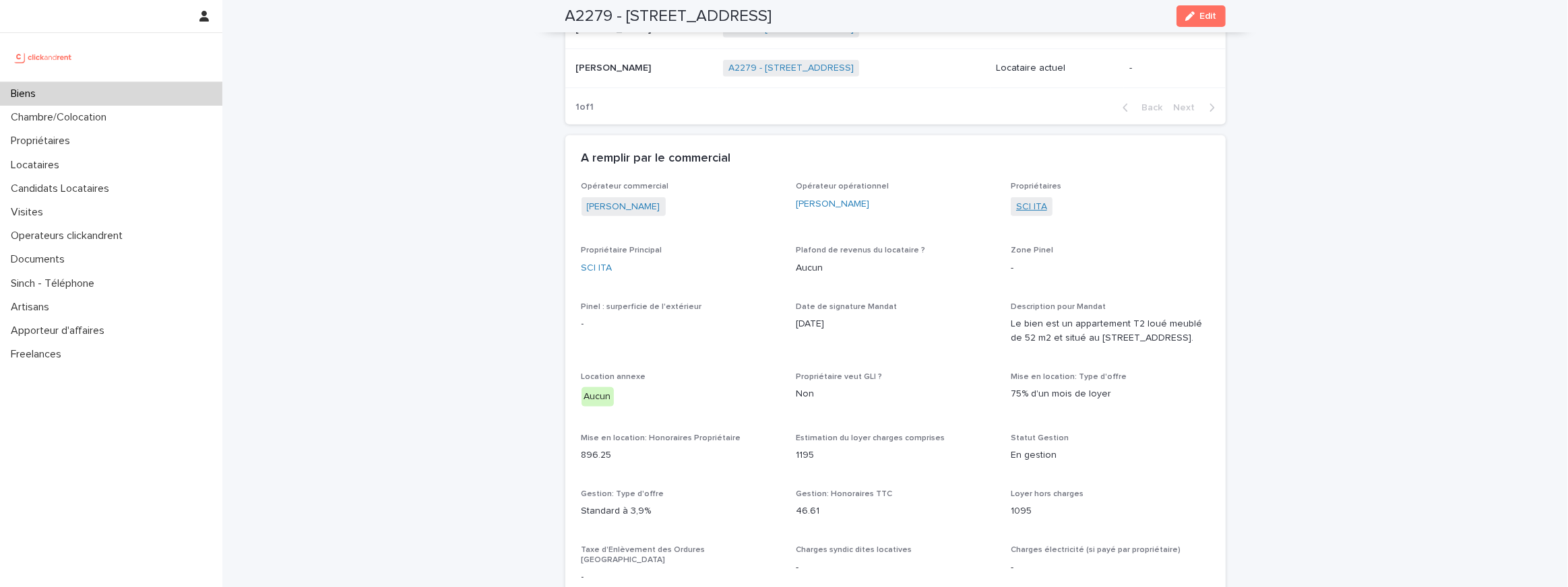
click at [1028, 200] on link "SCI ITA" at bounding box center [1031, 206] width 31 height 15
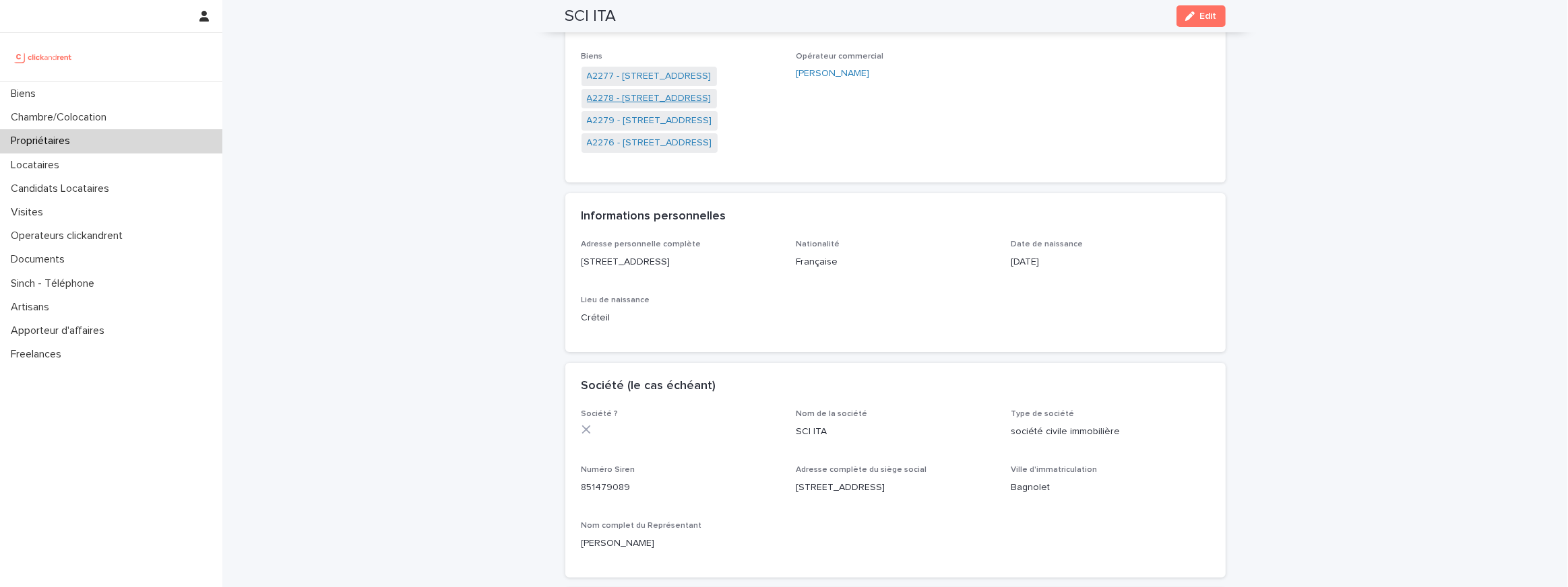
scroll to position [194, 0]
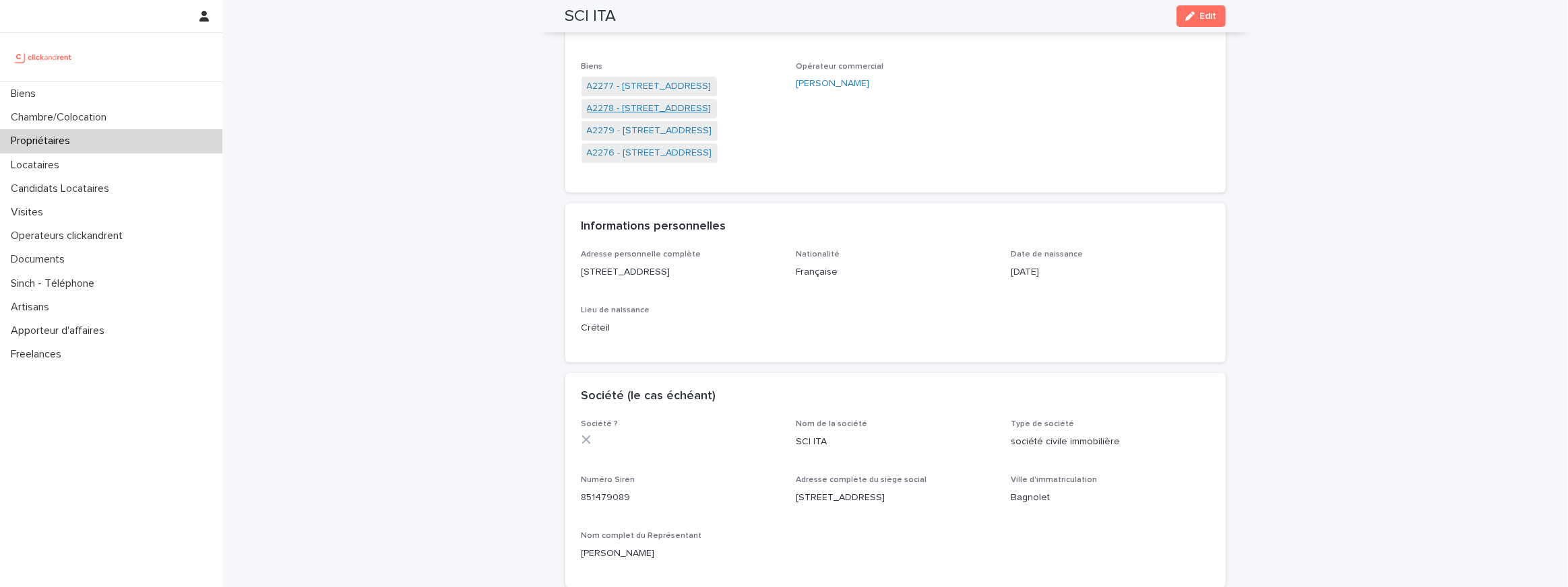
click at [679, 110] on link "A2278 - [STREET_ADDRESS]" at bounding box center [649, 108] width 125 height 15
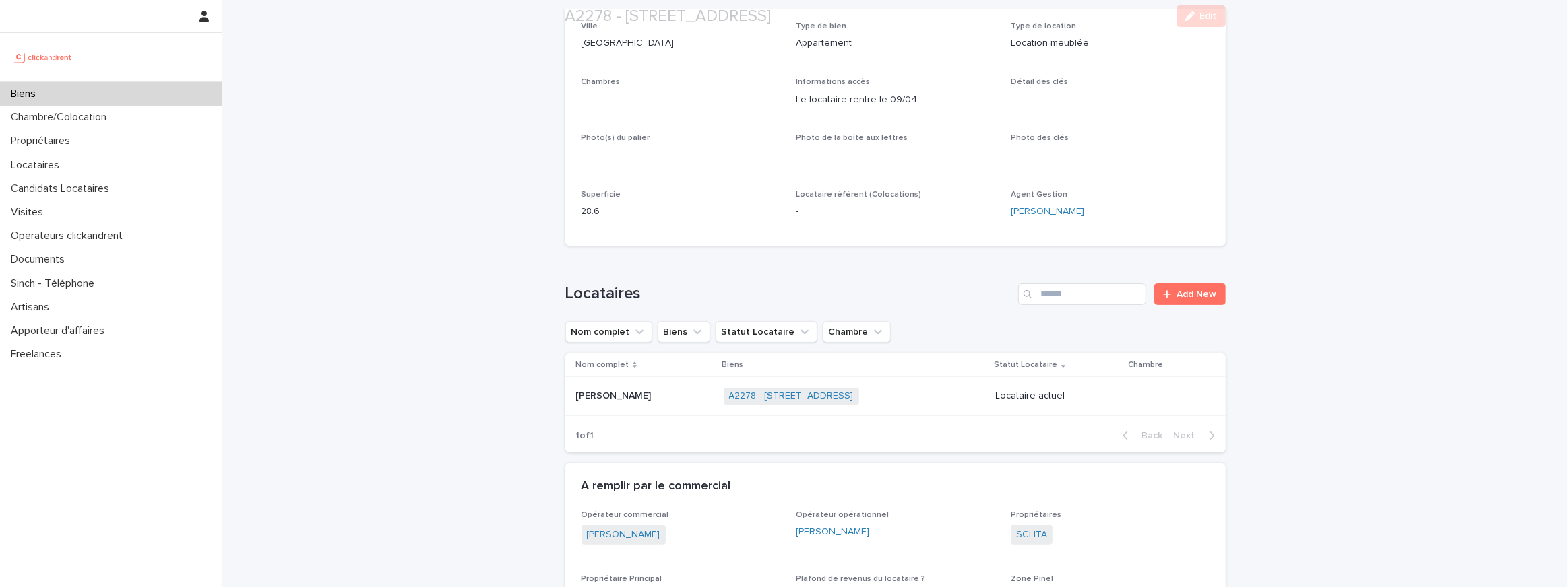
scroll to position [351, 0]
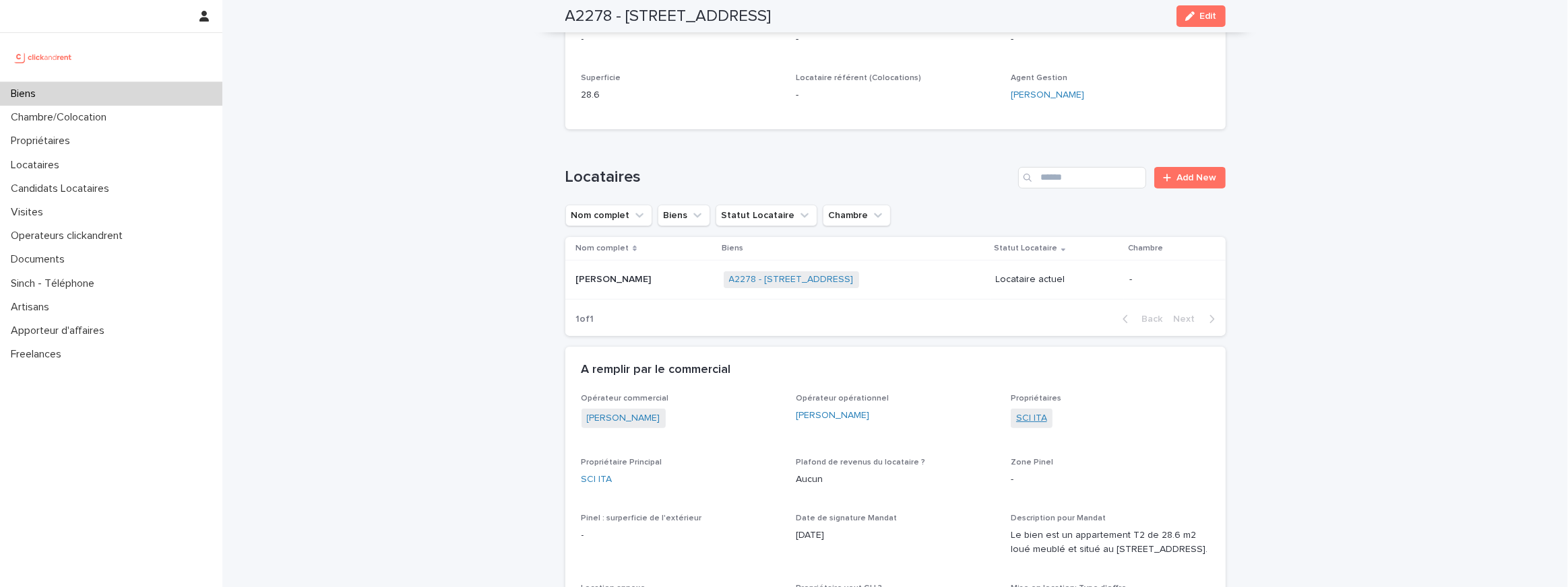
click at [1036, 418] on link "SCI ITA" at bounding box center [1031, 418] width 31 height 15
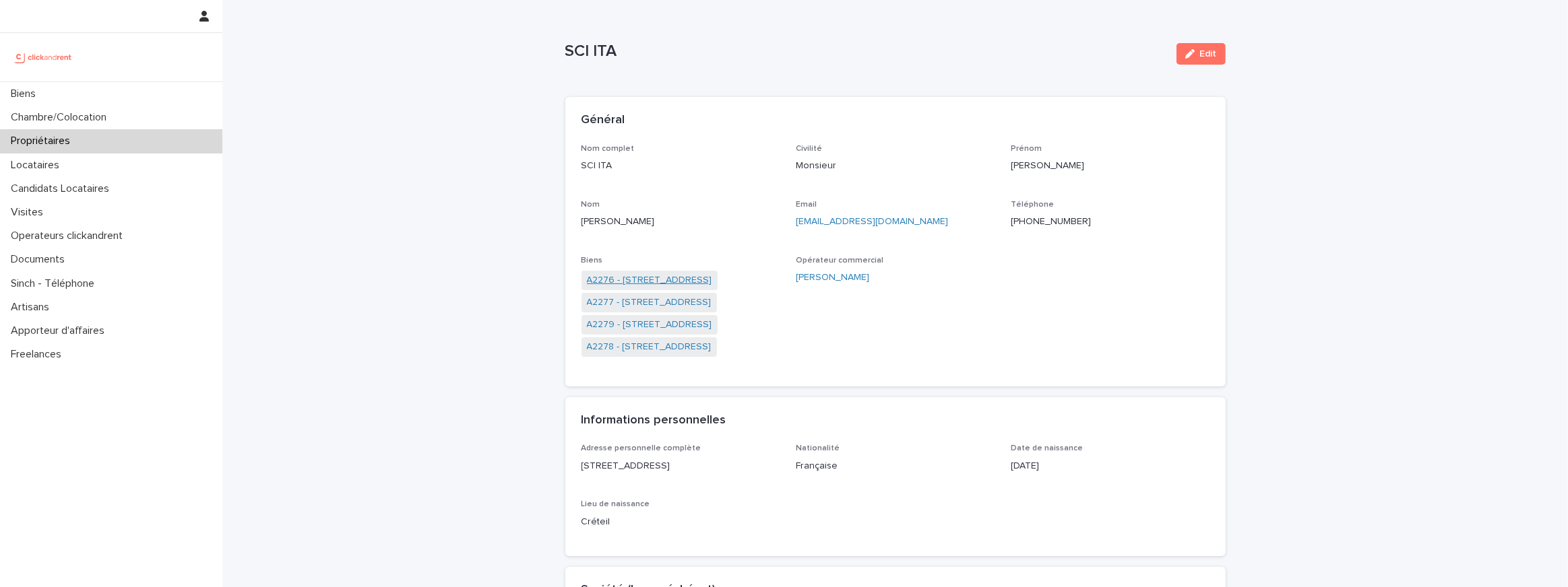
click at [639, 286] on link "A2276 - [STREET_ADDRESS]" at bounding box center [649, 280] width 125 height 15
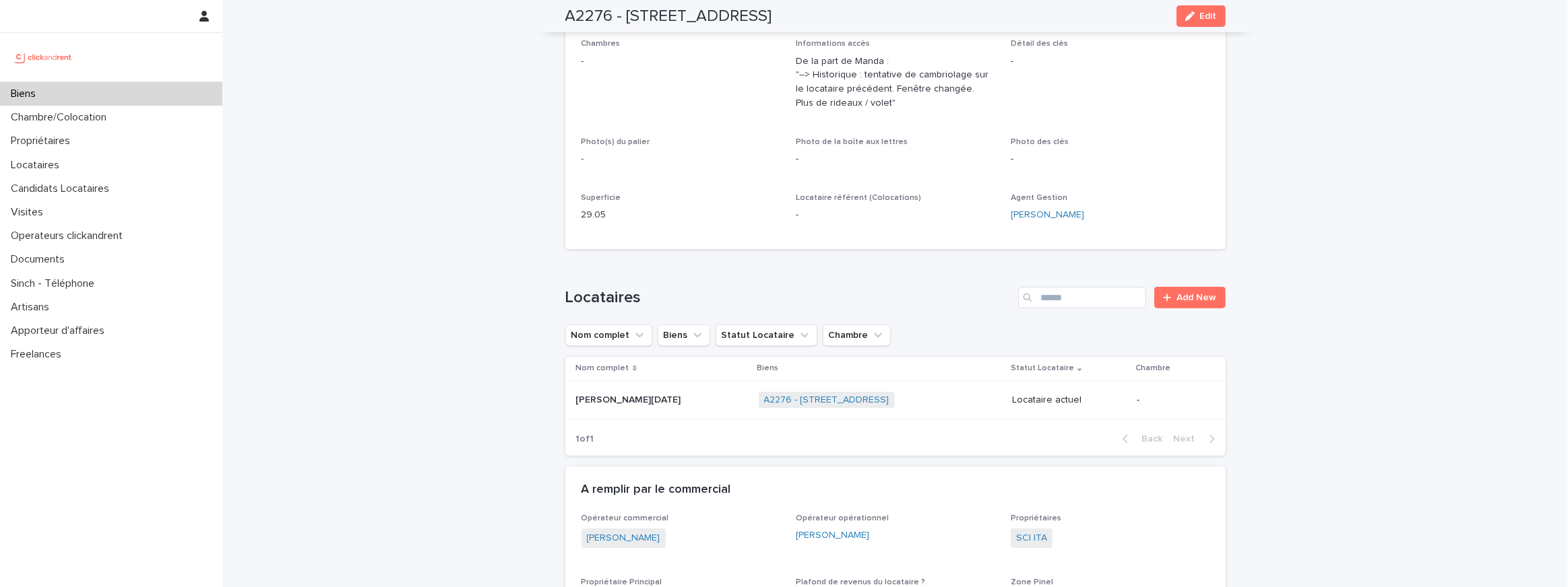
scroll to position [276, 0]
click at [1043, 541] on link "SCI ITA" at bounding box center [1031, 536] width 31 height 15
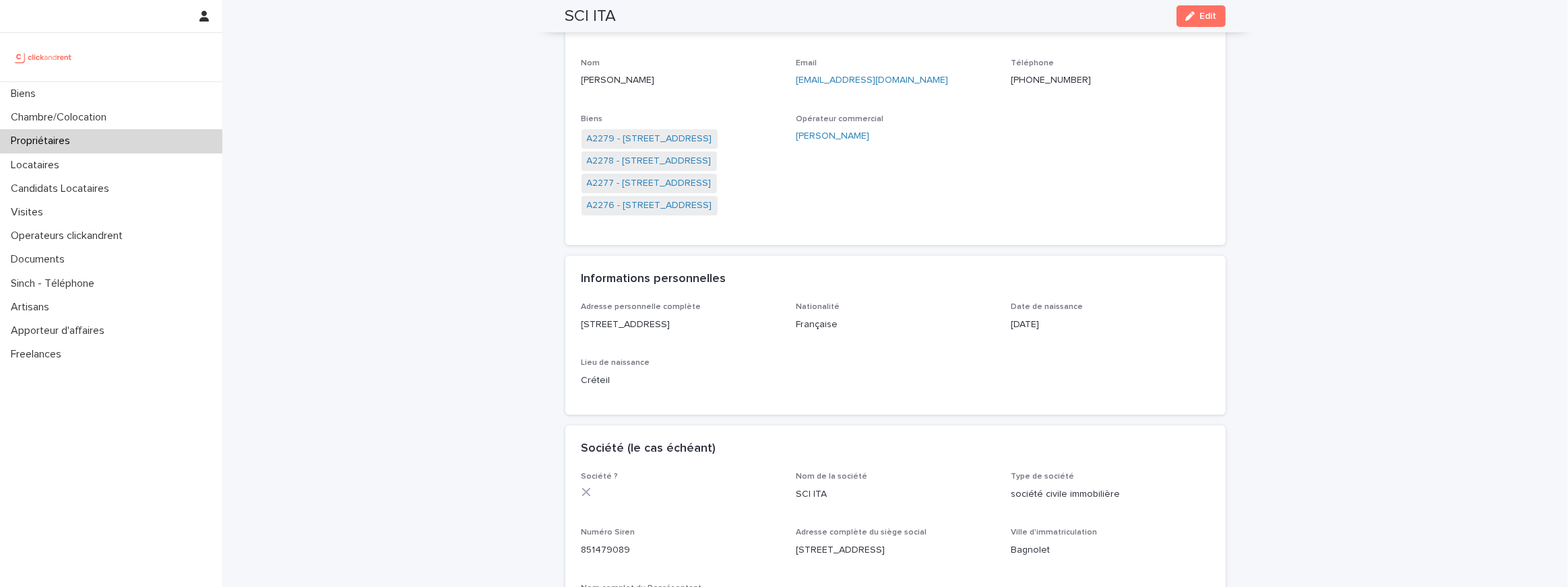
scroll to position [137, 0]
click at [628, 189] on link "A2277 - [STREET_ADDRESS]" at bounding box center [649, 188] width 125 height 15
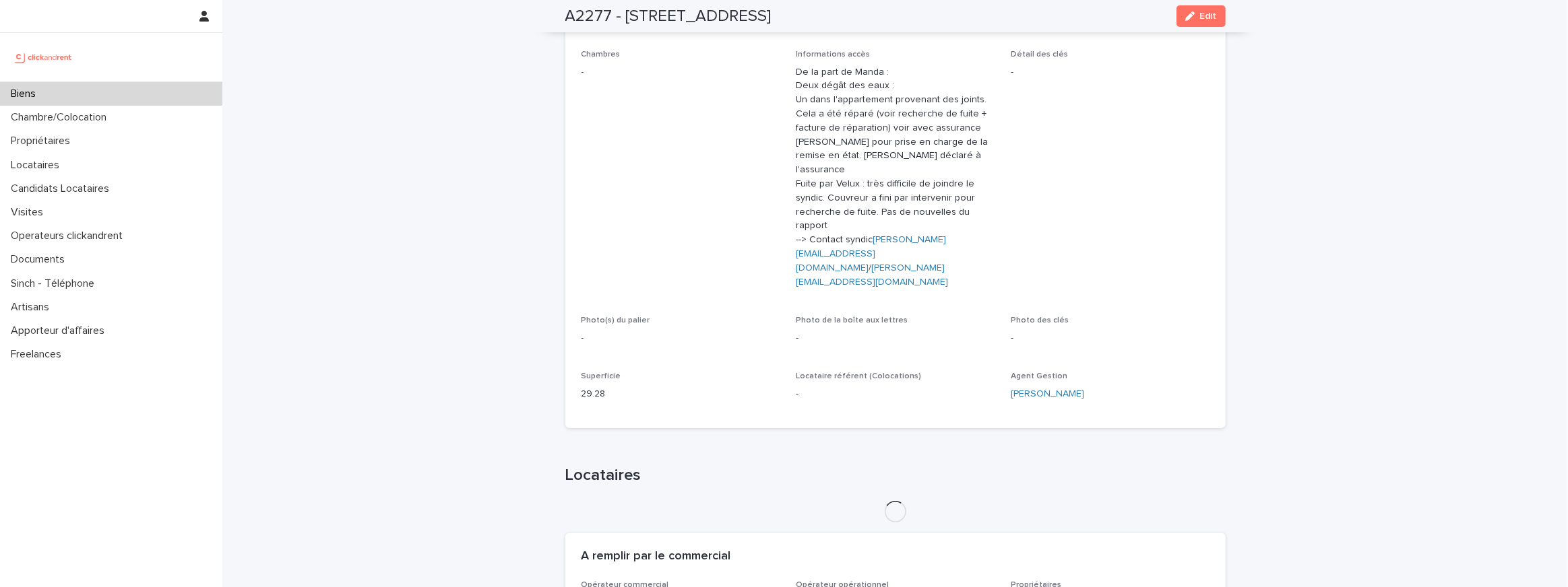
scroll to position [438, 0]
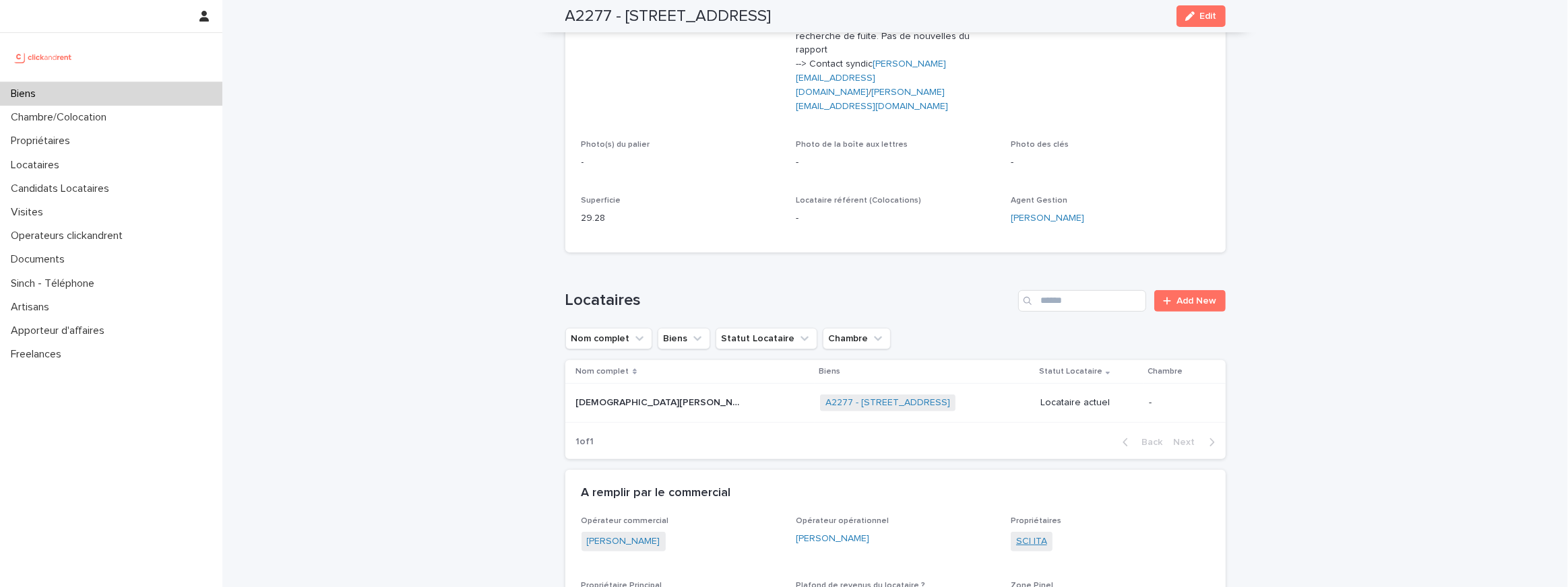
click at [1031, 535] on link "SCI ITA" at bounding box center [1031, 542] width 31 height 15
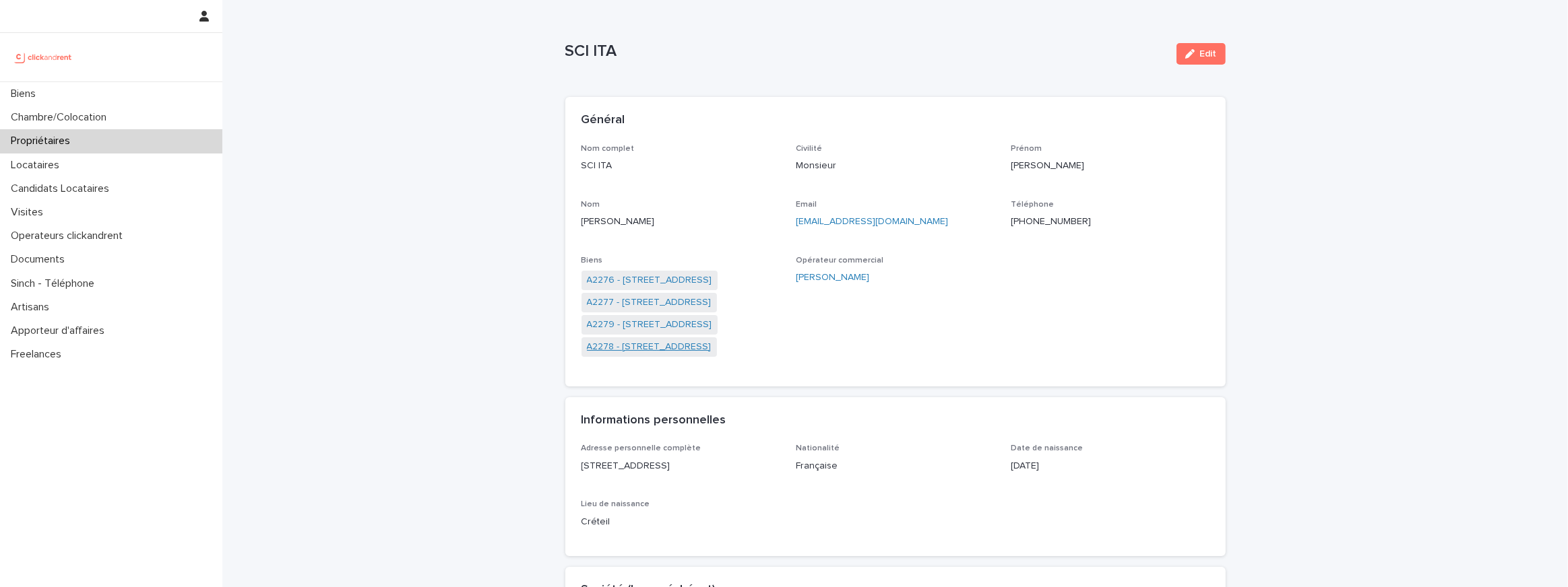
click at [650, 347] on link "A2278 - [STREET_ADDRESS]" at bounding box center [649, 347] width 125 height 15
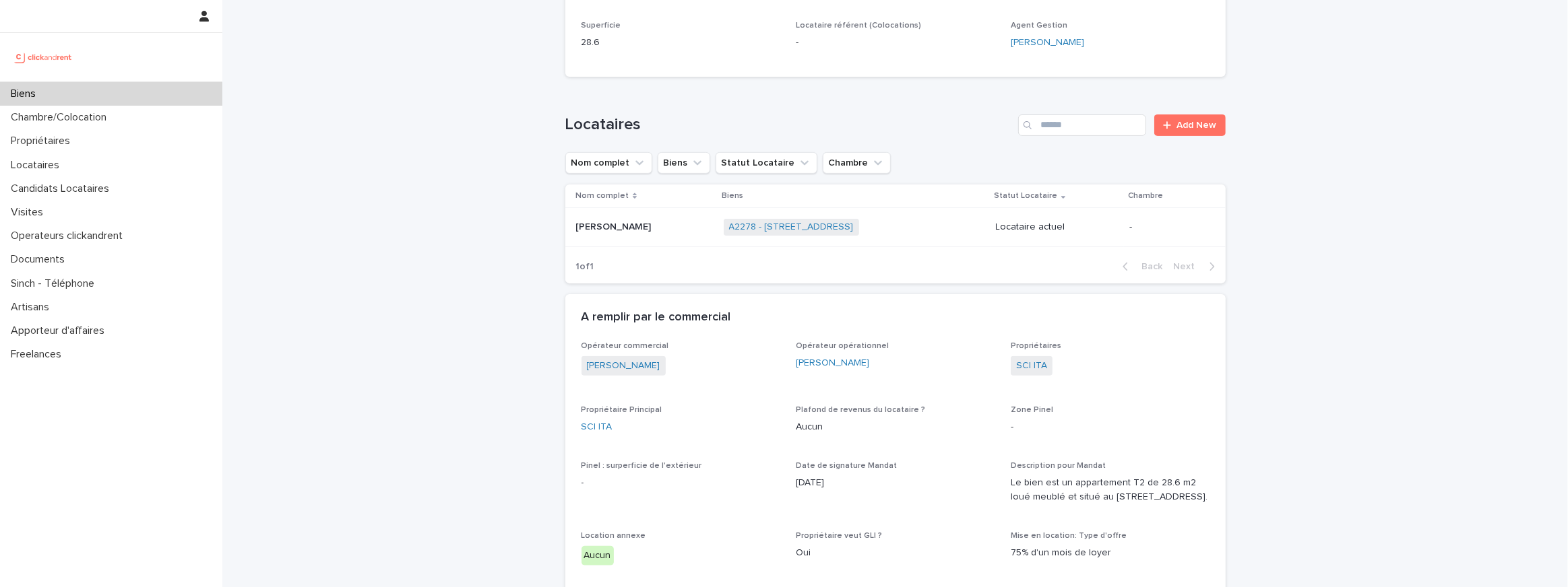
scroll to position [441, 0]
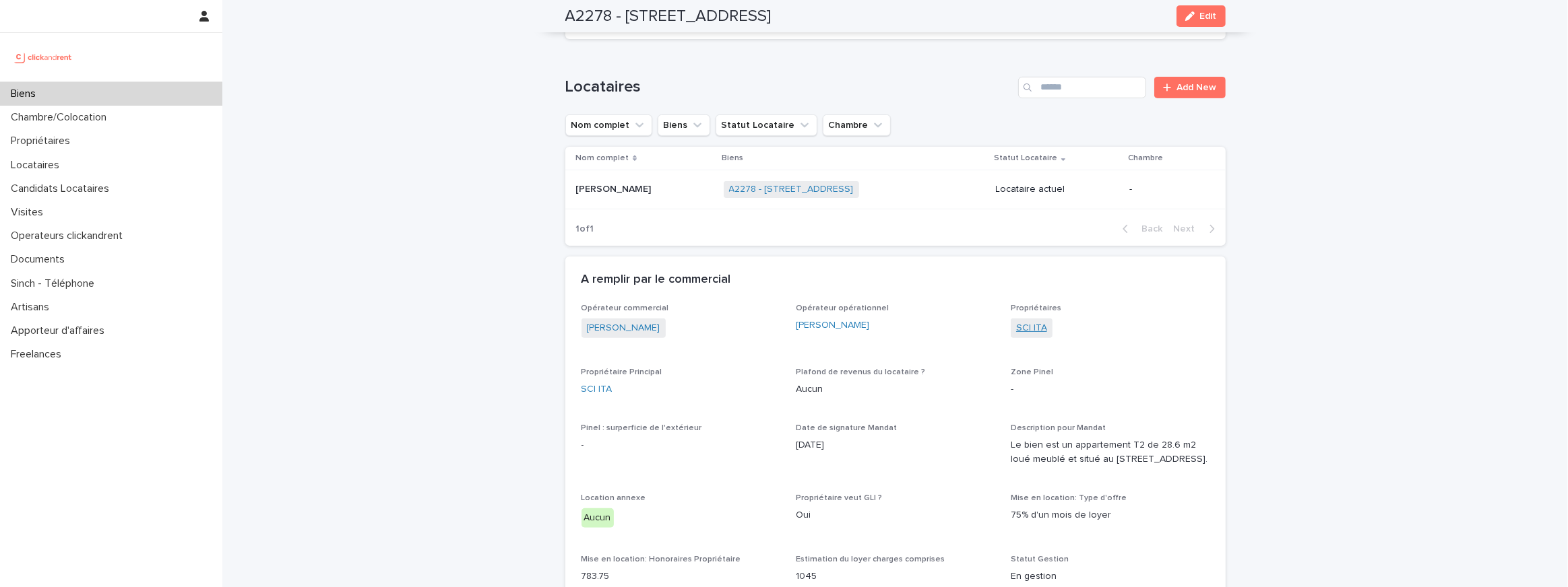
click at [1022, 329] on link "SCI ITA" at bounding box center [1031, 328] width 31 height 15
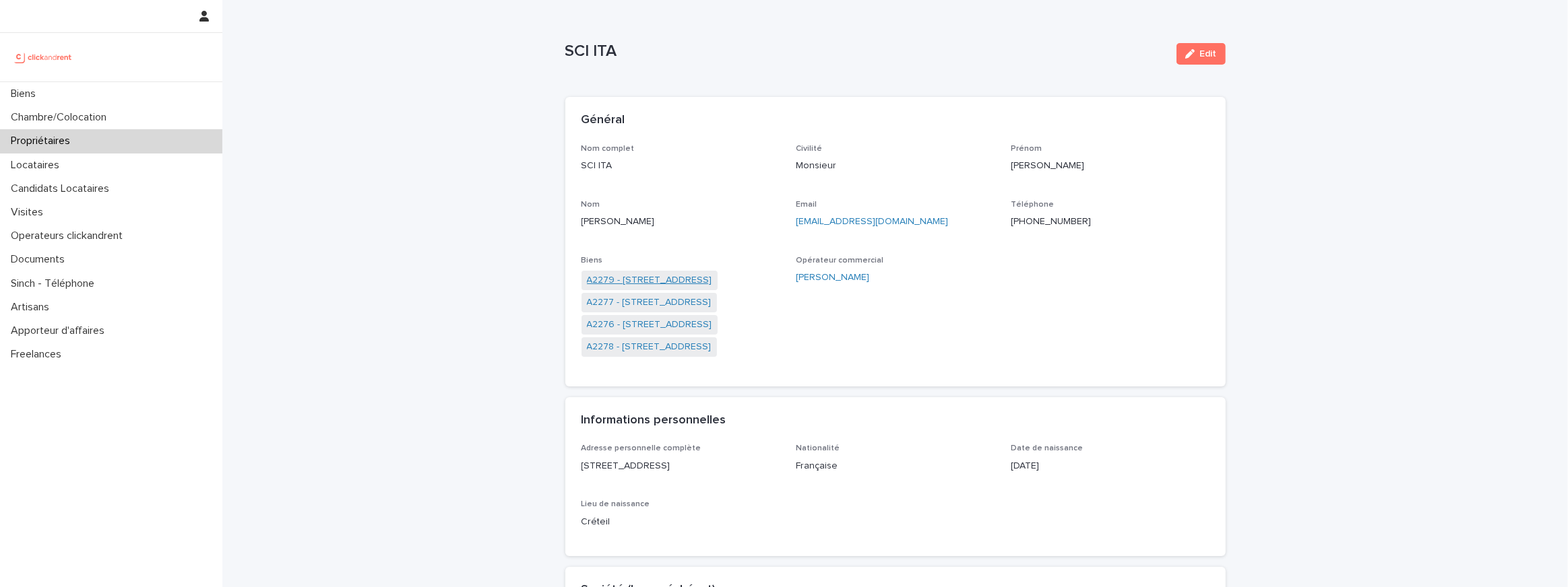
click at [600, 283] on link "A2279 - [STREET_ADDRESS]" at bounding box center [649, 280] width 125 height 15
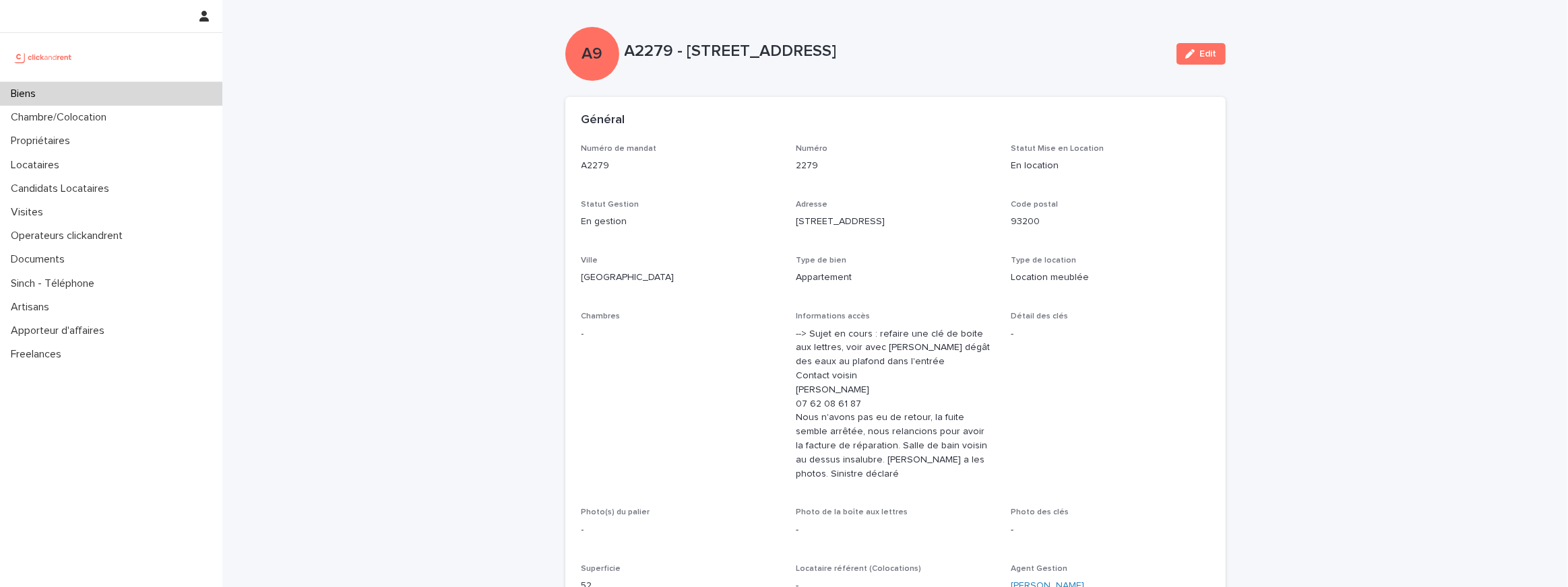
scroll to position [397, 0]
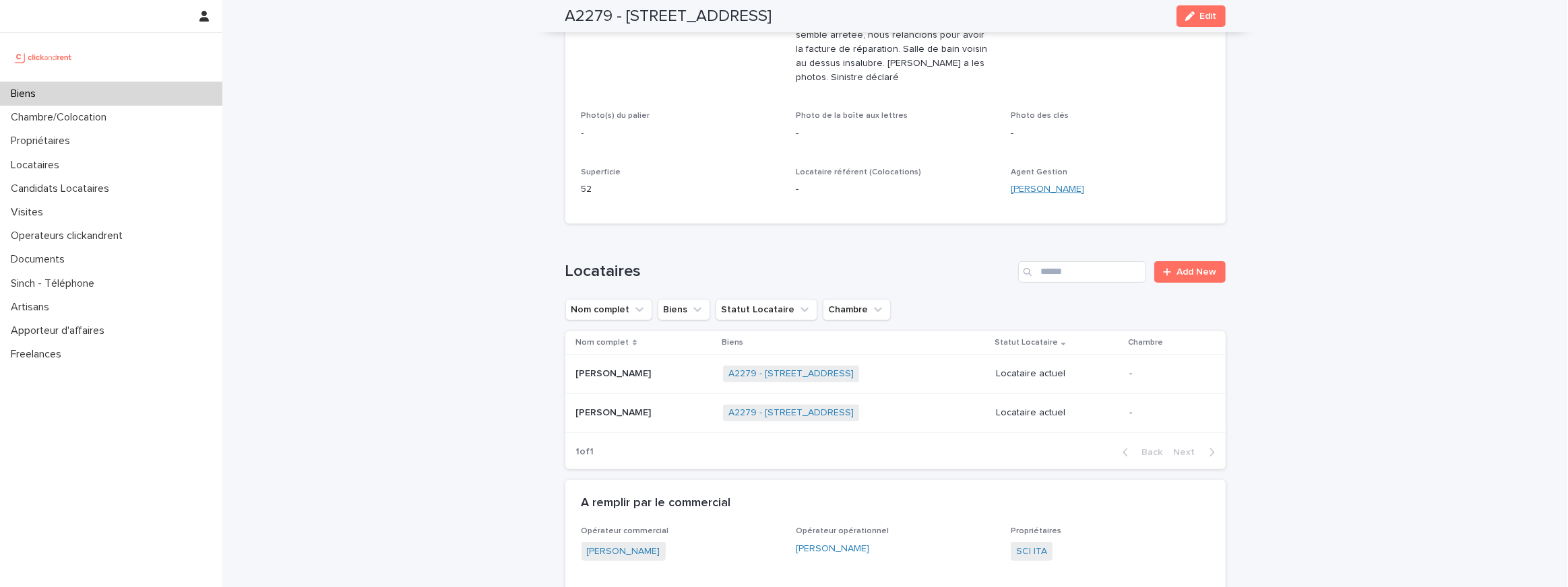
click at [1029, 186] on link "[PERSON_NAME]" at bounding box center [1047, 189] width 73 height 15
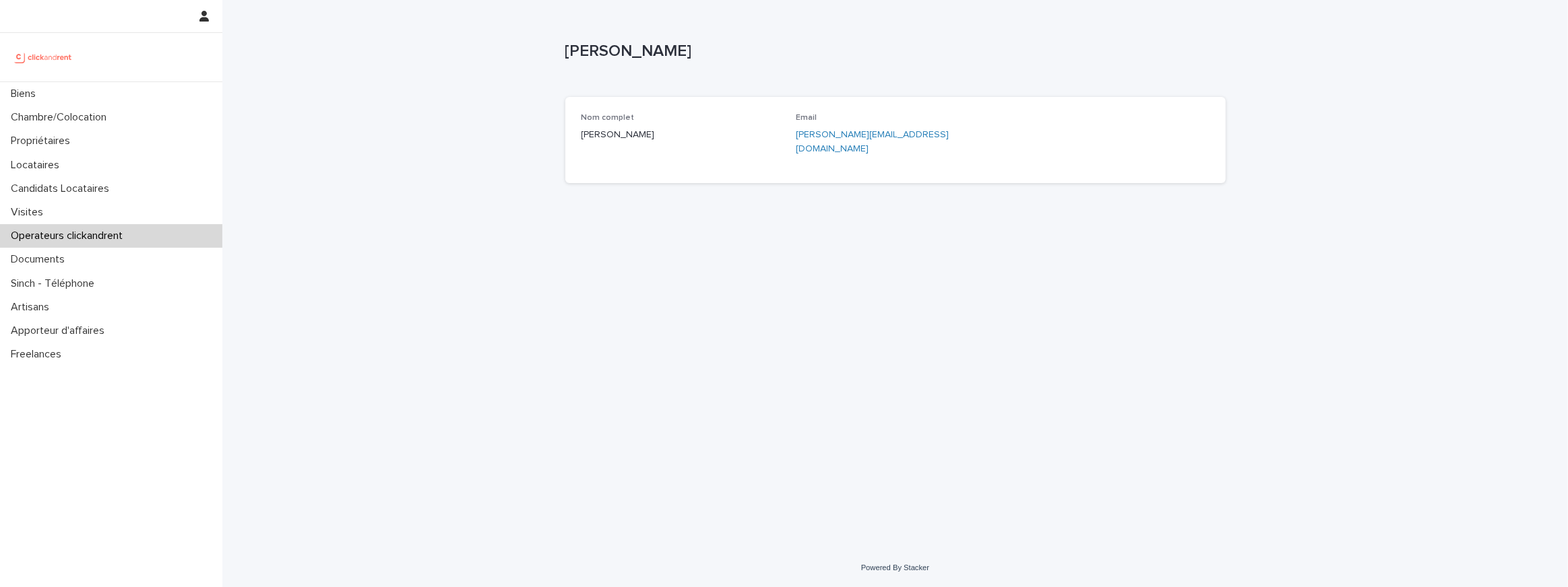
click at [548, 59] on div "Loading... Saving… Loading... Saving… [PERSON_NAME] [PERSON_NAME] Sorry, there …" at bounding box center [895, 274] width 1345 height 549
click at [663, 46] on p "[PERSON_NAME]" at bounding box center [892, 51] width 655 height 20
copy p "Heerasing"
